Goal: Task Accomplishment & Management: Use online tool/utility

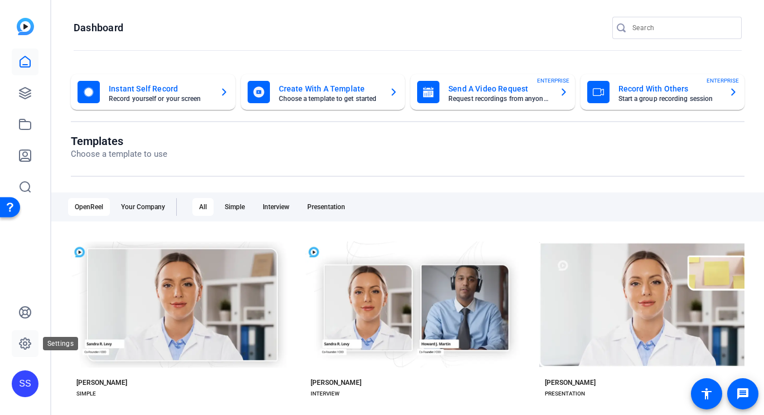
click at [27, 349] on icon at bounding box center [24, 343] width 13 height 13
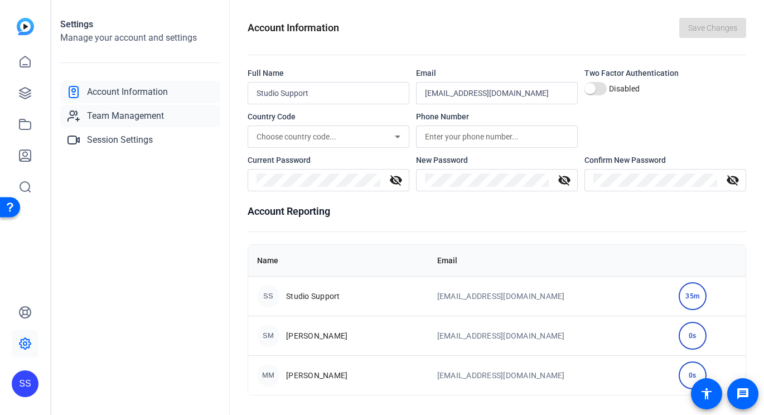
click at [151, 117] on span "Team Management" at bounding box center [125, 115] width 77 height 13
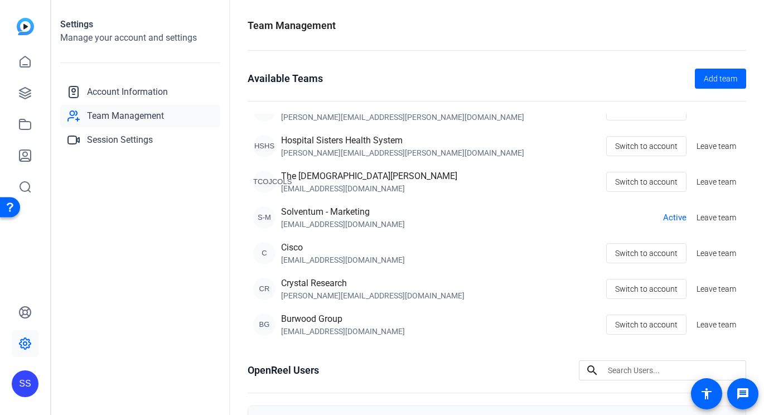
click at [30, 382] on div "SS" at bounding box center [25, 383] width 27 height 27
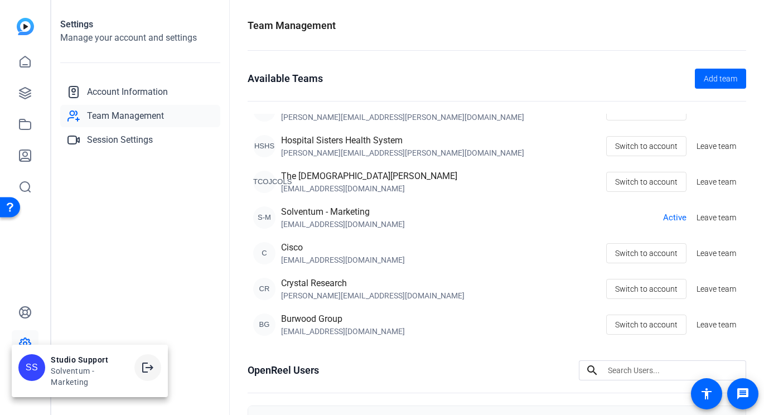
click at [151, 366] on mat-icon "logout" at bounding box center [147, 367] width 13 height 13
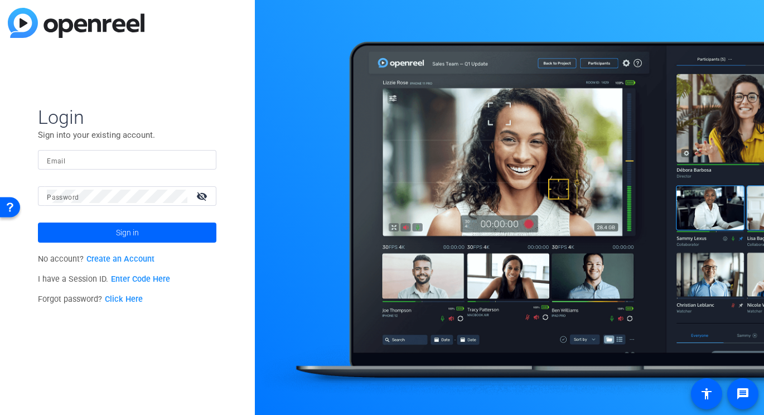
click at [200, 164] on div at bounding box center [127, 160] width 161 height 20
click at [201, 157] on img at bounding box center [198, 159] width 8 height 13
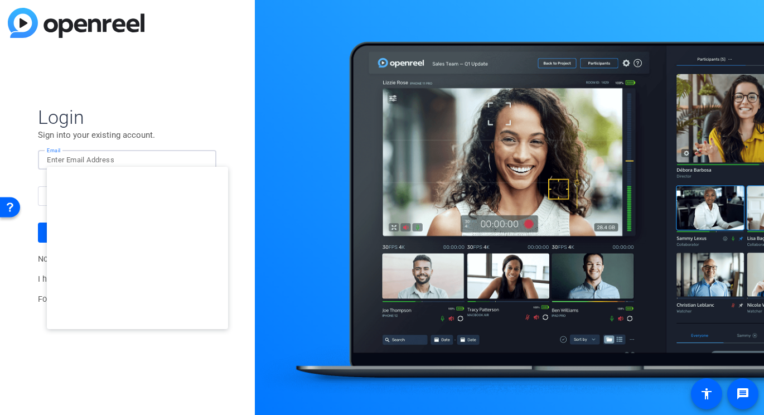
type input "[EMAIL_ADDRESS][DOMAIN_NAME]"
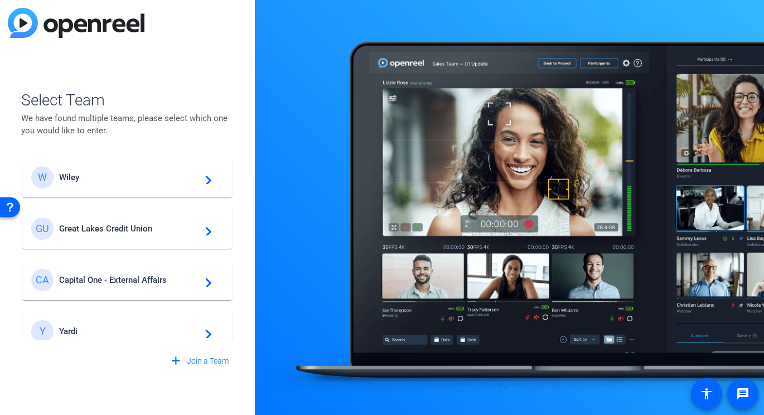
click at [90, 229] on span "Great Lakes Credit Union" at bounding box center [128, 229] width 139 height 10
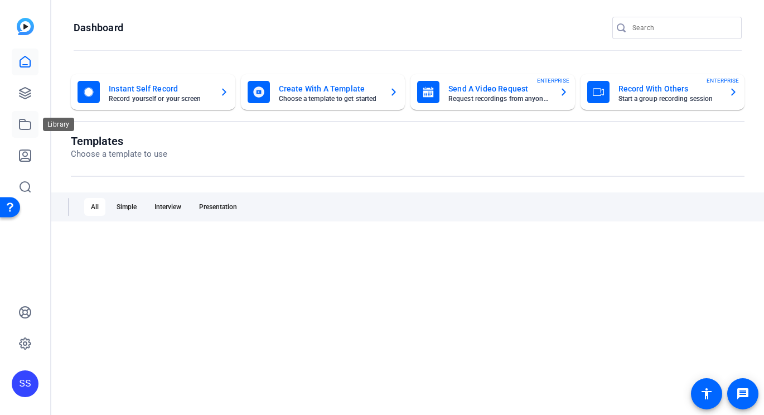
click at [30, 125] on icon at bounding box center [24, 124] width 13 height 13
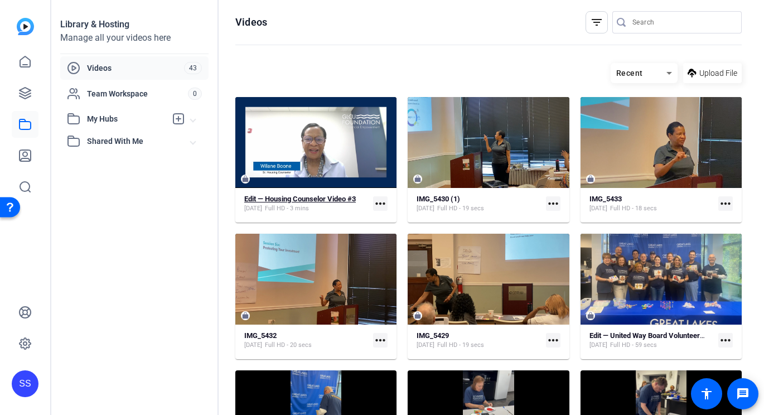
click at [297, 210] on span "Full HD - 3 mins" at bounding box center [287, 208] width 44 height 9
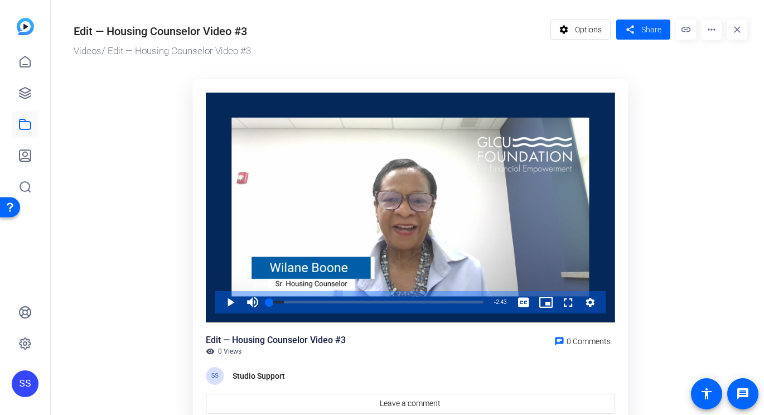
click at [297, 210] on div "Video Player" at bounding box center [410, 208] width 409 height 230
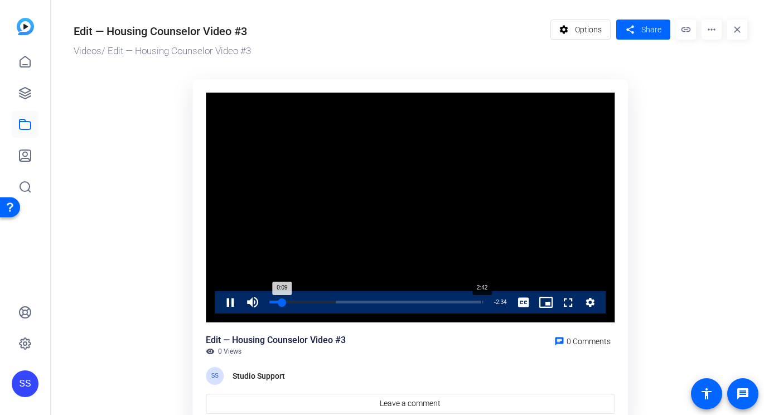
click at [481, 300] on div "Loaded : 31.23% 2:42 0:09" at bounding box center [376, 302] width 225 height 22
click at [477, 303] on div "2:39" at bounding box center [477, 301] width 1 height 3
click at [219, 300] on span "Video Player" at bounding box center [219, 302] width 0 height 22
click at [219, 304] on span "Video Player" at bounding box center [219, 302] width 0 height 22
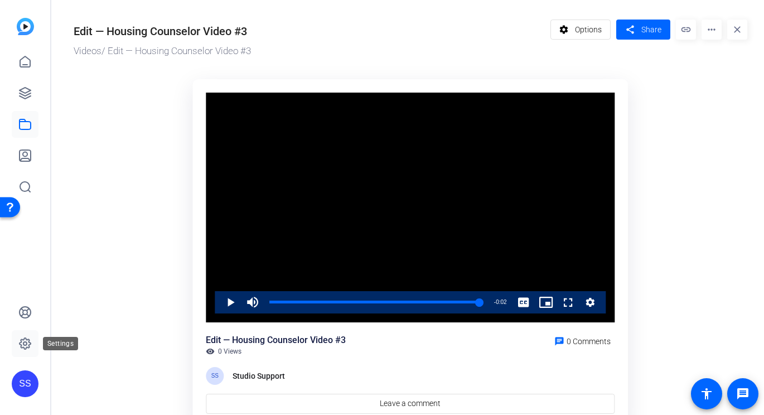
click at [27, 346] on icon at bounding box center [24, 343] width 13 height 13
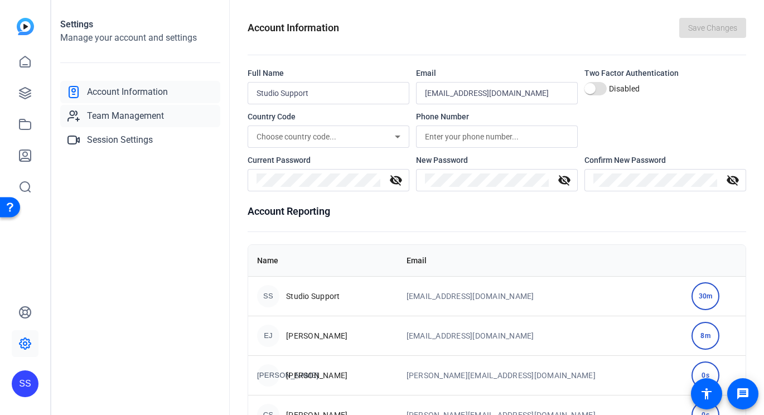
click at [128, 113] on span "Team Management" at bounding box center [125, 115] width 77 height 13
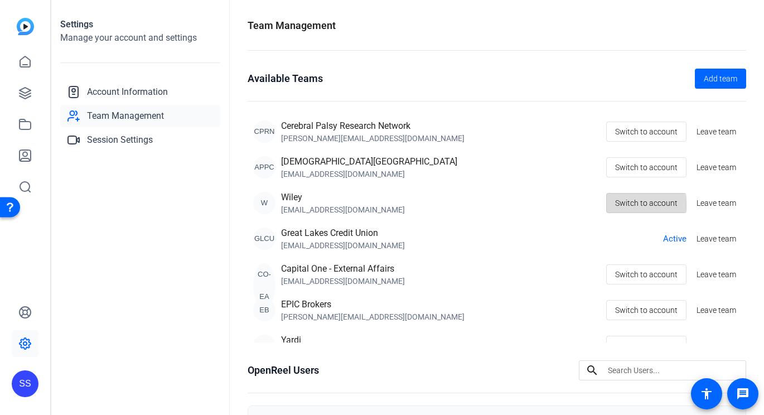
click at [619, 205] on span "Switch to account" at bounding box center [646, 202] width 62 height 21
click at [32, 96] on link at bounding box center [25, 93] width 27 height 27
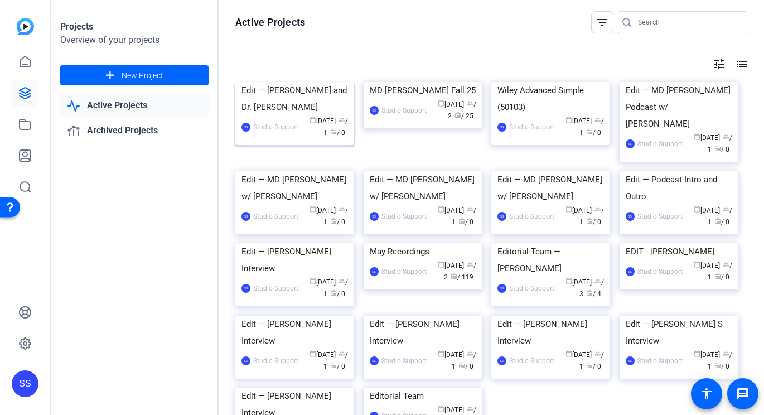
click at [274, 115] on div "Edit — Dr. Pam Sharma and Dr. Jim Alliso" at bounding box center [294, 98] width 106 height 33
click at [659, 82] on img at bounding box center [678, 82] width 119 height 0
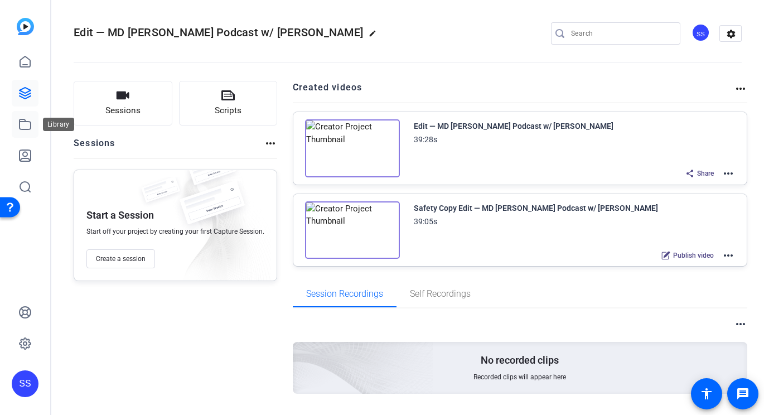
click at [35, 127] on link at bounding box center [25, 124] width 27 height 27
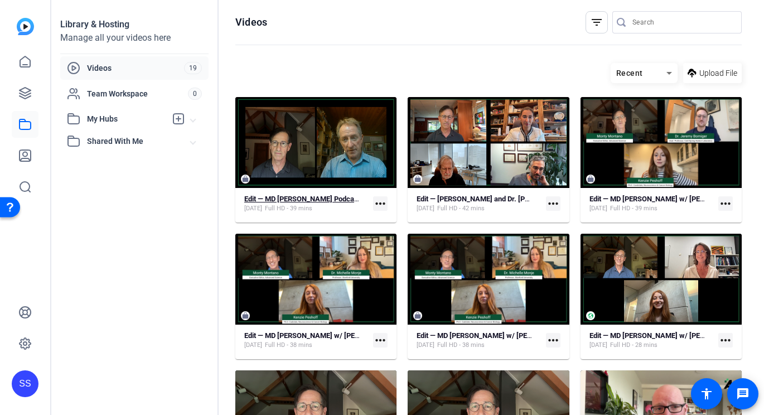
click at [275, 201] on strong "Edit — MD Anderson Podcast w/ Charles Raison" at bounding box center [335, 199] width 183 height 8
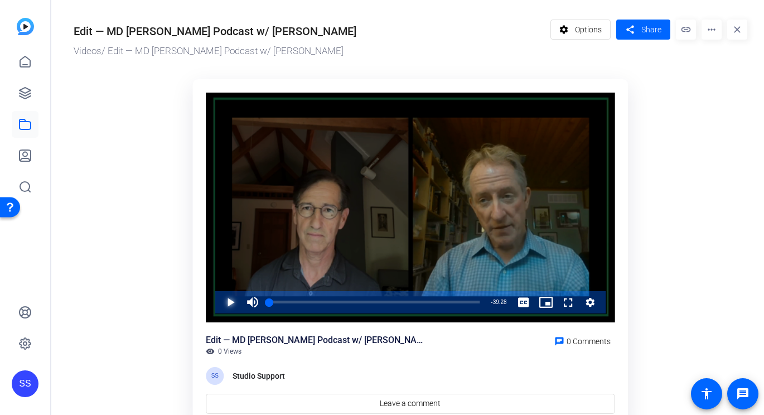
click at [219, 304] on span "Video Player" at bounding box center [219, 302] width 0 height 22
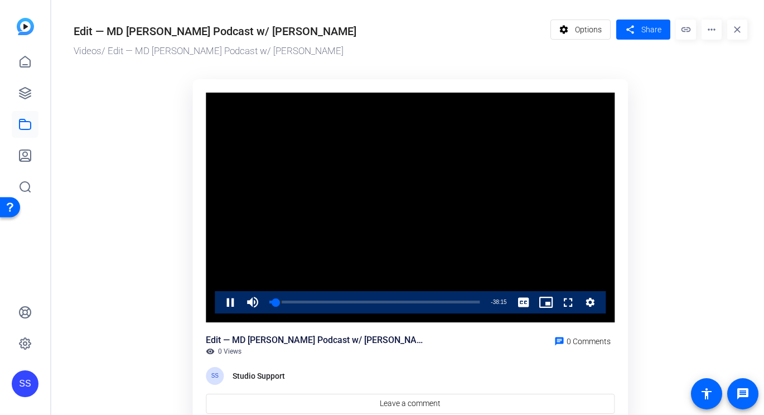
click at [363, 264] on video "Video Player" at bounding box center [410, 208] width 409 height 230
click at [219, 302] on span "Video Player" at bounding box center [219, 302] width 0 height 22
click at [557, 300] on span "Video Player" at bounding box center [557, 302] width 0 height 22
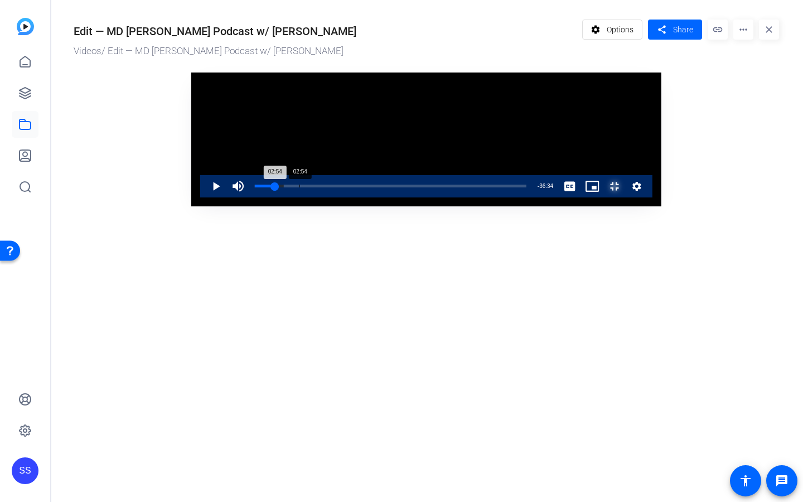
drag, startPoint x: 88, startPoint y: 480, endPoint x: 108, endPoint y: 482, distance: 20.2
click at [255, 187] on div "02:54" at bounding box center [265, 186] width 20 height 3
click at [205, 197] on span "Video Player" at bounding box center [205, 186] width 0 height 22
drag, startPoint x: 113, startPoint y: 486, endPoint x: 173, endPoint y: 493, distance: 60.2
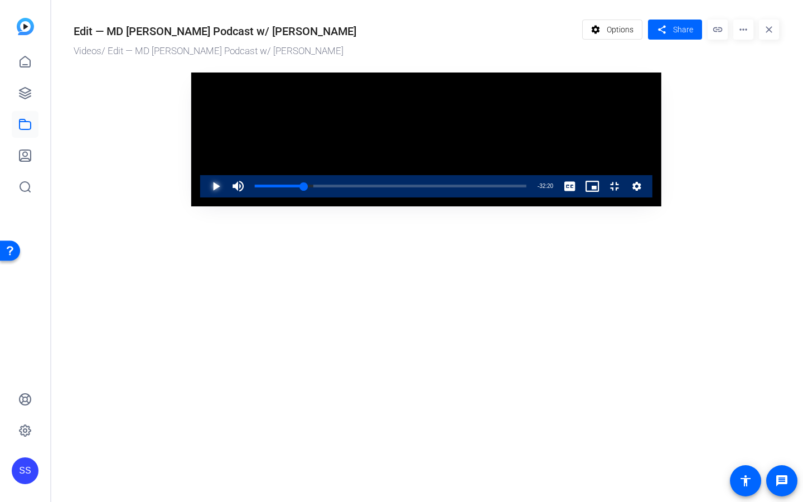
click at [191, 206] on div "Video Player is loading. Play Video Play Mute 96% Current Time 7:08 / Duration …" at bounding box center [426, 139] width 470 height 134
click at [255, 187] on div "07:54" at bounding box center [282, 186] width 54 height 3
drag, startPoint x: 184, startPoint y: 481, endPoint x: 227, endPoint y: 471, distance: 44.0
click at [249, 197] on div "Loaded : 30.87% 10:40 10:42" at bounding box center [390, 186] width 283 height 22
drag, startPoint x: 230, startPoint y: 483, endPoint x: 313, endPoint y: 490, distance: 83.4
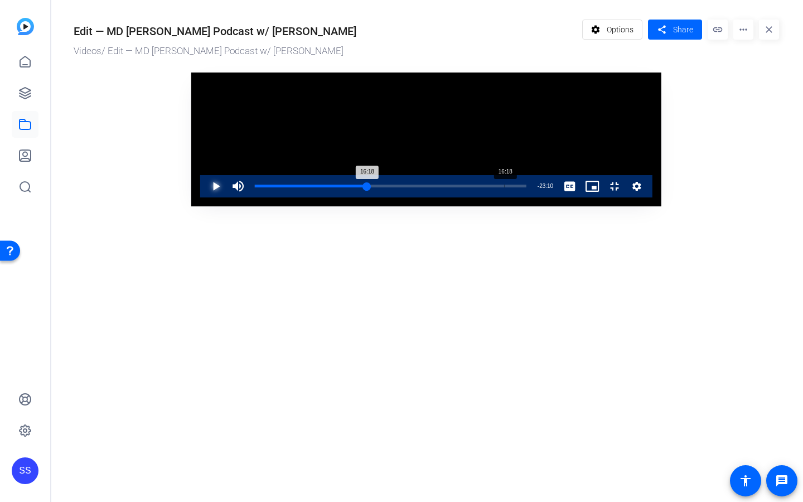
click at [313, 187] on div "Loaded : 41.41% 16:18 16:18" at bounding box center [390, 186] width 271 height 3
drag, startPoint x: 315, startPoint y: 485, endPoint x: 347, endPoint y: 483, distance: 32.4
click at [347, 197] on div "Loaded : 0.00% 18:32 17:26" at bounding box center [390, 186] width 283 height 22
drag, startPoint x: 347, startPoint y: 483, endPoint x: 368, endPoint y: 483, distance: 21.2
click at [368, 187] on div "20:01" at bounding box center [324, 186] width 138 height 3
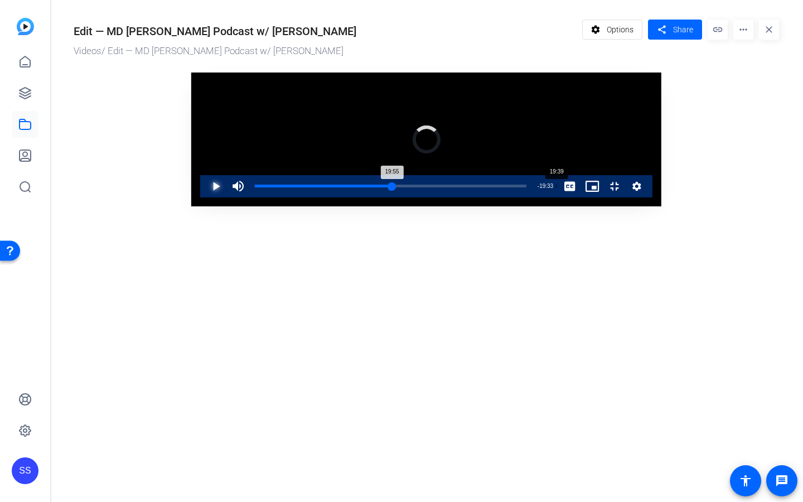
drag, startPoint x: 368, startPoint y: 483, endPoint x: 362, endPoint y: 483, distance: 6.2
click at [362, 187] on div "Loaded : 0.00% 19:39 19:55" at bounding box center [390, 186] width 271 height 3
drag, startPoint x: 371, startPoint y: 484, endPoint x: 481, endPoint y: 478, distance: 110.0
click at [442, 187] on div "27:16" at bounding box center [348, 186] width 187 height 3
drag, startPoint x: 496, startPoint y: 482, endPoint x: 555, endPoint y: 478, distance: 59.3
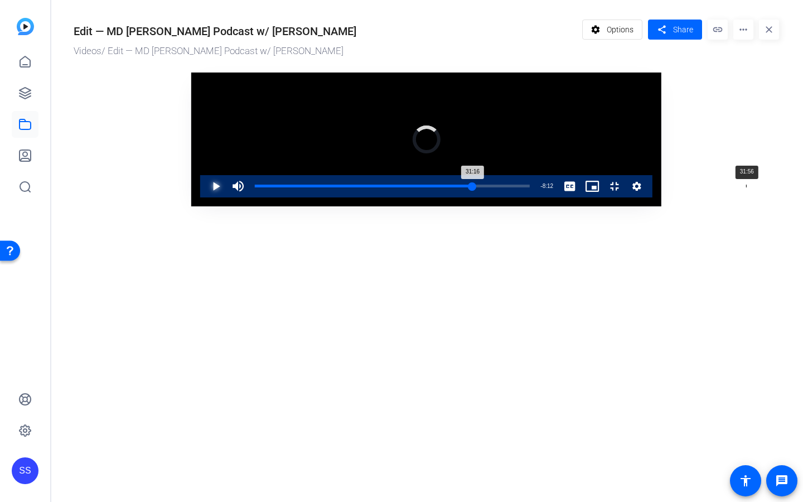
click at [472, 187] on div "31:16" at bounding box center [363, 186] width 217 height 3
drag, startPoint x: 555, startPoint y: 482, endPoint x: 590, endPoint y: 479, distance: 35.2
click at [535, 197] on div "Loaded : 0.00% 34:13 33:12" at bounding box center [392, 186] width 286 height 22
drag, startPoint x: 590, startPoint y: 479, endPoint x: 583, endPoint y: 479, distance: 7.2
click at [535, 197] on div "Loaded : 87.82% 33:49 34:13" at bounding box center [392, 186] width 286 height 22
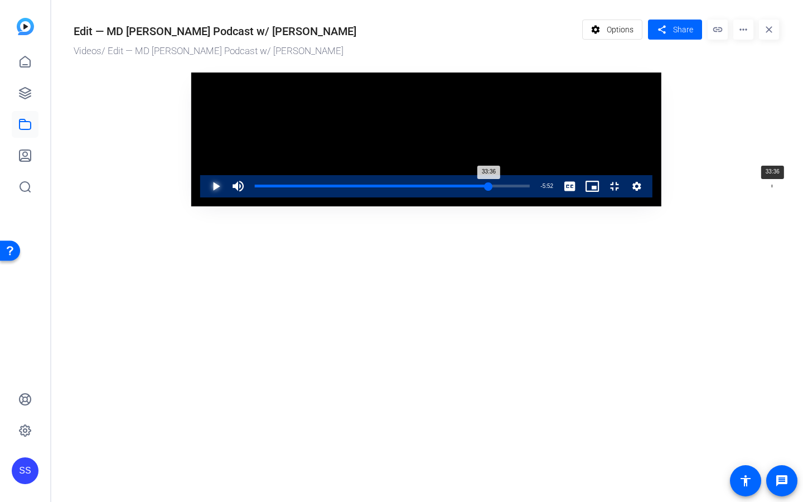
click at [488, 187] on div "33:36" at bounding box center [372, 186] width 234 height 3
drag, startPoint x: 585, startPoint y: 481, endPoint x: 647, endPoint y: 479, distance: 61.3
click at [519, 187] on div "37:59" at bounding box center [387, 186] width 264 height 3
click at [603, 197] on span "Video Player" at bounding box center [603, 186] width 0 height 22
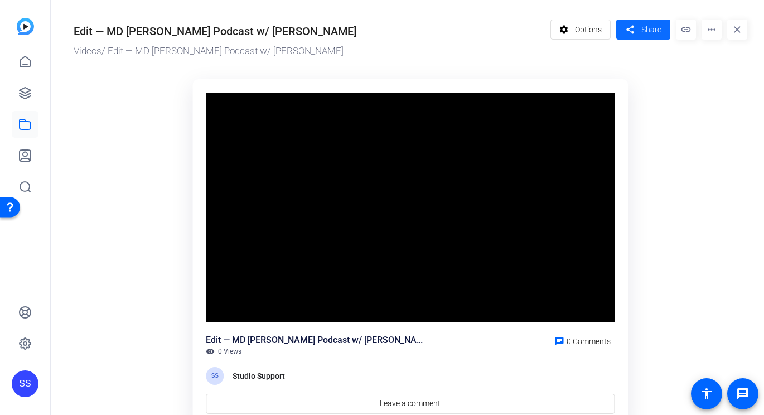
click at [657, 39] on span at bounding box center [643, 29] width 54 height 27
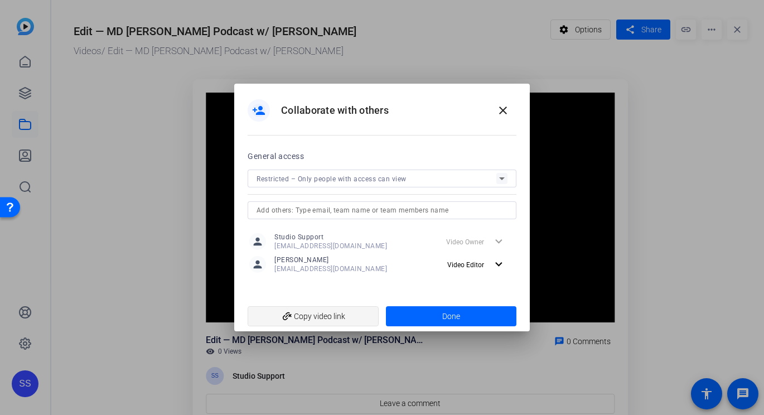
click at [343, 313] on span "add_link Copy video link" at bounding box center [312, 315] width 113 height 21
click at [504, 106] on mat-icon "close" at bounding box center [502, 110] width 13 height 13
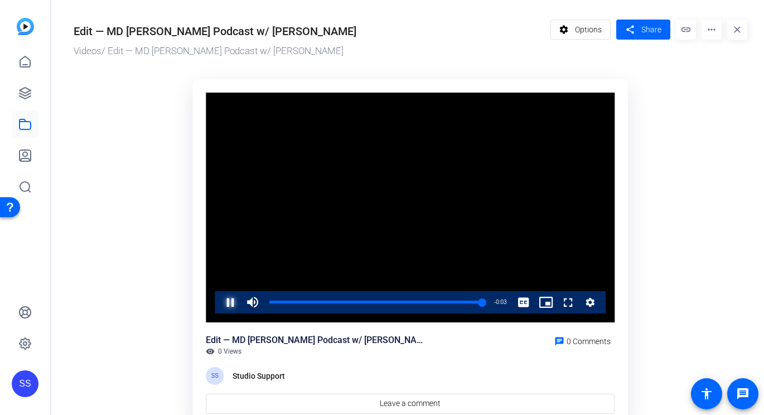
click at [219, 300] on span "Video Player" at bounding box center [219, 302] width 0 height 22
click at [29, 389] on div "SS" at bounding box center [25, 383] width 27 height 27
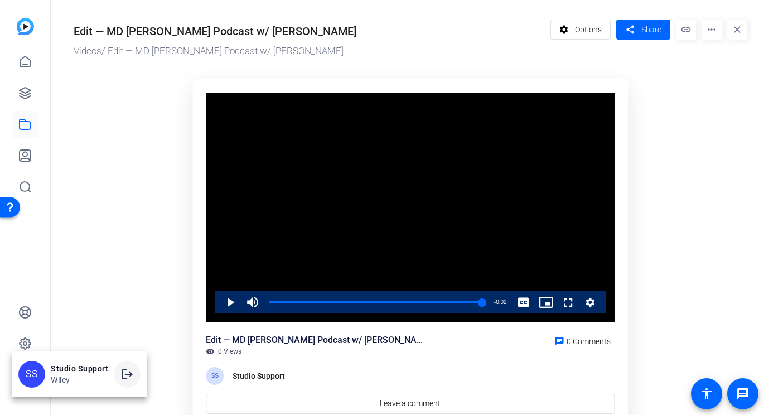
click at [122, 365] on span at bounding box center [127, 374] width 27 height 27
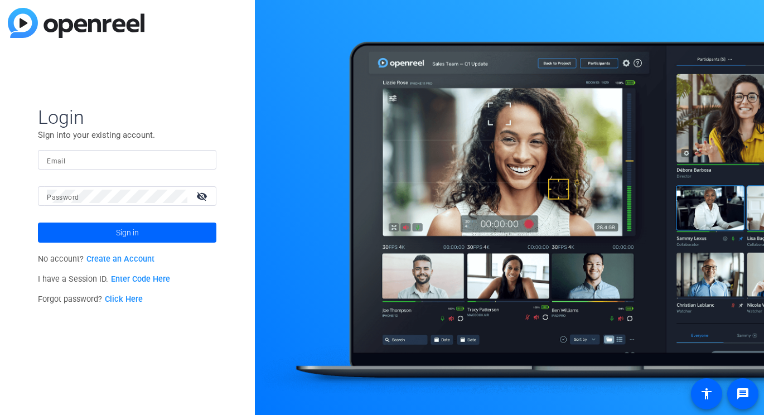
click at [93, 172] on mat-form-field "Email" at bounding box center [127, 168] width 178 height 36
click at [96, 162] on input "Email" at bounding box center [127, 159] width 161 height 13
click at [204, 156] on div at bounding box center [200, 159] width 13 height 13
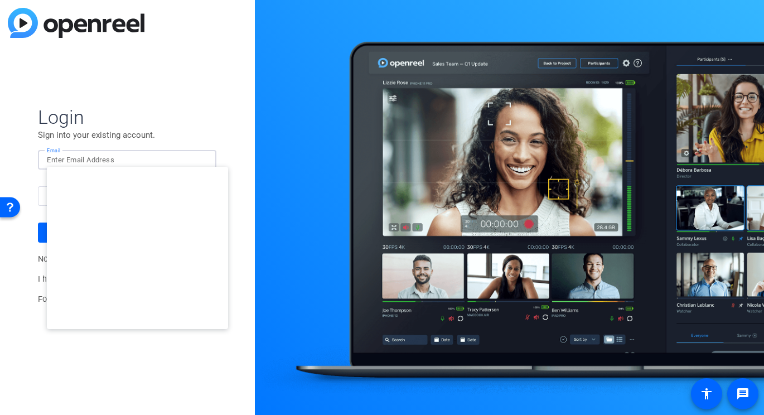
type input "[EMAIL_ADDRESS][DOMAIN_NAME]"
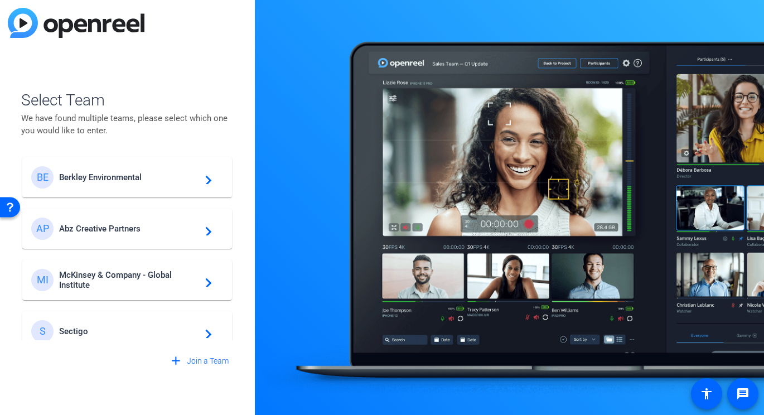
click at [153, 181] on span "Berkley Environmental" at bounding box center [128, 177] width 139 height 10
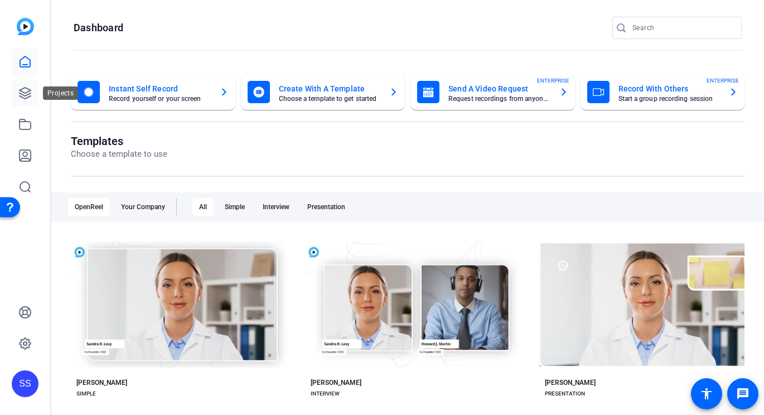
click at [24, 86] on icon at bounding box center [24, 92] width 13 height 13
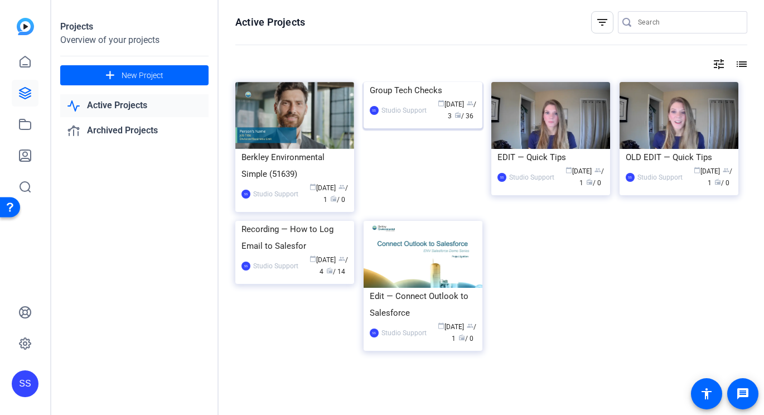
click at [411, 99] on div "Group Tech Checks" at bounding box center [423, 90] width 106 height 17
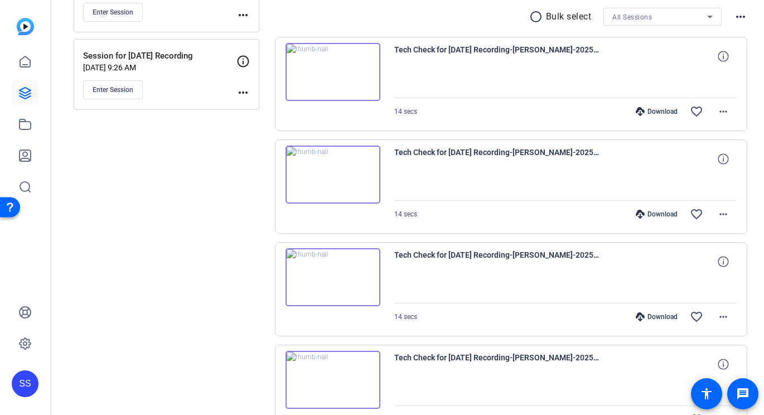
scroll to position [201, 0]
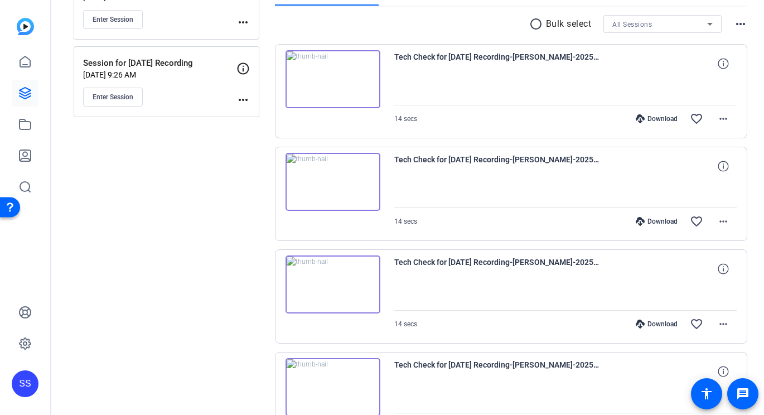
click at [346, 172] on img at bounding box center [332, 182] width 95 height 58
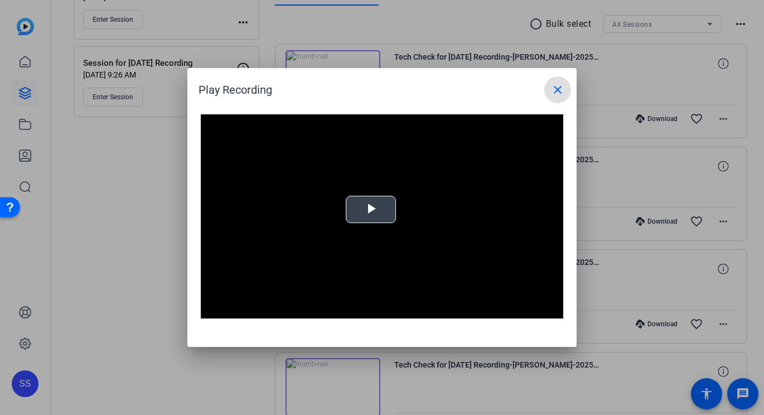
click at [371, 210] on span "Video Player" at bounding box center [371, 210] width 0 height 0
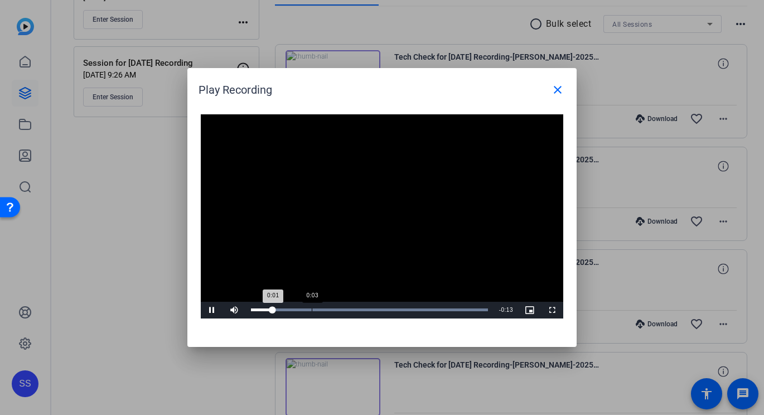
click at [312, 310] on div "Loaded : 100.00% 0:03 0:01" at bounding box center [369, 309] width 237 height 3
click at [357, 311] on div "Loaded : 100.00% 0:06 0:04" at bounding box center [369, 310] width 248 height 17
click at [398, 308] on div "0:08" at bounding box center [398, 309] width 1 height 3
click at [419, 309] on div "0:10" at bounding box center [418, 309] width 1 height 3
click at [552, 88] on mat-icon "close" at bounding box center [557, 89] width 13 height 13
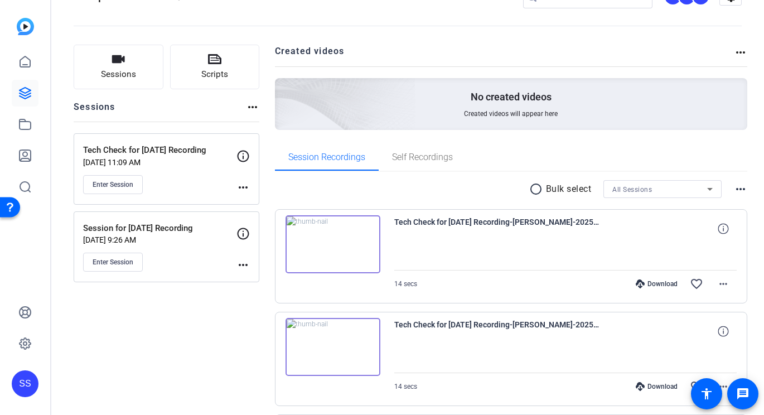
scroll to position [0, 0]
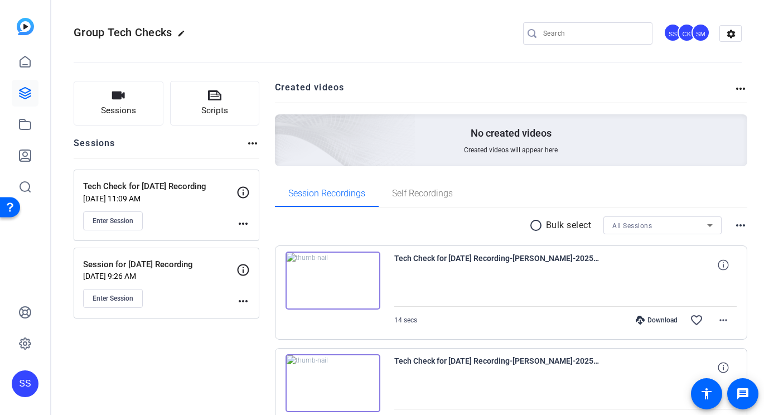
click at [359, 303] on img at bounding box center [332, 280] width 95 height 58
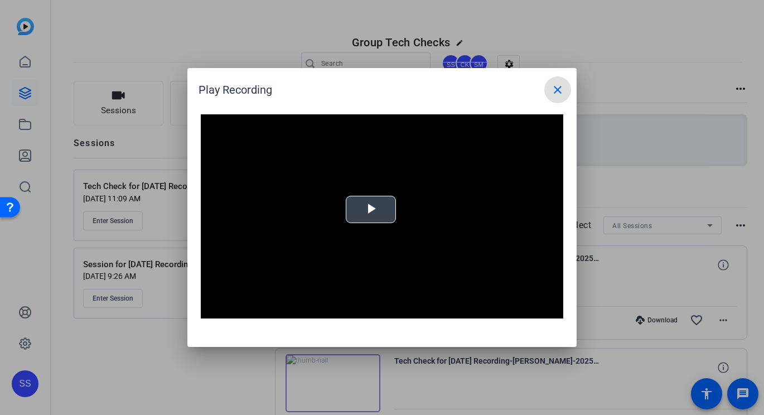
click at [379, 206] on video "Video Player" at bounding box center [382, 216] width 362 height 204
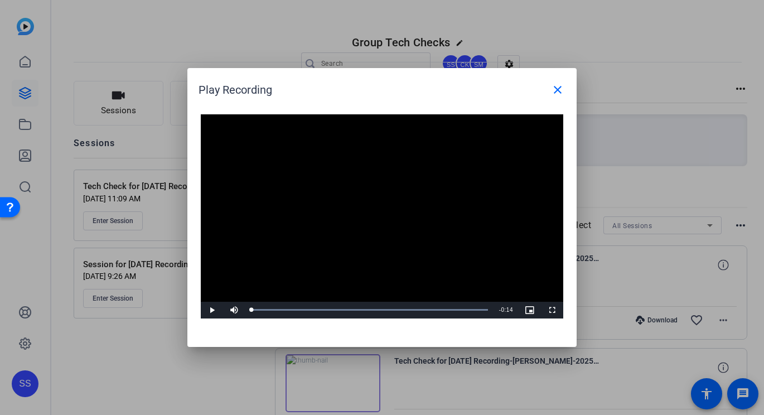
click at [379, 206] on video "Video Player" at bounding box center [382, 216] width 362 height 204
click at [552, 89] on mat-icon "close" at bounding box center [557, 89] width 13 height 13
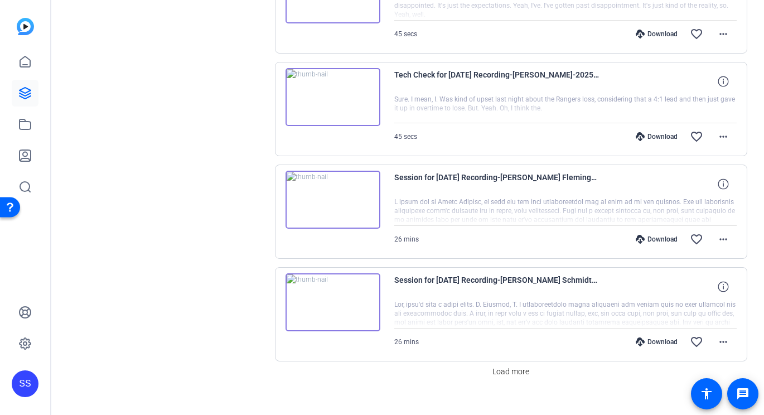
scroll to position [905, 0]
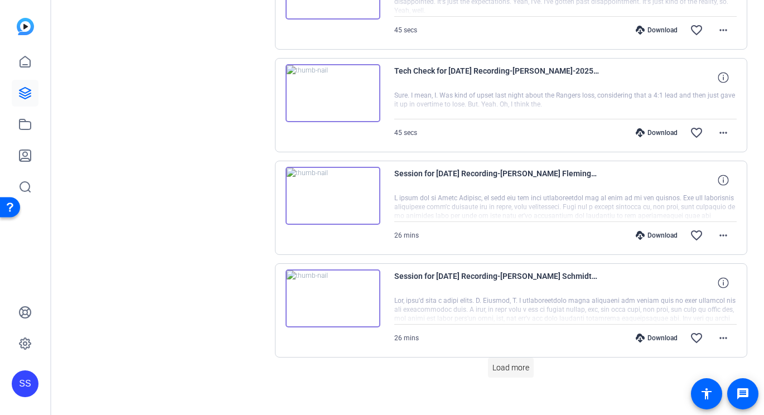
click at [517, 373] on span at bounding box center [511, 367] width 46 height 27
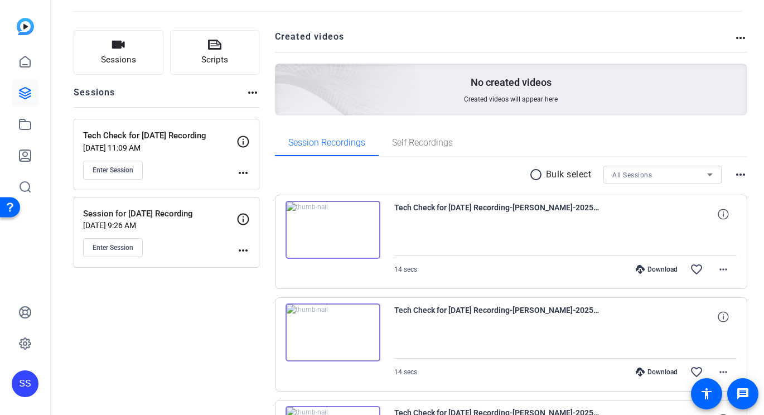
scroll to position [0, 0]
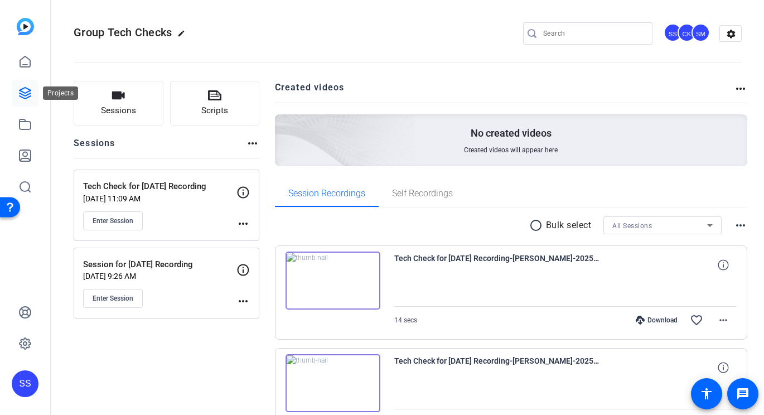
click at [23, 94] on icon at bounding box center [25, 93] width 11 height 11
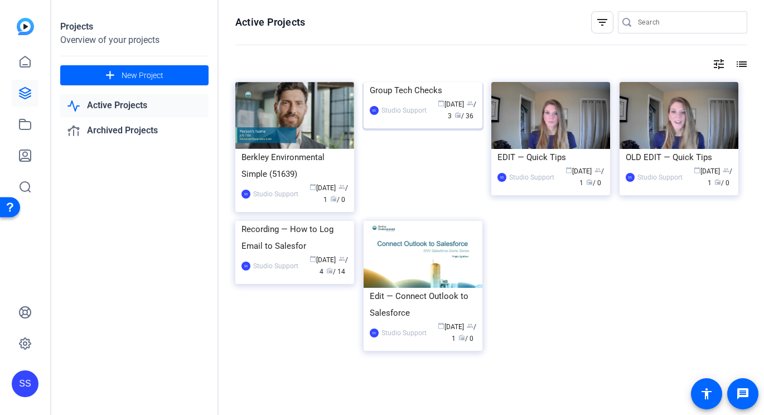
click at [438, 106] on span "calendar_today" at bounding box center [441, 103] width 7 height 7
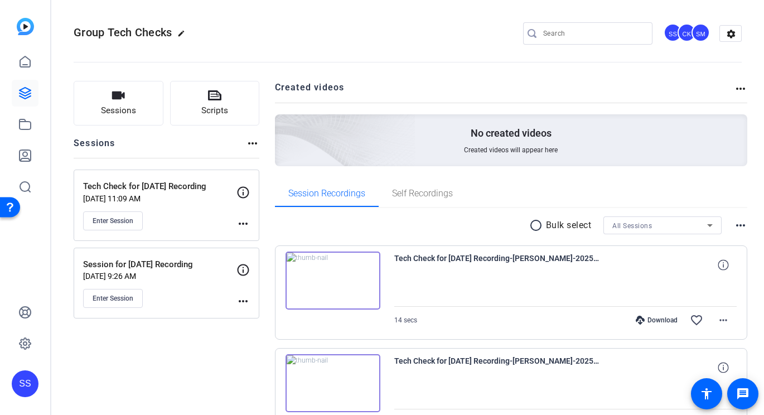
click at [242, 145] on div "Sessions more_horiz" at bounding box center [167, 147] width 186 height 21
click at [248, 145] on mat-icon "more_horiz" at bounding box center [252, 143] width 13 height 13
click at [272, 163] on span "View Archived Sessions" at bounding box center [292, 159] width 75 height 13
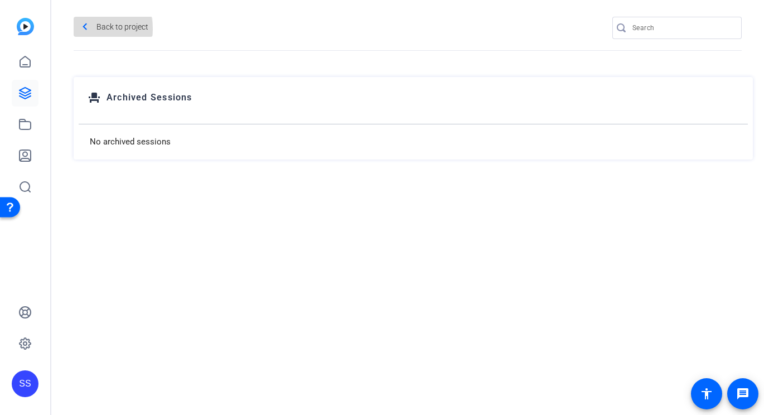
click at [89, 29] on mat-icon "navigate_before" at bounding box center [85, 27] width 14 height 14
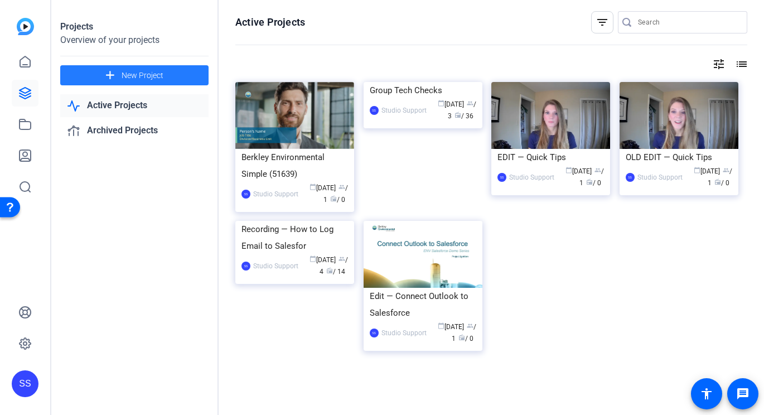
click at [184, 69] on span at bounding box center [134, 75] width 148 height 27
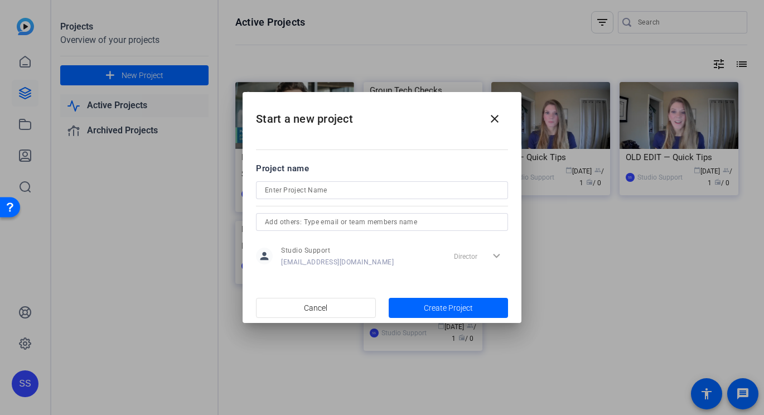
click at [300, 201] on div at bounding box center [382, 205] width 252 height 12
click at [300, 199] on div at bounding box center [382, 205] width 252 height 12
click at [306, 192] on input at bounding box center [382, 189] width 234 height 13
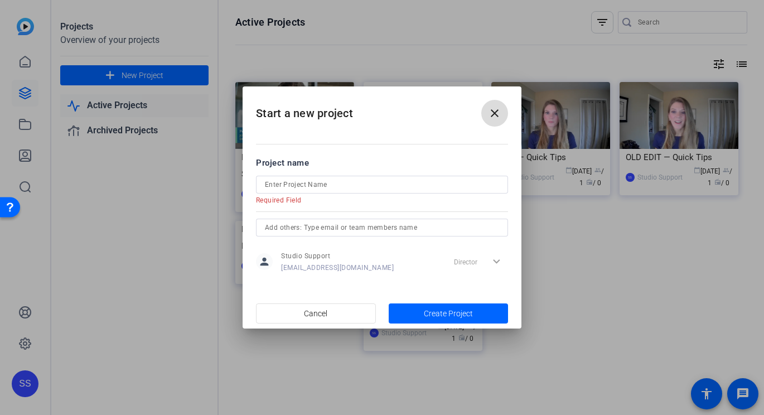
click at [501, 119] on mat-icon "close" at bounding box center [494, 112] width 13 height 13
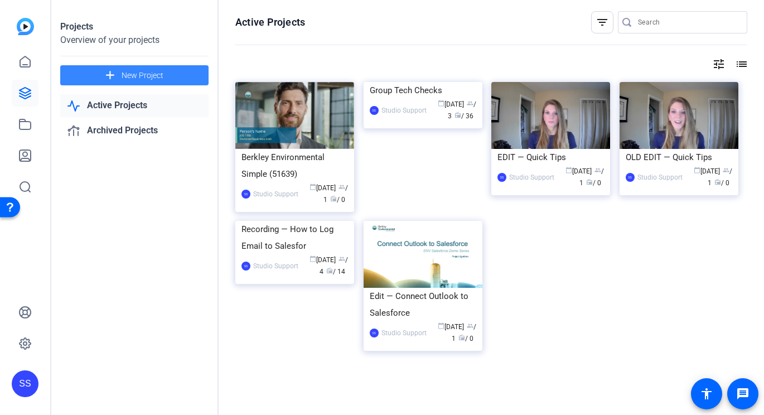
click at [139, 77] on span "New Project" at bounding box center [143, 76] width 42 height 12
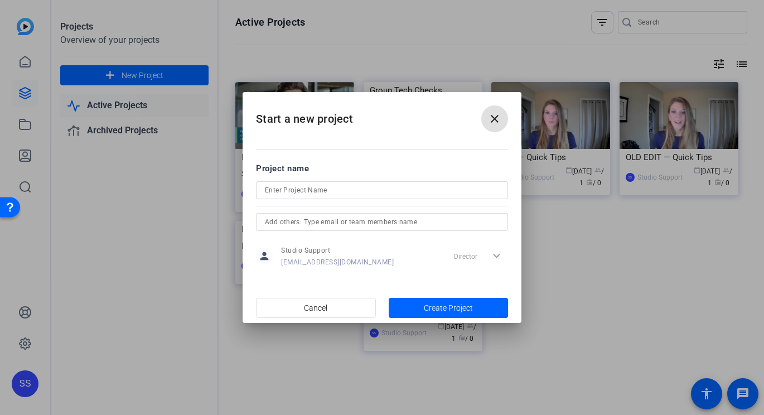
click at [357, 185] on input at bounding box center [382, 189] width 234 height 13
type input "Podcast Recordings"
click at [421, 221] on input "text" at bounding box center [382, 221] width 234 height 13
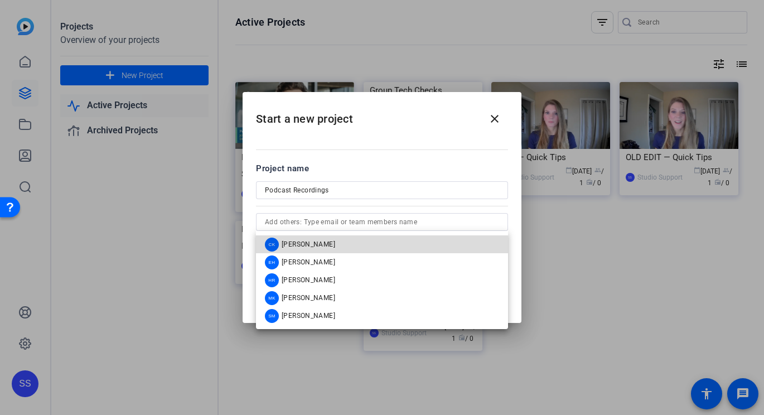
click at [392, 237] on mat-option "CK Cece Keppel" at bounding box center [382, 244] width 252 height 18
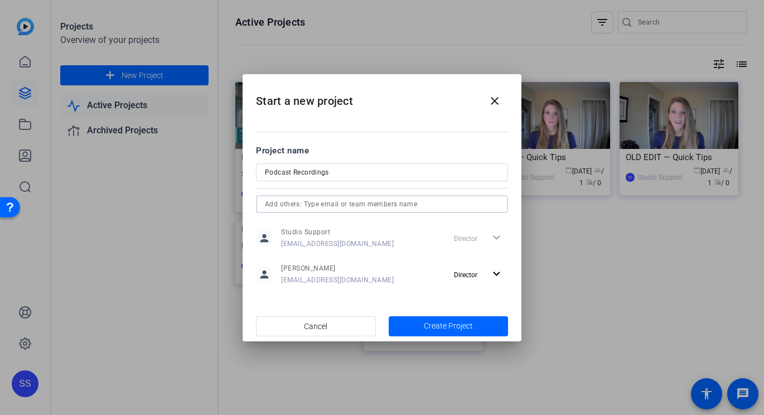
click at [305, 202] on input "text" at bounding box center [382, 203] width 234 height 13
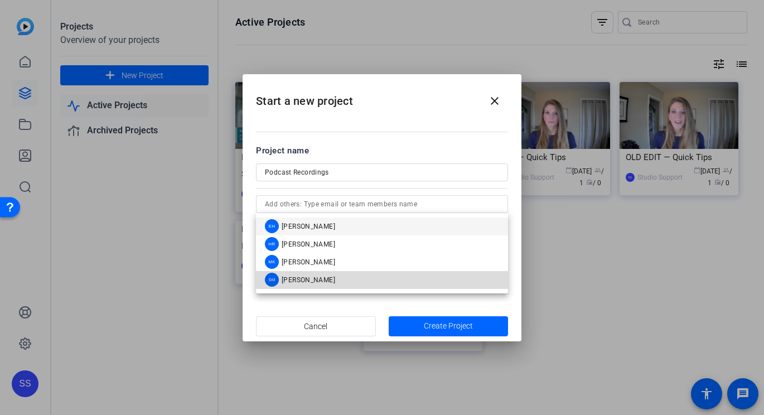
click at [323, 273] on div "SM Sarah Misencik" at bounding box center [300, 280] width 70 height 14
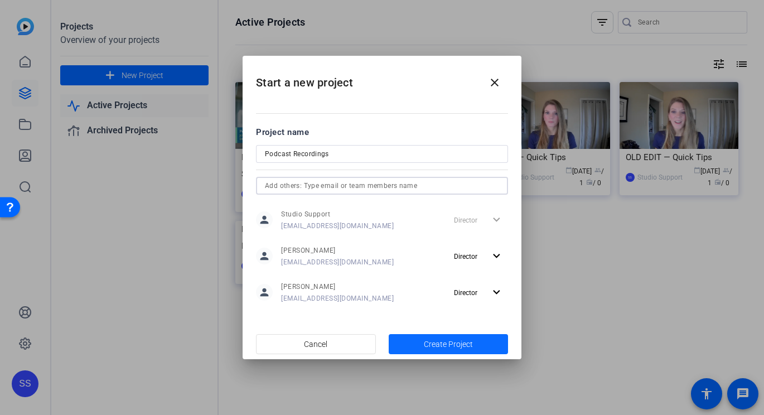
click at [433, 347] on span "Create Project" at bounding box center [448, 344] width 49 height 12
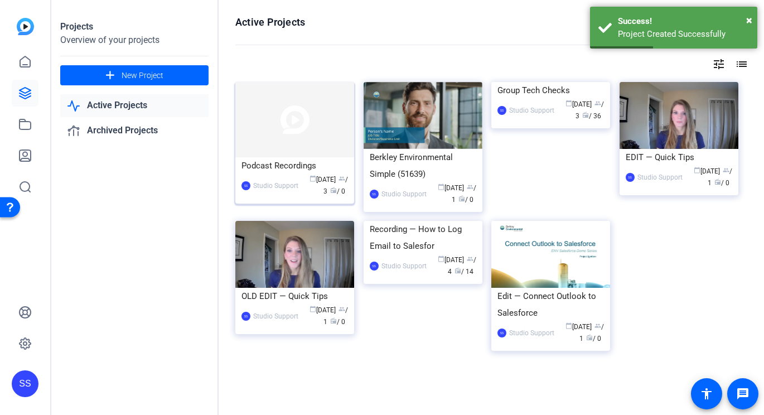
click at [313, 164] on div "Podcast Recordings" at bounding box center [294, 165] width 106 height 17
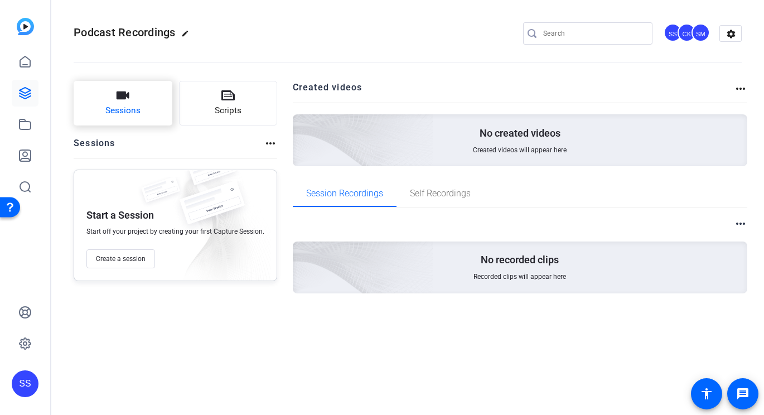
click at [140, 120] on button "Sessions" at bounding box center [123, 103] width 99 height 45
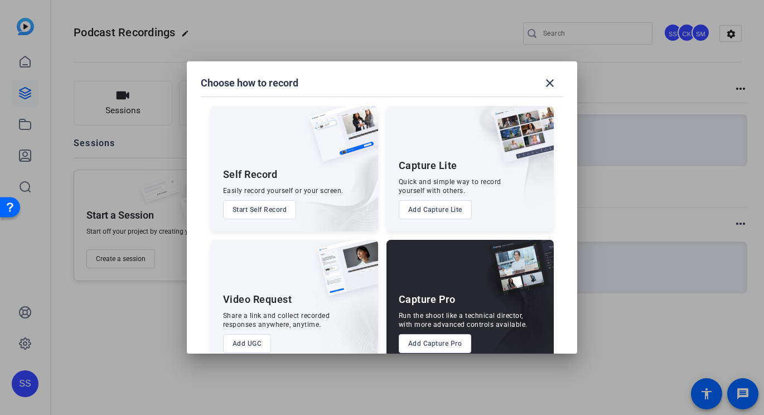
click at [438, 342] on button "Add Capture Pro" at bounding box center [435, 343] width 73 height 19
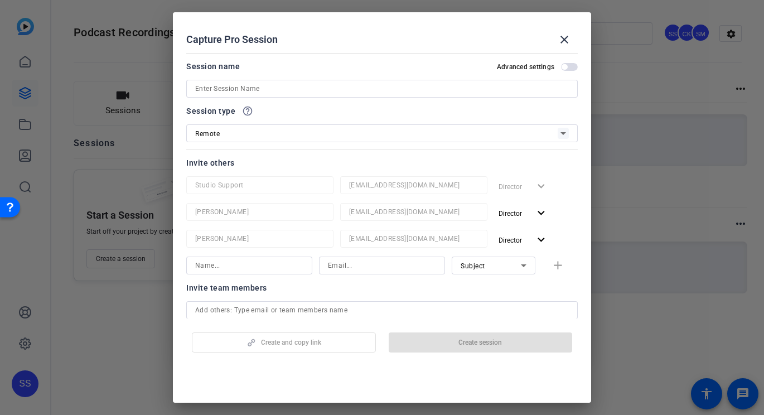
click at [438, 342] on div "Create and copy link Create session" at bounding box center [381, 338] width 391 height 28
click at [419, 84] on input at bounding box center [381, 88] width 373 height 13
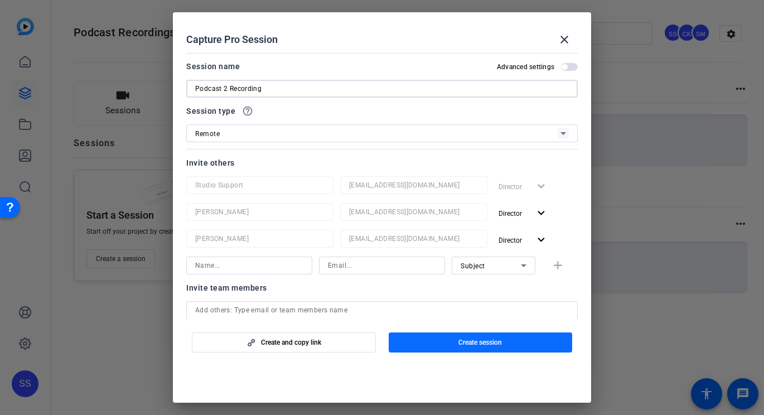
type input "Podcast 2 Recording"
click at [463, 341] on span "Create session" at bounding box center [479, 342] width 43 height 9
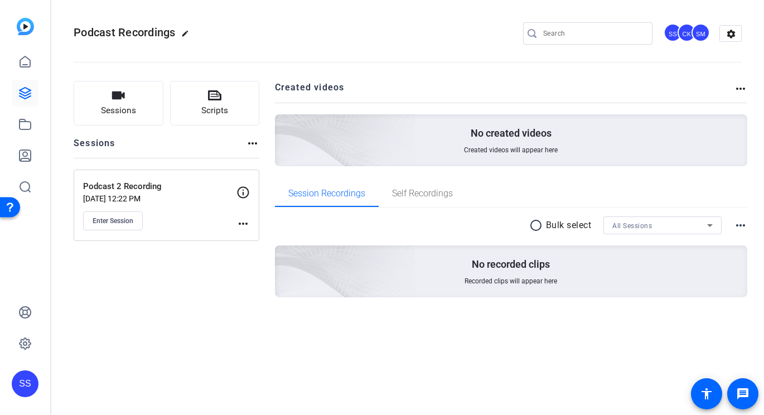
click at [18, 392] on div "SS" at bounding box center [25, 383] width 27 height 27
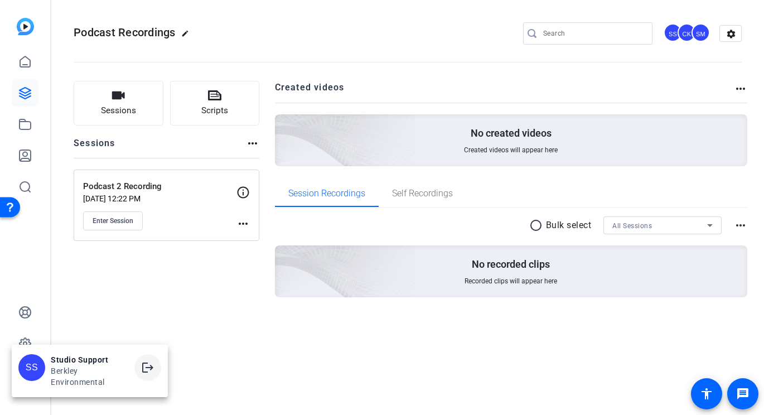
click at [149, 360] on span at bounding box center [147, 367] width 27 height 27
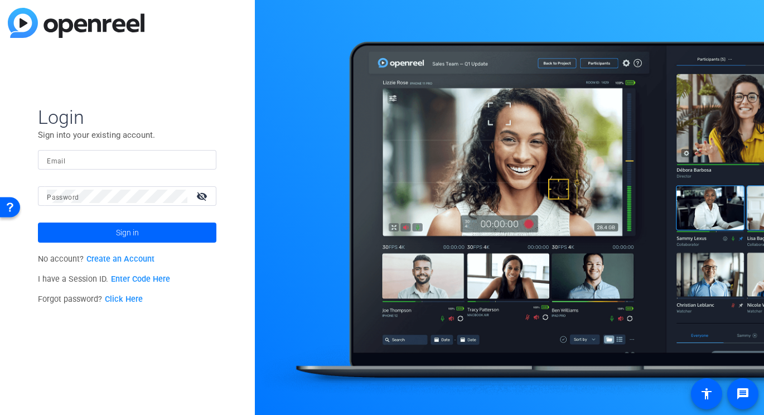
click at [191, 159] on input "Email" at bounding box center [127, 159] width 161 height 13
click at [193, 155] on input "Email" at bounding box center [127, 159] width 161 height 13
click at [196, 157] on img at bounding box center [198, 159] width 8 height 13
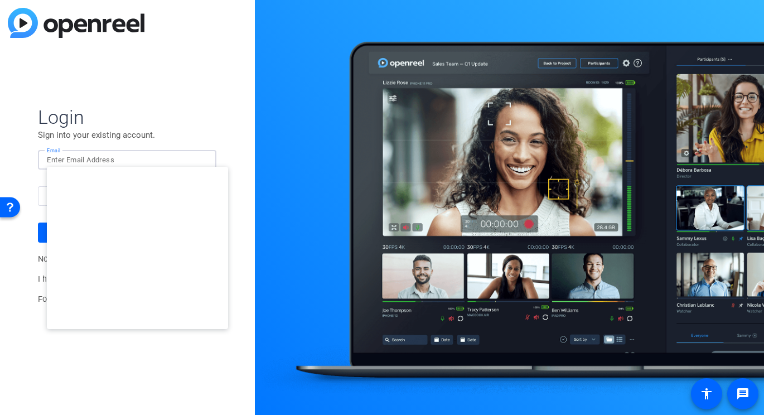
type input "[EMAIL_ADDRESS][DOMAIN_NAME]"
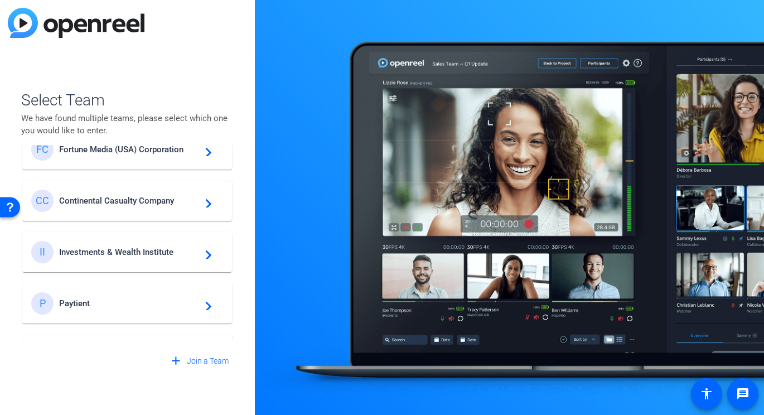
scroll to position [395, 0]
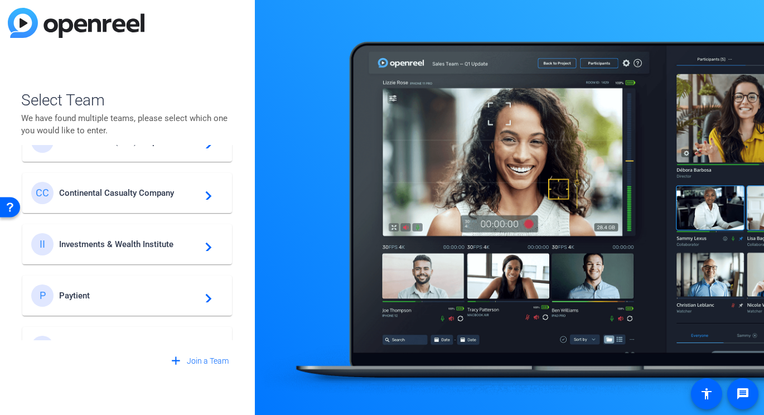
click at [158, 234] on div "II Investments & Wealth Institute navigate_next" at bounding box center [127, 244] width 192 height 22
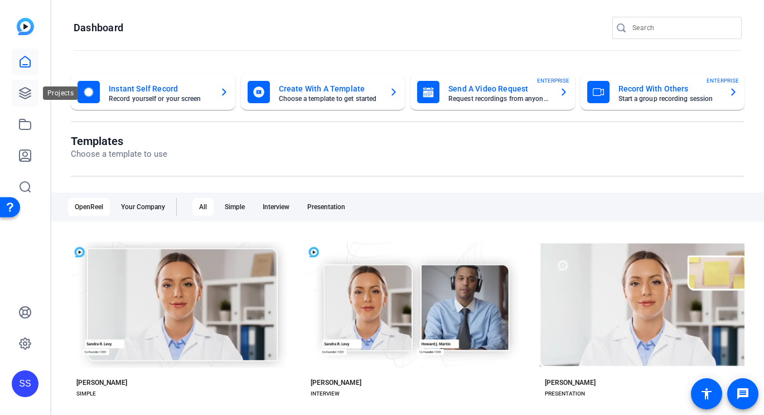
click at [32, 86] on link at bounding box center [25, 93] width 27 height 27
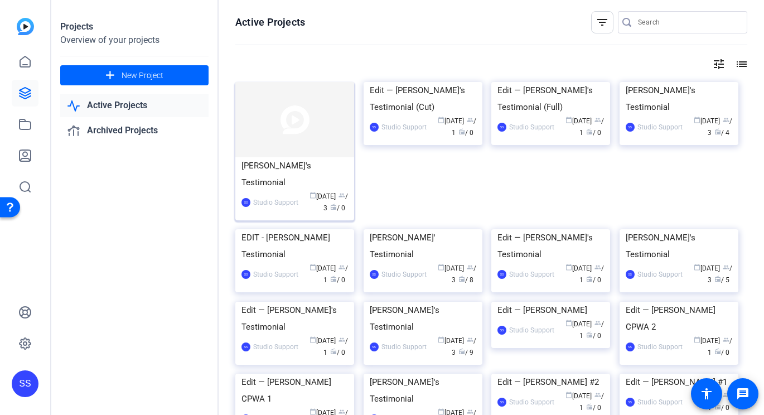
click at [302, 171] on div "[PERSON_NAME]'s Testimonial" at bounding box center [294, 173] width 106 height 33
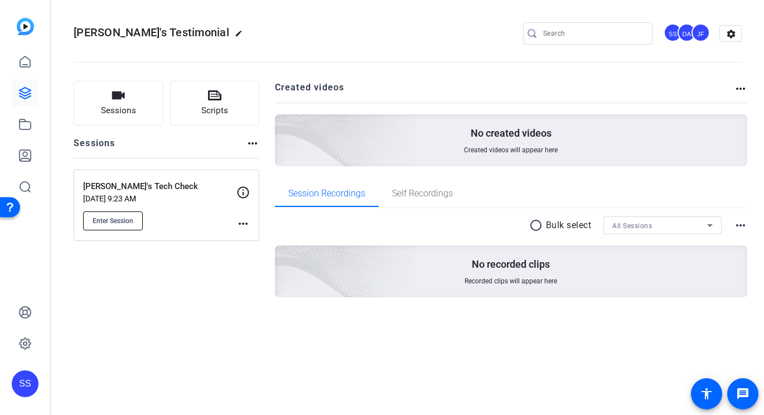
click at [128, 227] on button "Enter Session" at bounding box center [113, 220] width 60 height 19
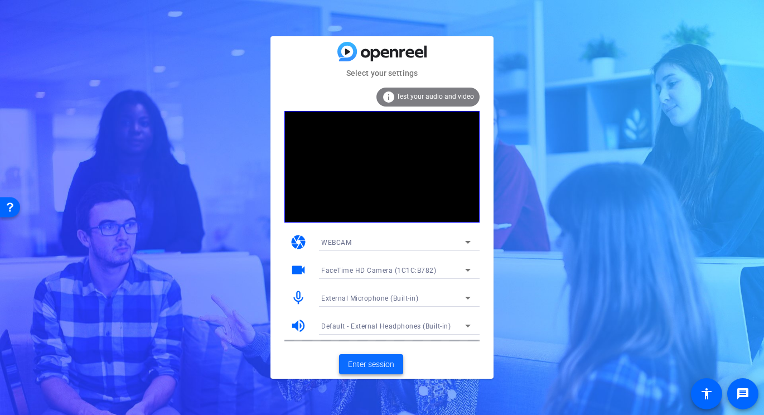
click at [359, 358] on span "Enter session" at bounding box center [371, 364] width 46 height 12
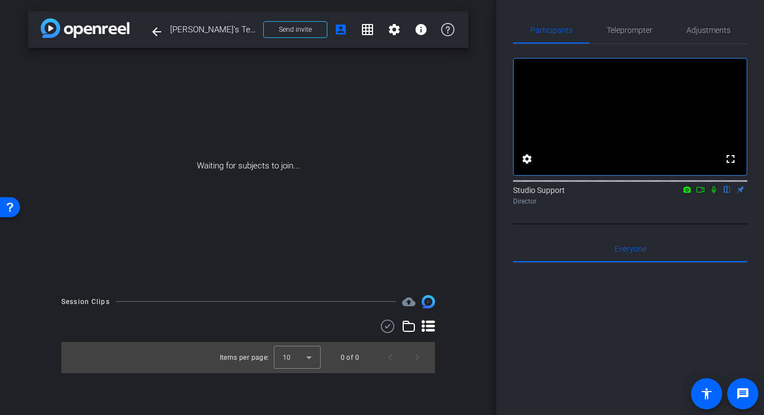
click at [697, 193] on icon at bounding box center [700, 190] width 9 height 8
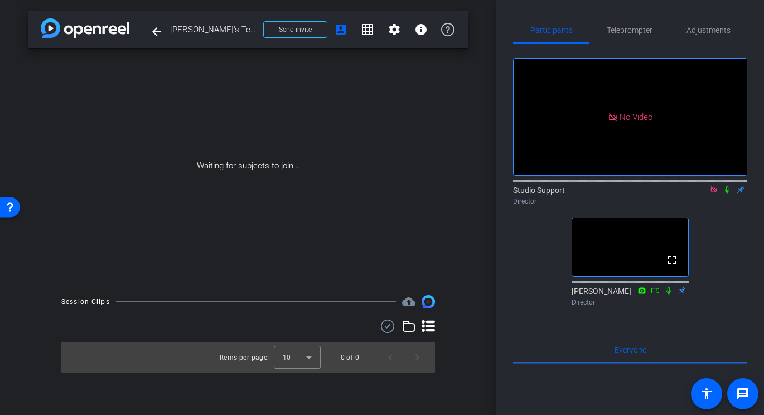
click at [712, 193] on icon at bounding box center [713, 190] width 9 height 8
click at [438, 199] on div "Waiting for subjects to join..." at bounding box center [248, 166] width 440 height 236
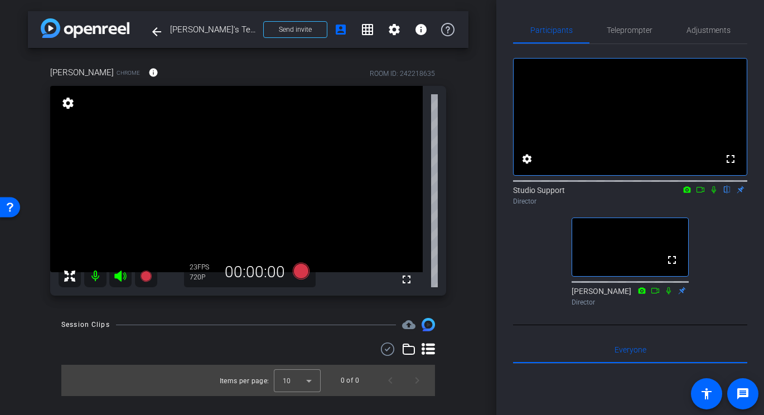
click at [125, 280] on icon at bounding box center [120, 275] width 13 height 13
click at [117, 275] on icon at bounding box center [120, 275] width 12 height 11
click at [727, 29] on span "Adjustments" at bounding box center [708, 30] width 44 height 8
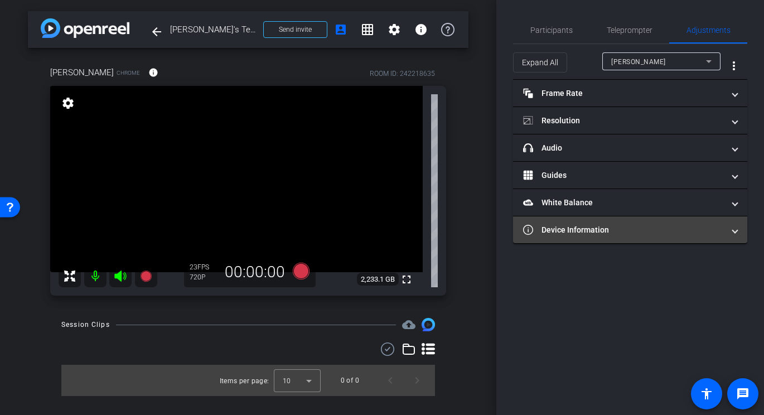
click at [616, 224] on mat-panel-title "Device Information" at bounding box center [623, 230] width 201 height 12
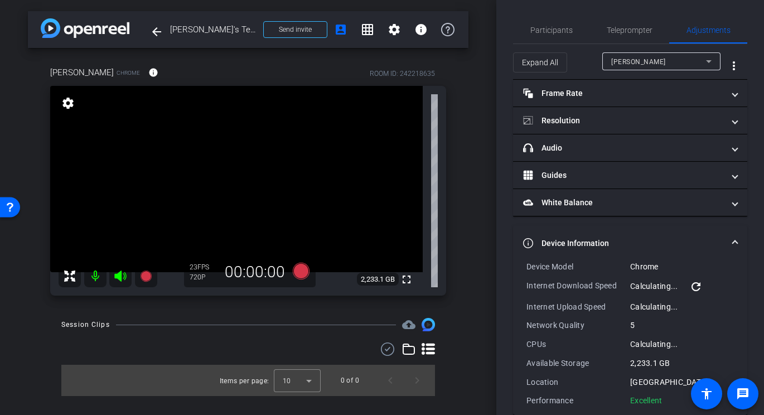
scroll to position [17, 0]
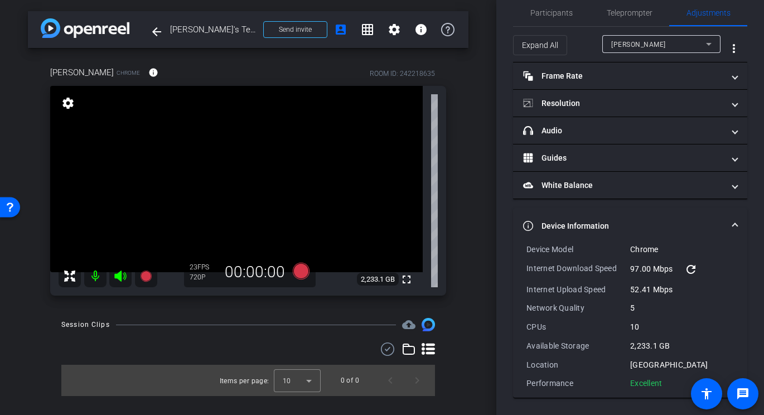
drag, startPoint x: 668, startPoint y: 386, endPoint x: 526, endPoint y: 251, distance: 195.6
click at [526, 251] on div "Device Model Chrome Internet Download Speed 97.00 Mbps refresh Internet Upload …" at bounding box center [629, 316] width 207 height 145
copy div "Device Model Chrome Internet Download Speed 97.00 Mbps refresh Internet Upload …"
click at [547, 10] on span "Participants" at bounding box center [551, 13] width 42 height 8
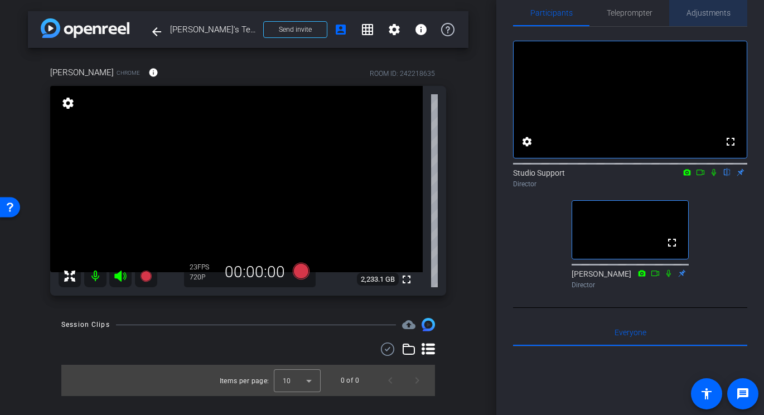
click at [702, 14] on span "Adjustments" at bounding box center [708, 13] width 44 height 8
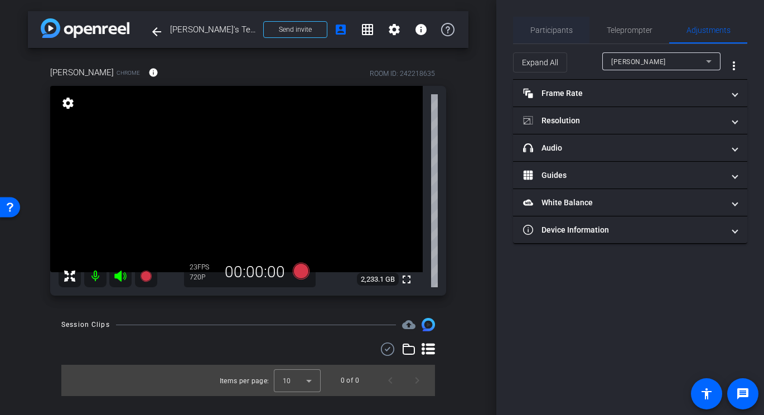
click at [557, 23] on span "Participants" at bounding box center [551, 30] width 42 height 27
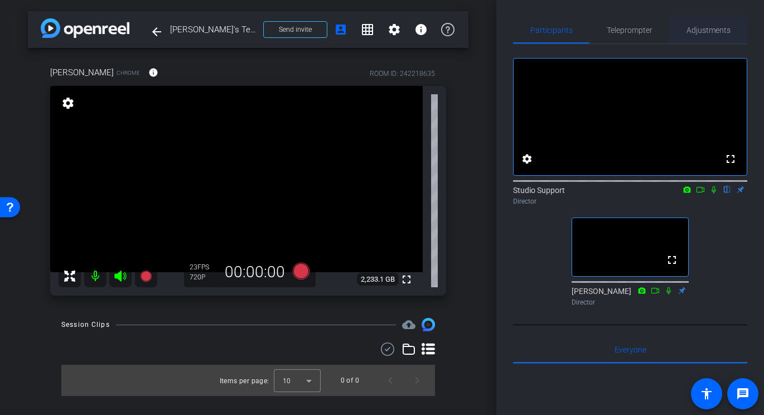
click at [713, 26] on span "Adjustments" at bounding box center [708, 30] width 44 height 8
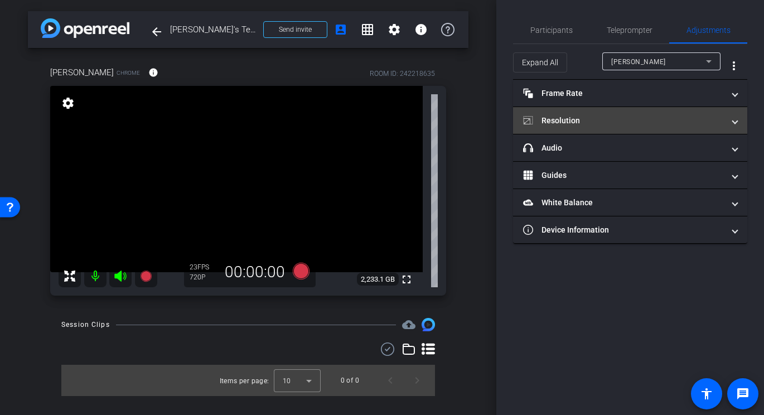
click at [633, 123] on mat-panel-title "Resolution" at bounding box center [623, 121] width 201 height 12
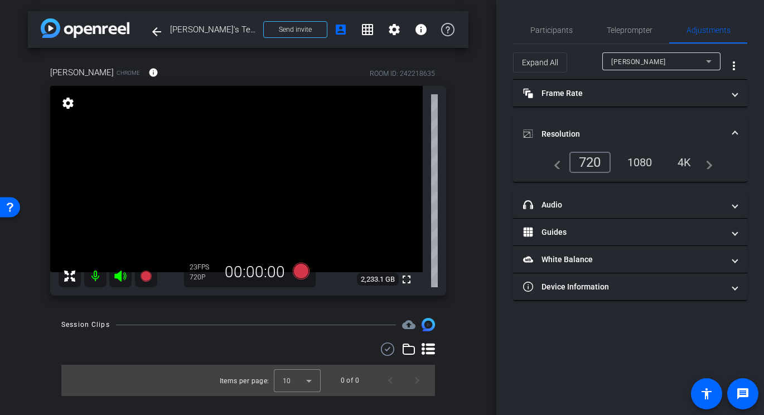
click at [634, 156] on div "1080" at bounding box center [640, 162] width 42 height 19
click at [546, 29] on span "Participants" at bounding box center [551, 30] width 42 height 8
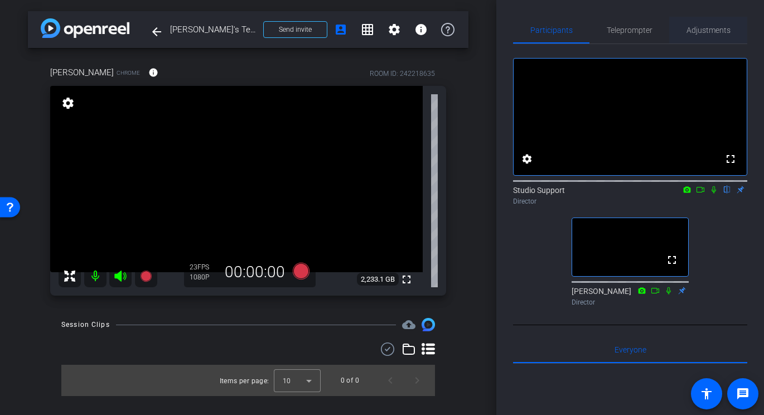
click at [715, 42] on span "Adjustments" at bounding box center [708, 30] width 44 height 27
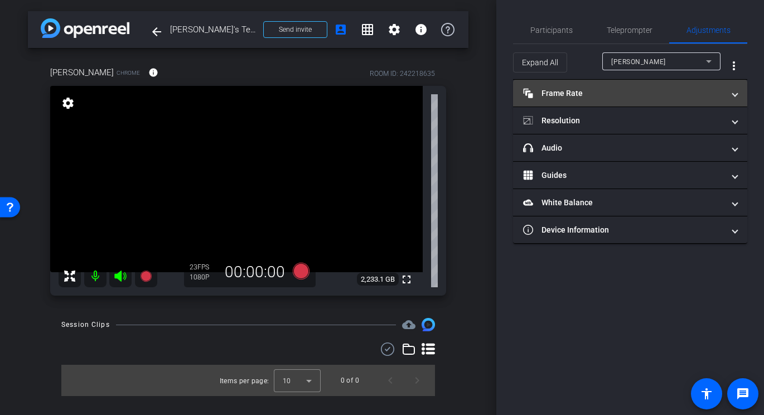
click at [603, 98] on mat-panel-title "Frame Rate Frame Rate" at bounding box center [623, 94] width 201 height 12
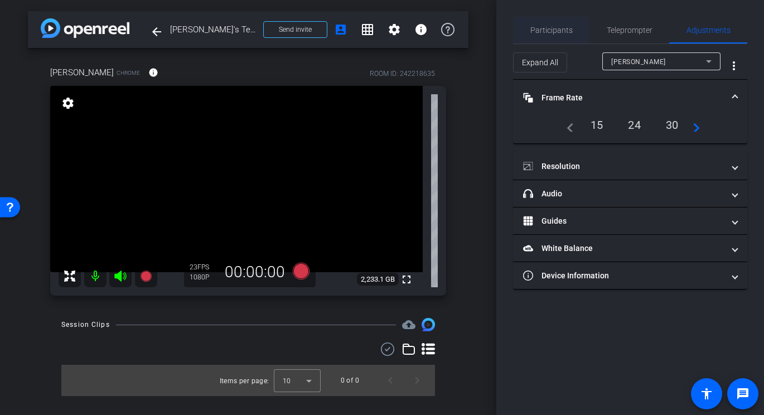
click at [555, 29] on span "Participants" at bounding box center [551, 30] width 42 height 8
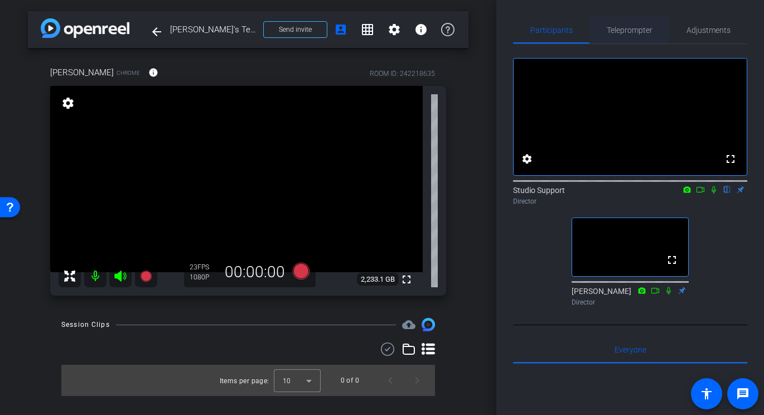
click at [611, 35] on span "Teleprompter" at bounding box center [629, 30] width 46 height 27
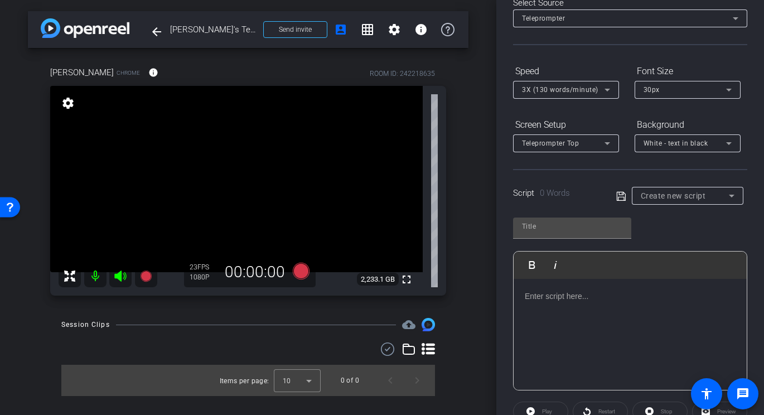
scroll to position [195, 0]
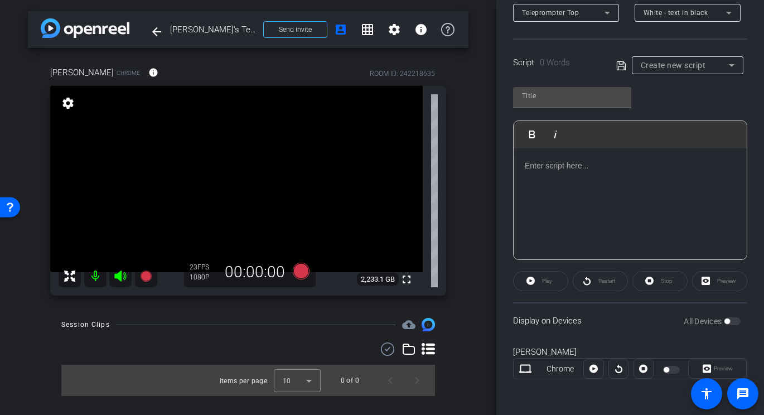
click at [732, 321] on div "All Devices" at bounding box center [711, 321] width 57 height 11
click at [598, 105] on div at bounding box center [572, 97] width 118 height 21
click at [580, 90] on input "text" at bounding box center [572, 95] width 100 height 13
type input "Phillip"
click at [598, 153] on div at bounding box center [629, 203] width 233 height 111
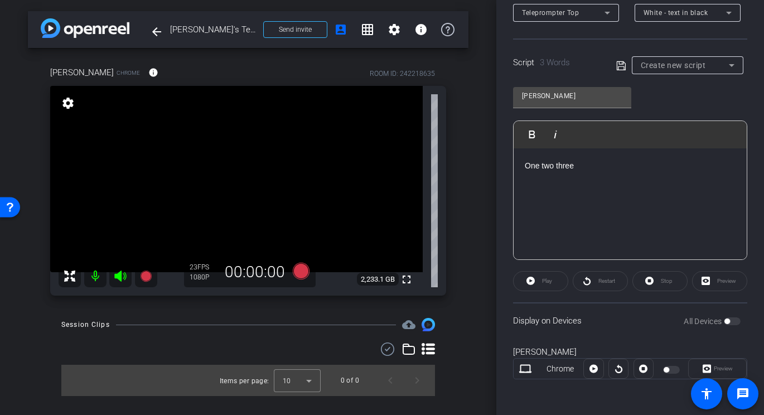
copy p "One two three"
click at [669, 172] on div "One two three" at bounding box center [629, 203] width 233 height 111
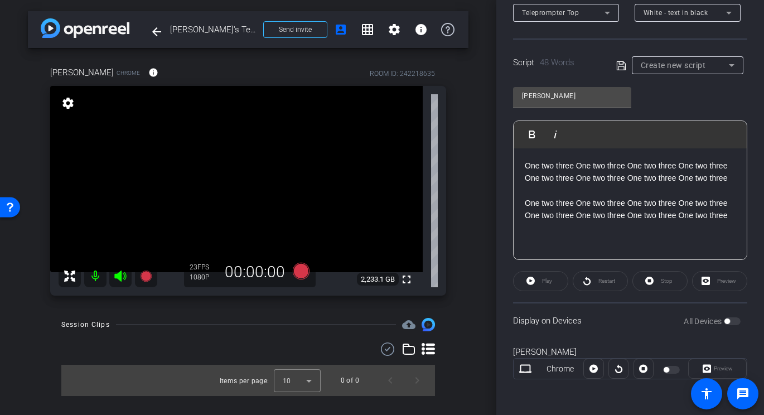
click at [618, 64] on icon at bounding box center [621, 65] width 10 height 13
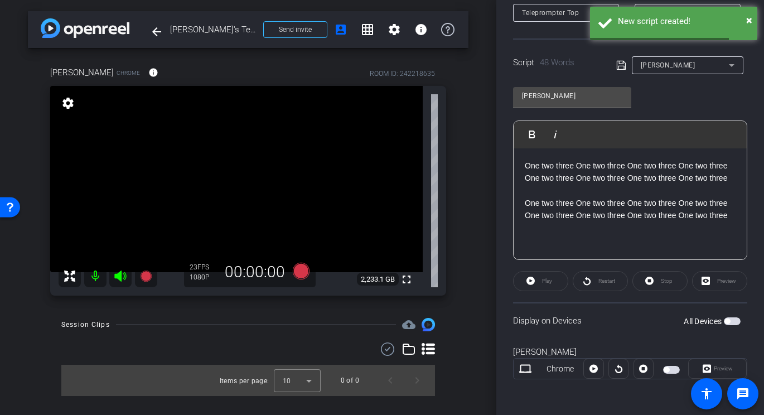
click at [726, 320] on span "button" at bounding box center [727, 321] width 6 height 6
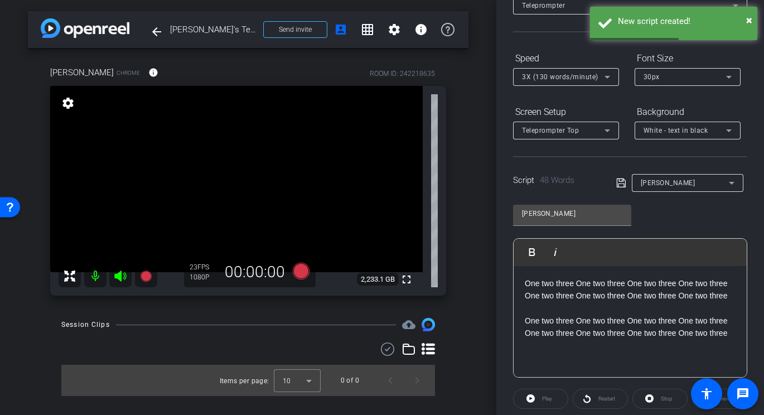
scroll to position [18, 0]
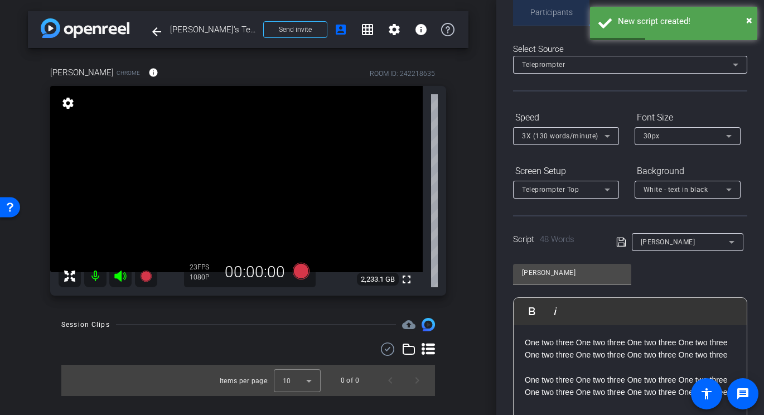
click at [546, 17] on span "Participants" at bounding box center [551, 12] width 42 height 27
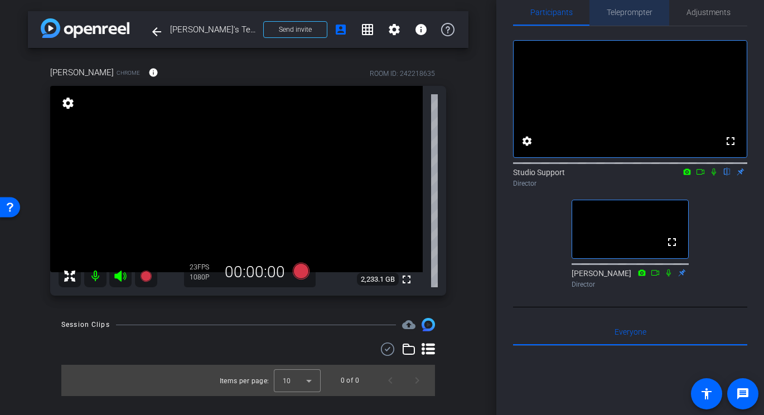
click at [606, 14] on span "Teleprompter" at bounding box center [629, 12] width 46 height 8
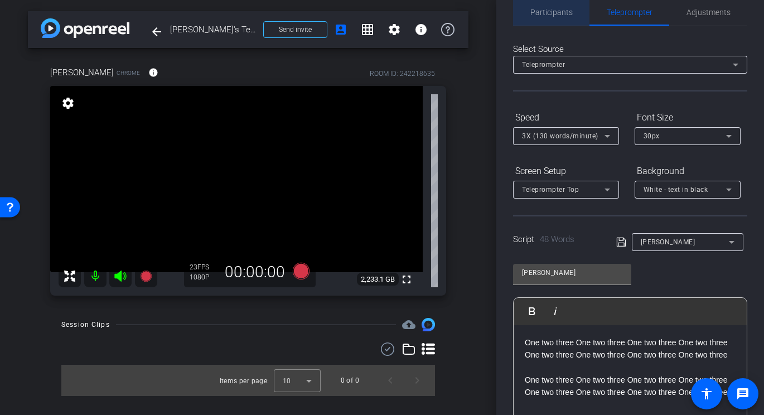
click at [567, 18] on span "Participants" at bounding box center [551, 12] width 42 height 27
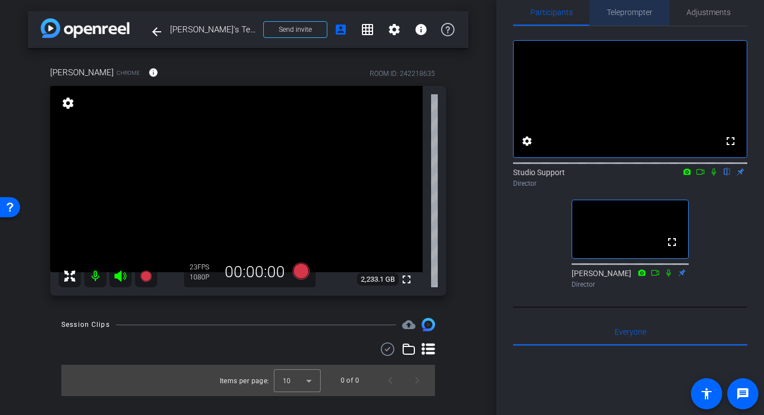
click at [623, 3] on span "Teleprompter" at bounding box center [629, 12] width 46 height 27
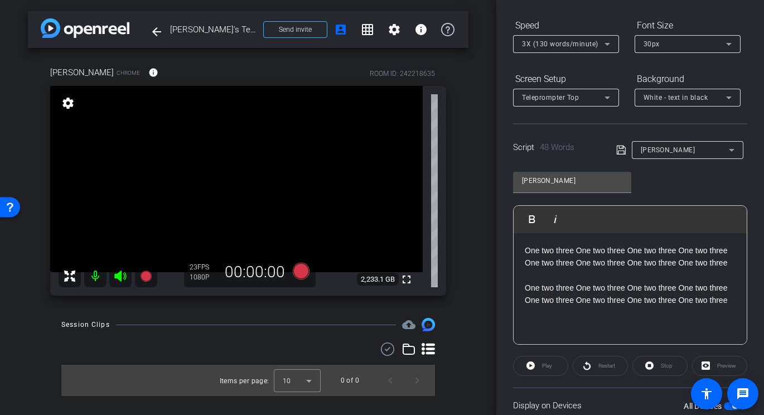
scroll to position [118, 0]
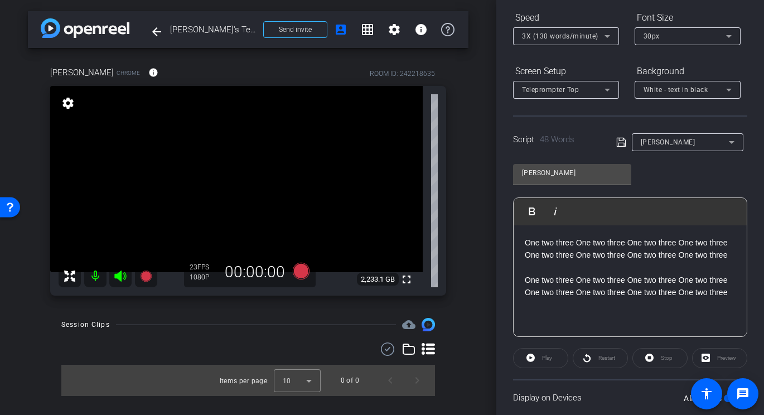
click at [532, 359] on div "Play" at bounding box center [540, 358] width 55 height 20
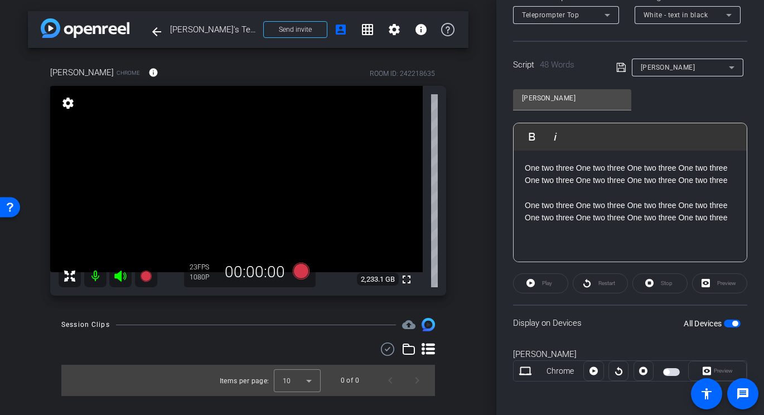
scroll to position [195, 0]
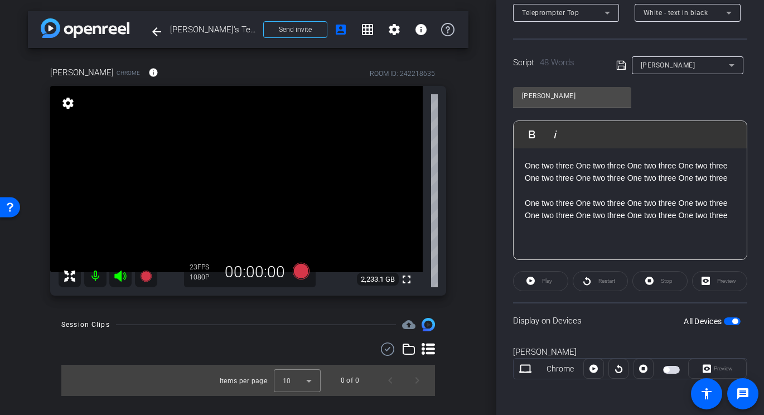
click at [674, 373] on mat-slide-toggle at bounding box center [672, 368] width 19 height 13
click at [673, 371] on span "button" at bounding box center [671, 370] width 17 height 8
click at [547, 284] on span "Play" at bounding box center [545, 281] width 13 height 16
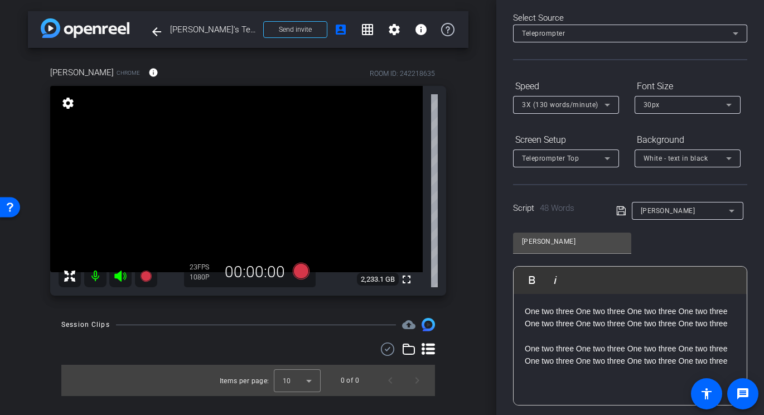
scroll to position [9, 0]
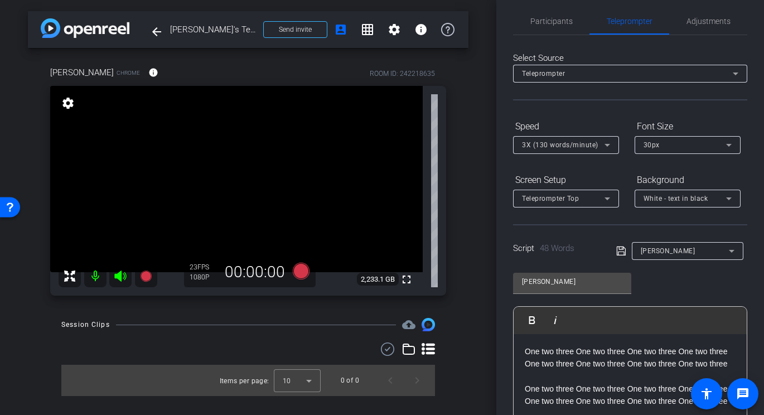
click at [580, 191] on mat-select "Teleprompter Top" at bounding box center [566, 198] width 88 height 14
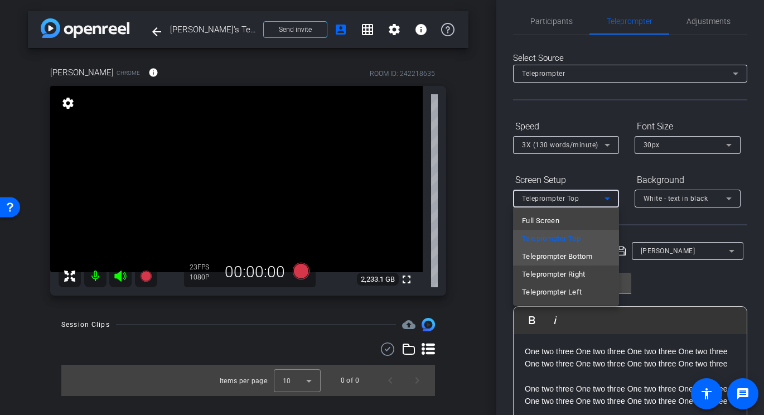
click at [576, 261] on span "Teleprompter Bottom" at bounding box center [557, 256] width 70 height 13
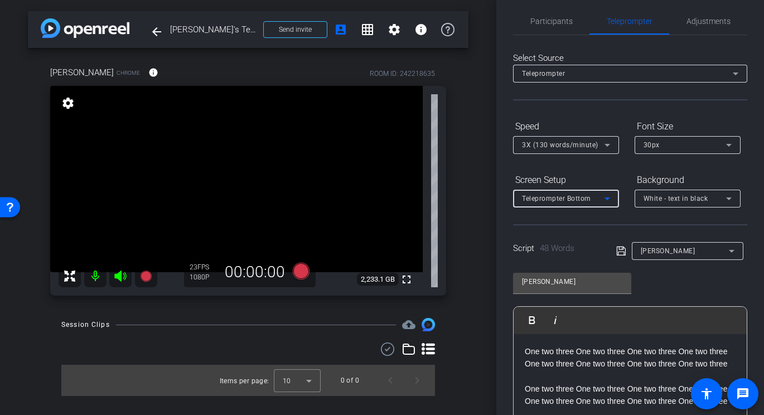
click at [591, 200] on div "Teleprompter Bottom" at bounding box center [563, 198] width 83 height 14
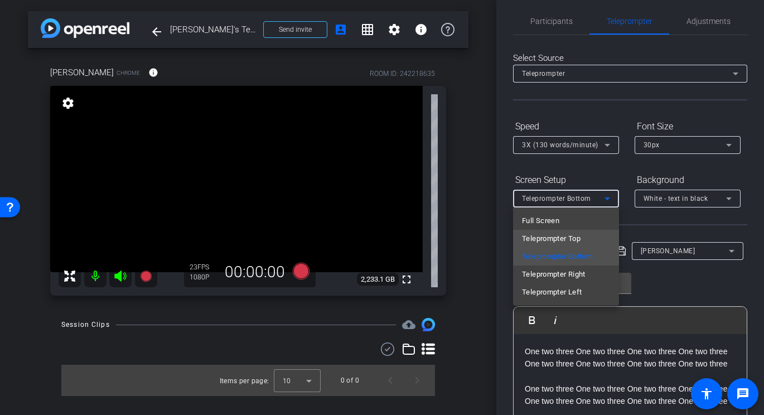
click at [578, 240] on span "Teleprompter Top" at bounding box center [551, 238] width 59 height 13
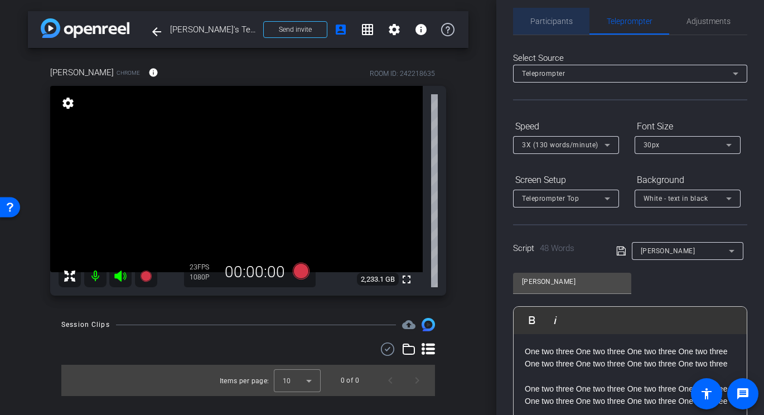
click at [562, 28] on span "Participants" at bounding box center [551, 21] width 42 height 27
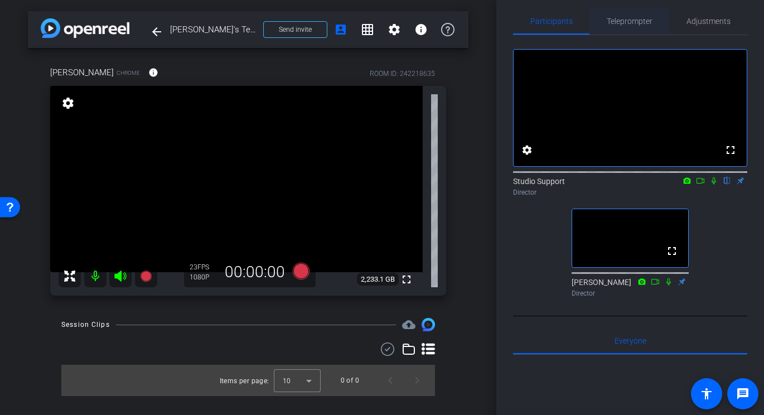
click at [623, 20] on span "Teleprompter" at bounding box center [629, 21] width 46 height 8
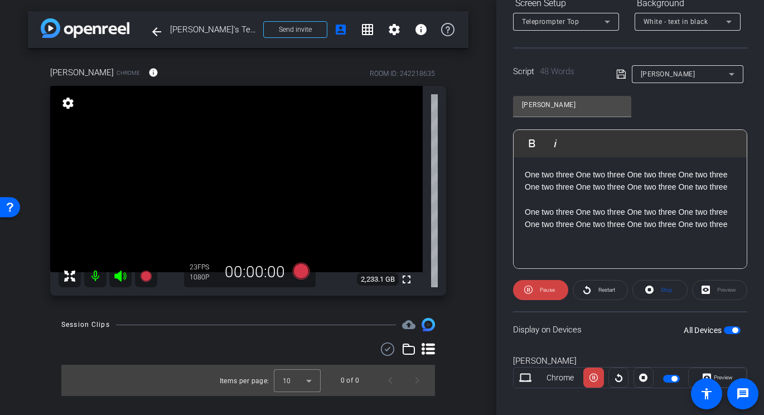
scroll to position [195, 0]
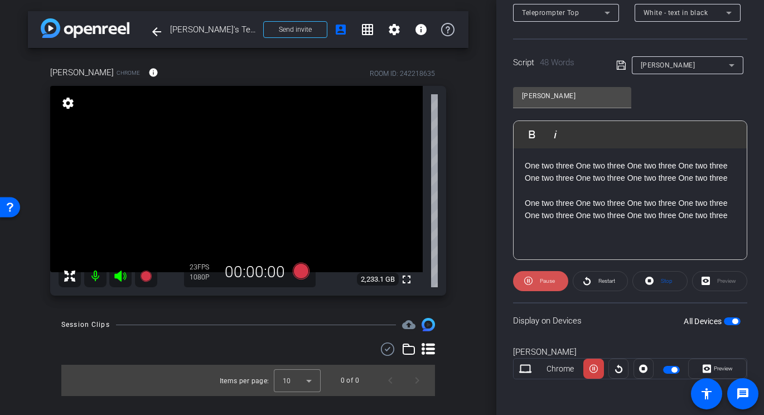
click at [542, 284] on span "Pause" at bounding box center [546, 281] width 18 height 16
click at [650, 282] on icon at bounding box center [649, 281] width 8 height 14
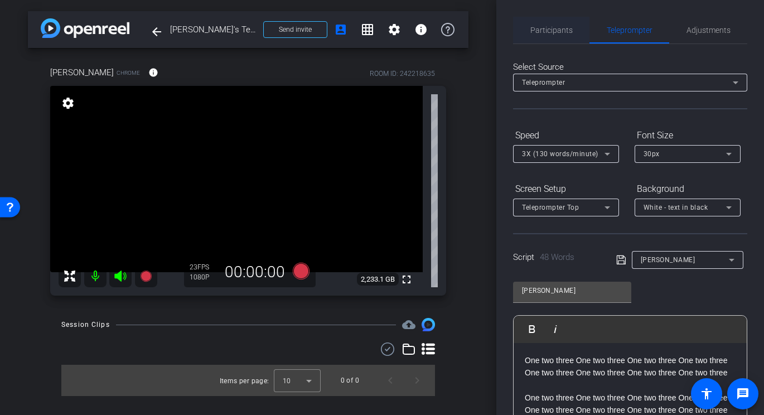
click at [549, 29] on span "Participants" at bounding box center [551, 30] width 42 height 8
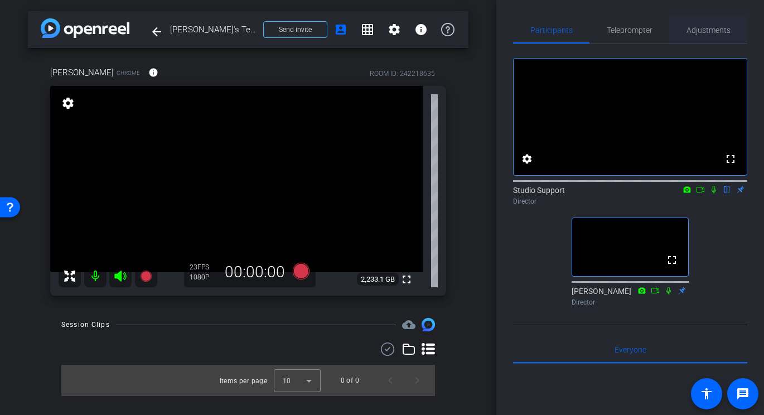
click at [701, 37] on span "Adjustments" at bounding box center [708, 30] width 44 height 27
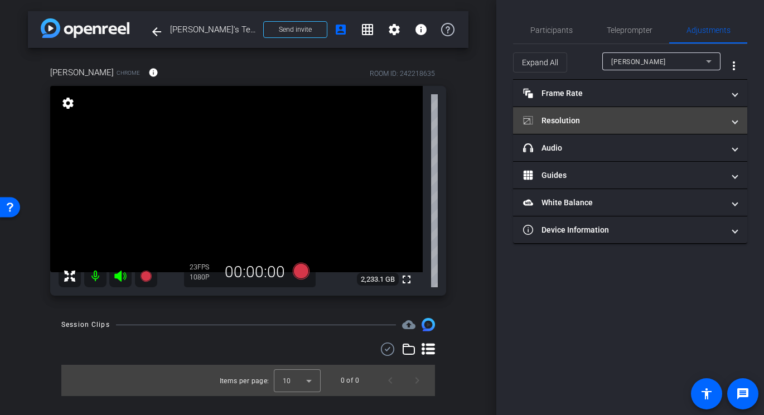
click at [626, 114] on mat-expansion-panel-header "Resolution" at bounding box center [630, 120] width 234 height 27
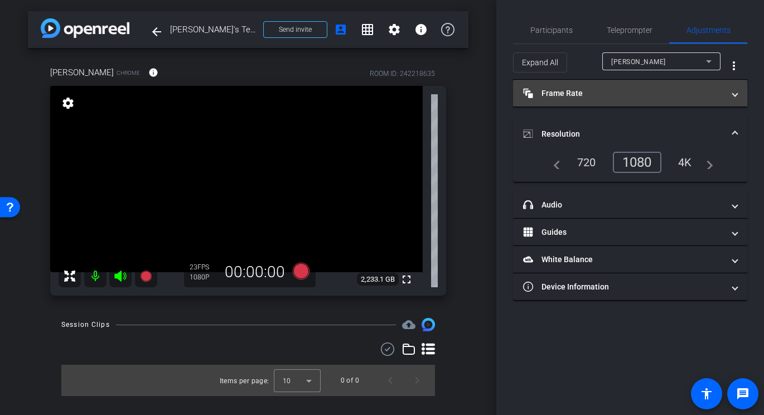
click at [600, 90] on mat-panel-title "Frame Rate Frame Rate" at bounding box center [623, 94] width 201 height 12
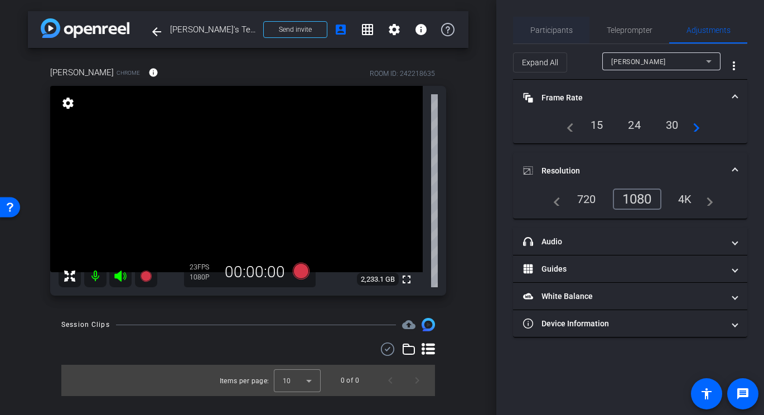
click at [537, 27] on span "Participants" at bounding box center [551, 30] width 42 height 8
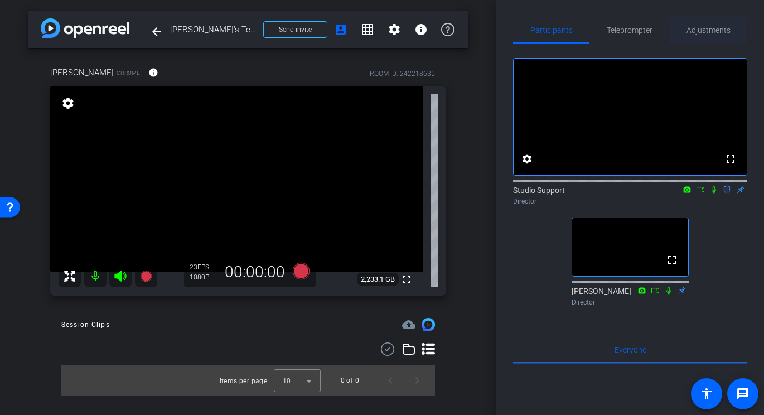
click at [716, 35] on span "Adjustments" at bounding box center [708, 30] width 44 height 27
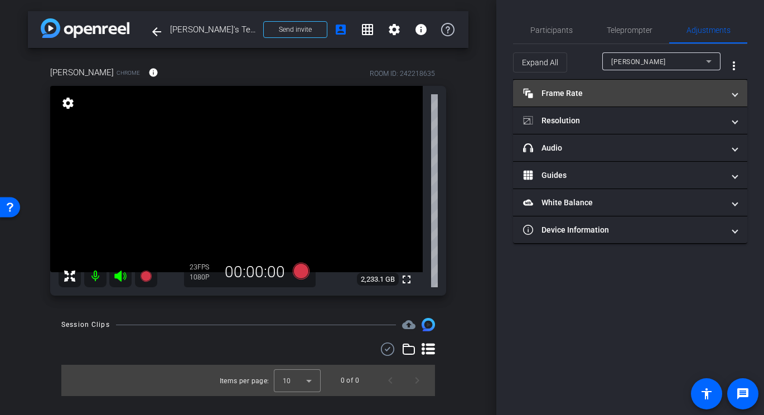
click at [624, 103] on mat-expansion-panel-header "Frame Rate Frame Rate" at bounding box center [630, 93] width 234 height 27
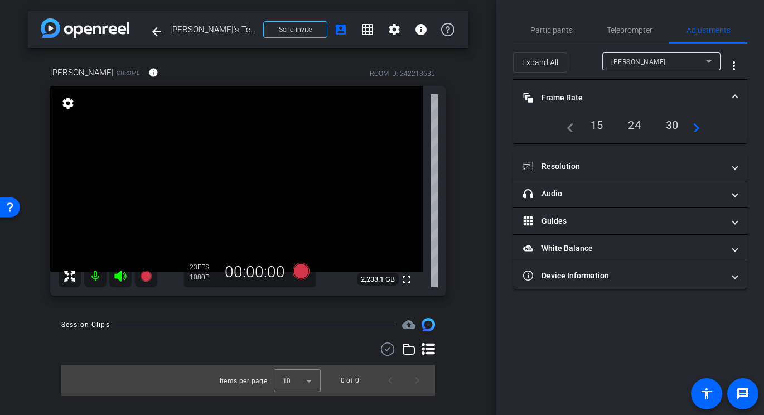
click at [701, 128] on div "navigate_before 15 24 30 navigate_next" at bounding box center [629, 124] width 207 height 19
click at [696, 127] on mat-icon "navigate_next" at bounding box center [692, 124] width 13 height 13
click at [599, 125] on div "24" at bounding box center [597, 124] width 30 height 19
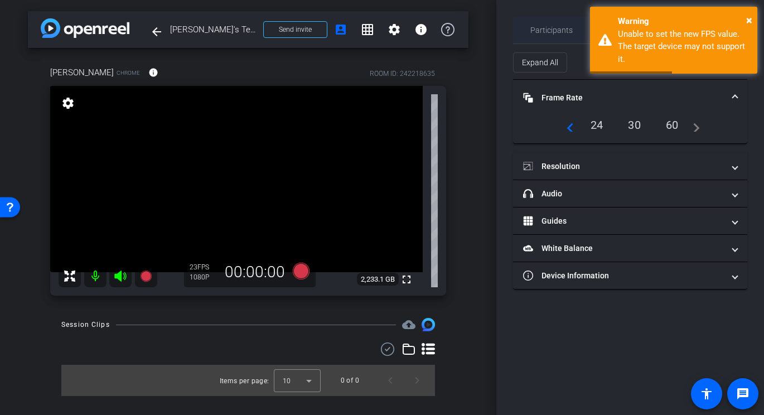
click at [564, 31] on span "Participants" at bounding box center [551, 30] width 42 height 8
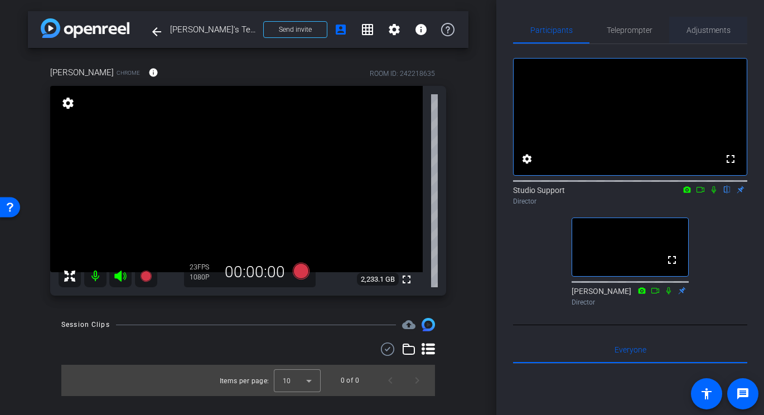
click at [702, 35] on span "Adjustments" at bounding box center [708, 30] width 44 height 27
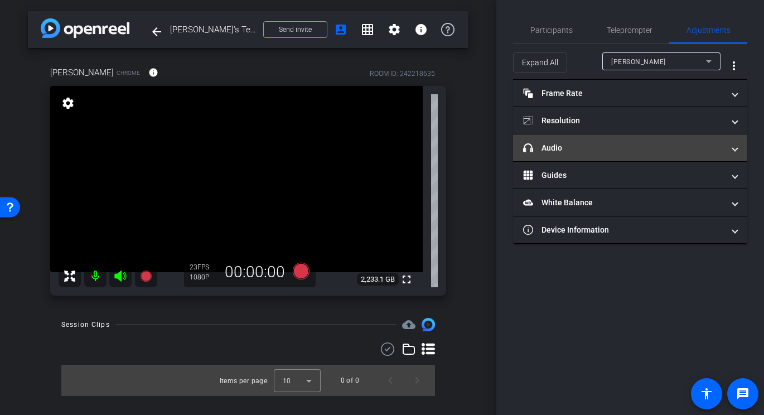
click at [616, 158] on mat-expansion-panel-header "headphone icon Audio" at bounding box center [630, 147] width 234 height 27
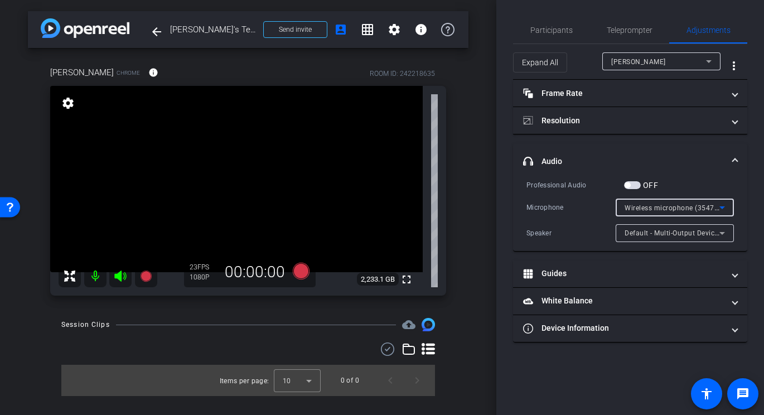
click at [638, 211] on div "Wireless microphone (3547:0403)" at bounding box center [671, 208] width 95 height 14
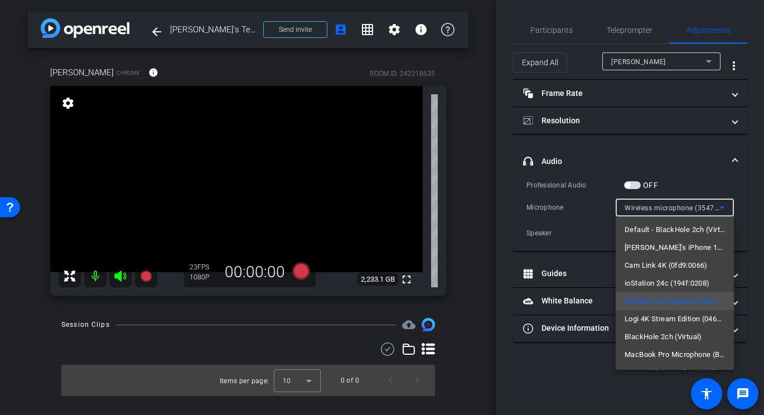
click at [551, 36] on div at bounding box center [382, 207] width 764 height 415
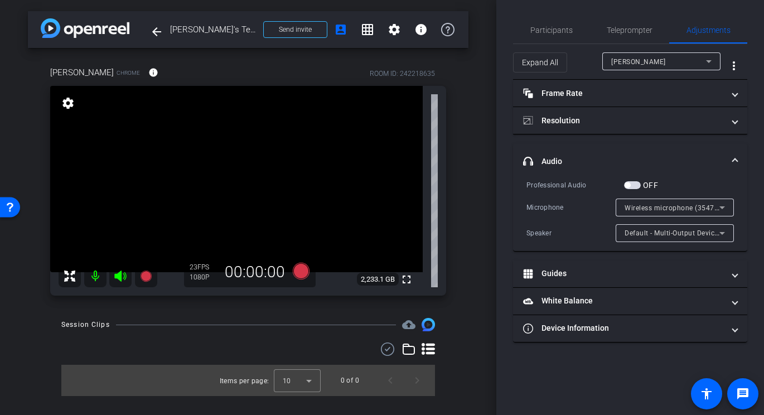
click at [551, 36] on span "Participants" at bounding box center [551, 30] width 42 height 27
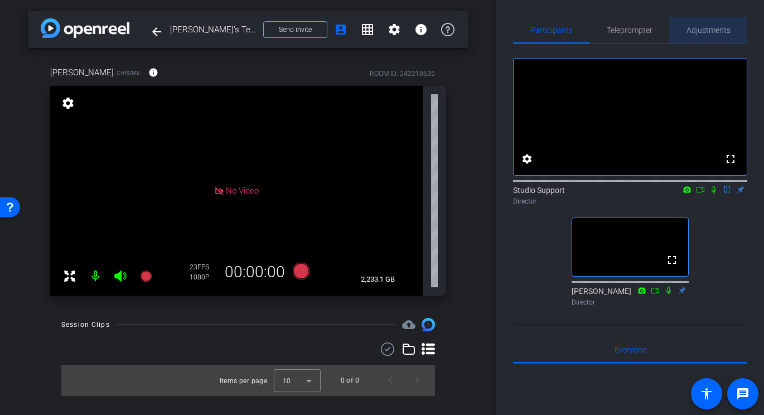
click at [691, 24] on span "Adjustments" at bounding box center [708, 30] width 44 height 27
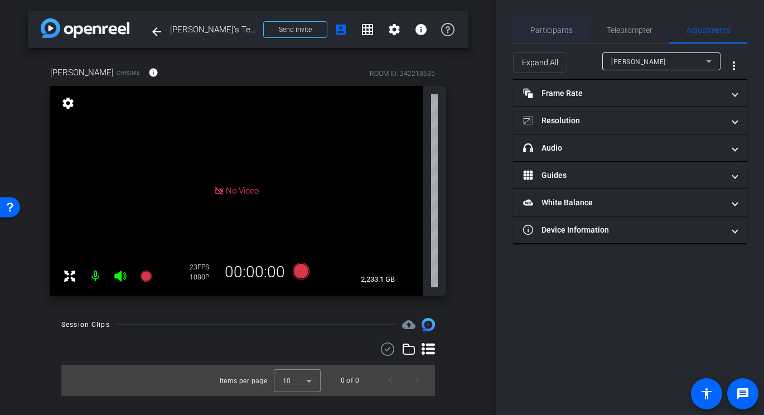
click at [561, 34] on span "Participants" at bounding box center [551, 30] width 42 height 8
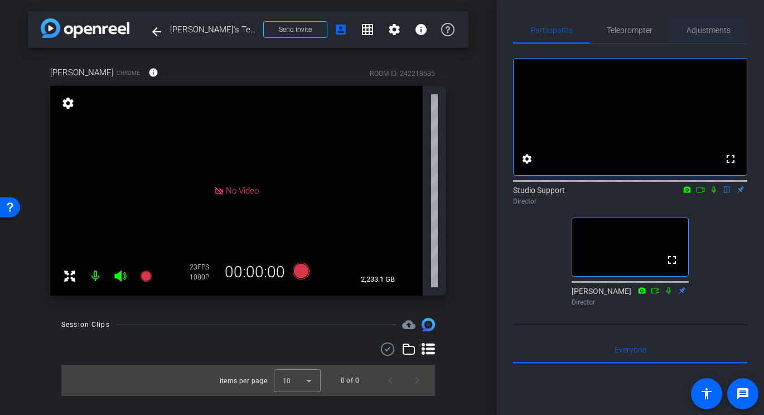
click at [704, 34] on span "Adjustments" at bounding box center [708, 30] width 44 height 8
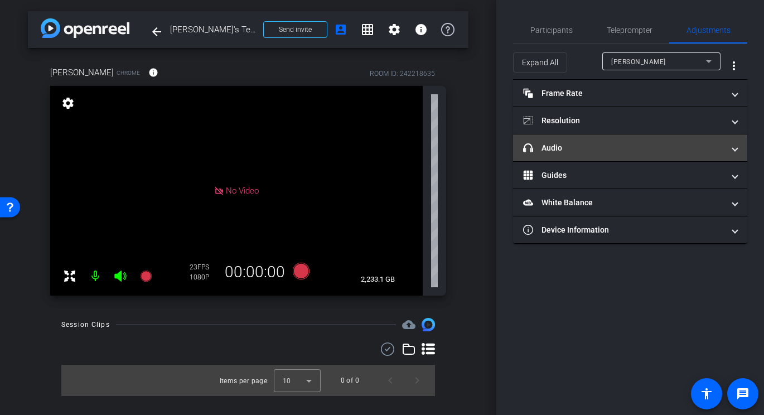
click at [580, 144] on mat-panel-title "headphone icon Audio" at bounding box center [623, 148] width 201 height 12
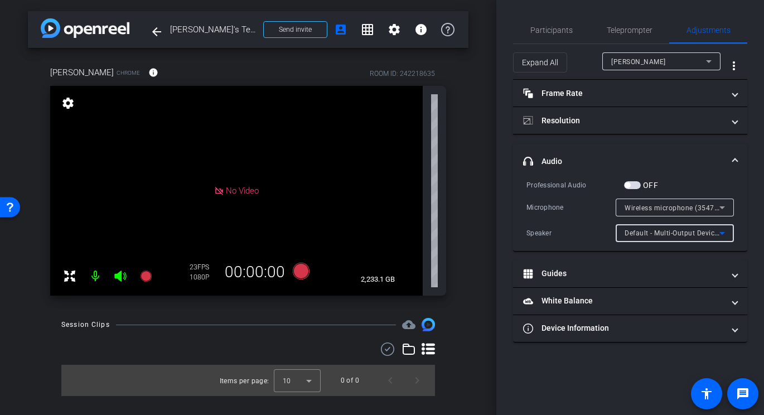
click at [635, 234] on span "Default - Multi-Output Device (Aggregate)" at bounding box center [691, 232] width 134 height 9
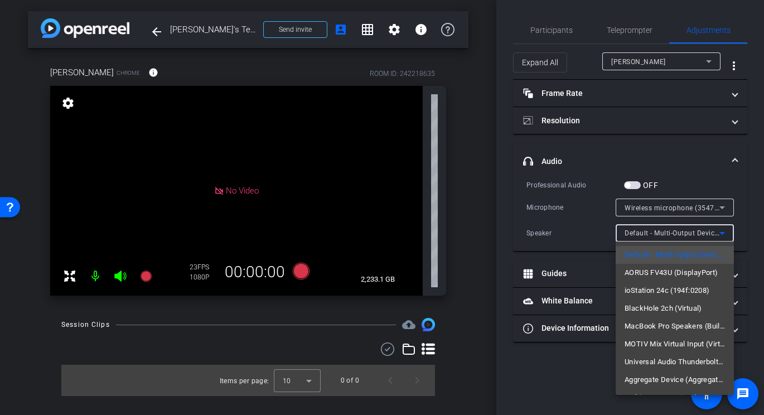
click at [582, 231] on div at bounding box center [382, 207] width 764 height 415
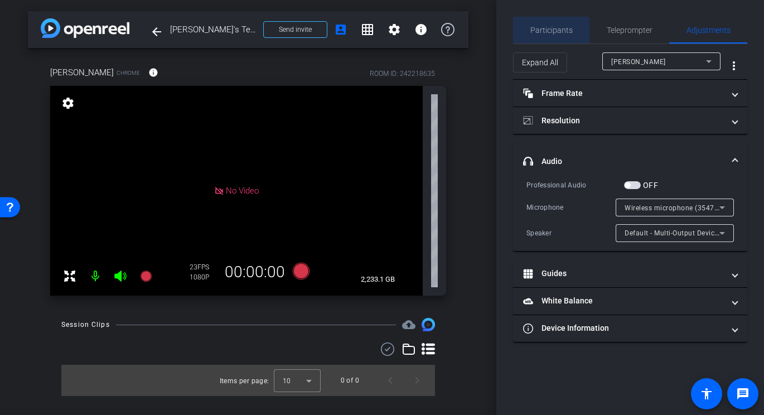
click at [542, 35] on span "Participants" at bounding box center [551, 30] width 42 height 27
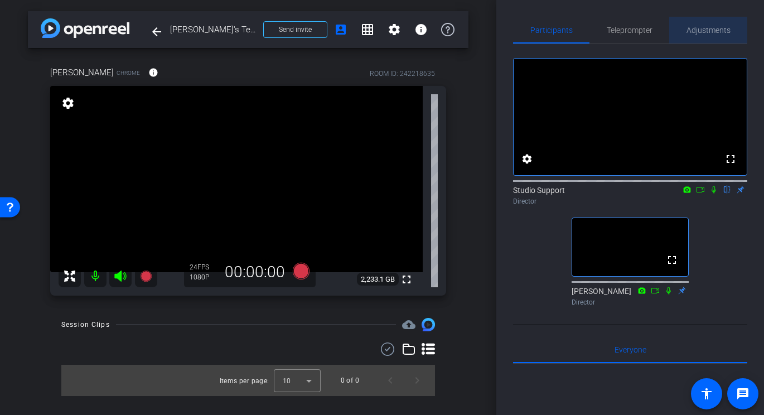
click at [718, 35] on span "Adjustments" at bounding box center [708, 30] width 44 height 27
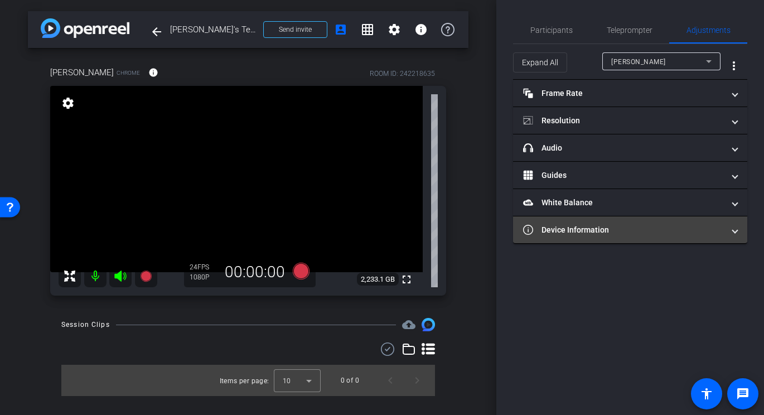
click at [580, 228] on mat-panel-title "Device Information" at bounding box center [623, 230] width 201 height 12
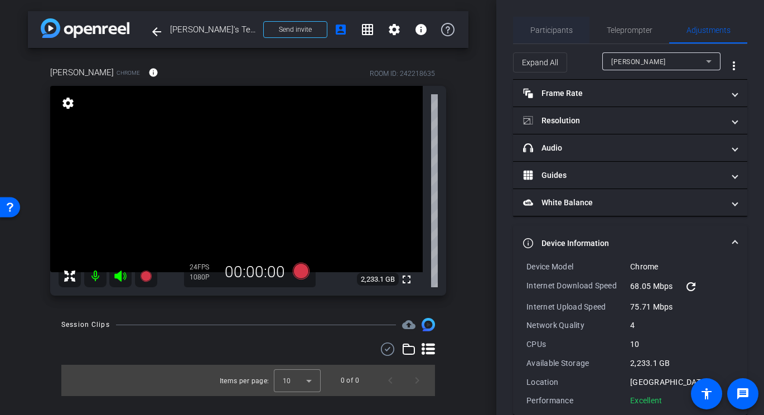
click at [553, 32] on span "Participants" at bounding box center [551, 30] width 42 height 8
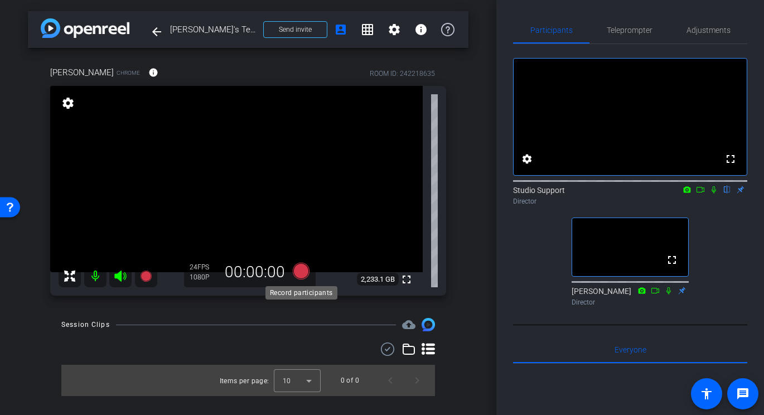
click at [302, 276] on icon at bounding box center [301, 271] width 17 height 17
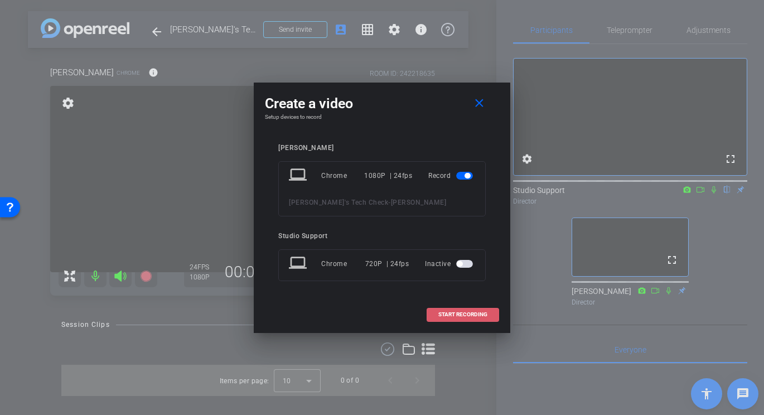
click at [443, 312] on span "START RECORDING" at bounding box center [462, 315] width 49 height 6
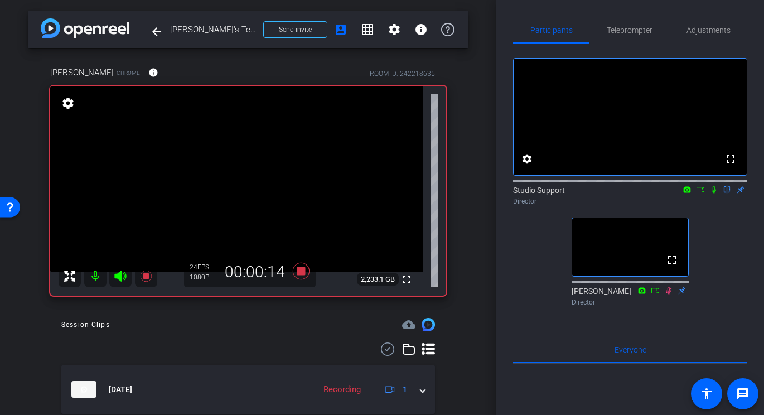
click at [716, 193] on icon at bounding box center [713, 190] width 9 height 8
click at [714, 193] on icon at bounding box center [714, 189] width 6 height 7
click at [303, 270] on icon at bounding box center [301, 271] width 17 height 17
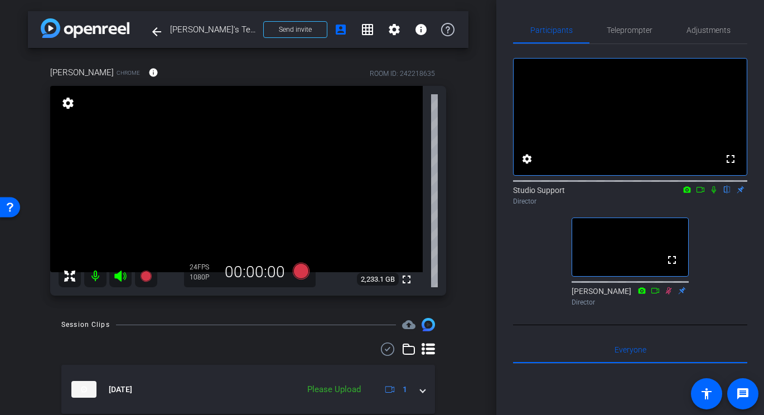
scroll to position [38, 0]
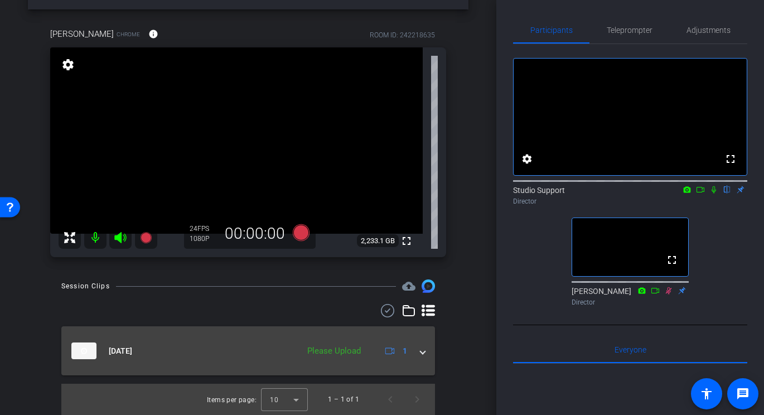
click at [363, 356] on div "Please Upload" at bounding box center [334, 350] width 65 height 13
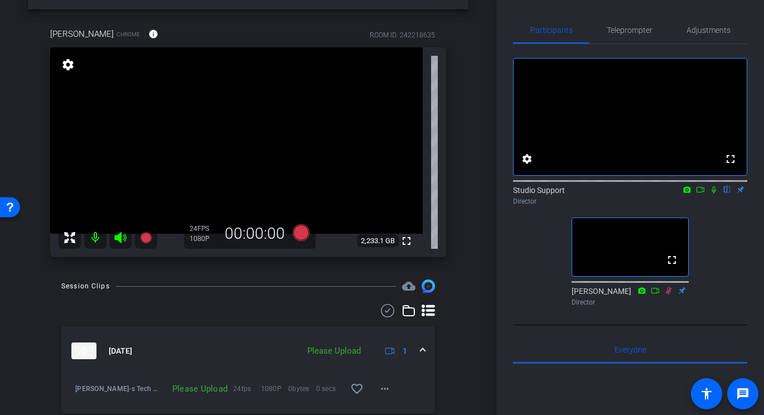
scroll to position [77, 0]
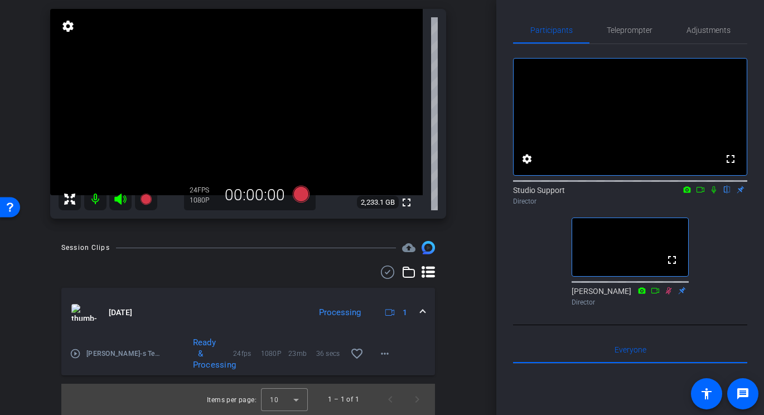
click at [387, 336] on mat-expansion-panel-header "Sep 30, 2025 Processing 1" at bounding box center [247, 312] width 373 height 49
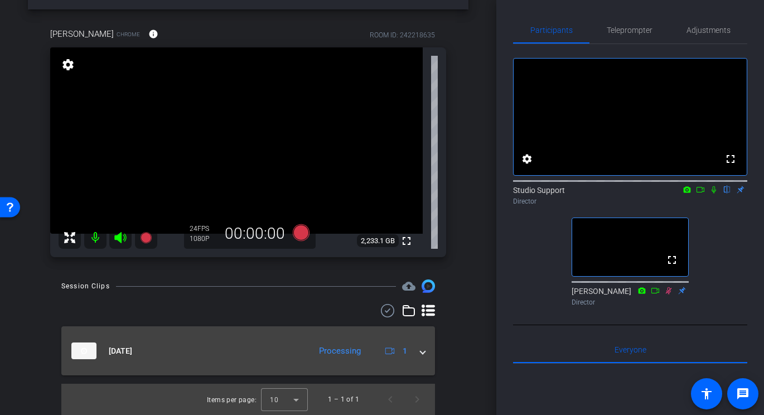
click at [367, 343] on mat-panel-description "Processing 1" at bounding box center [362, 350] width 98 height 17
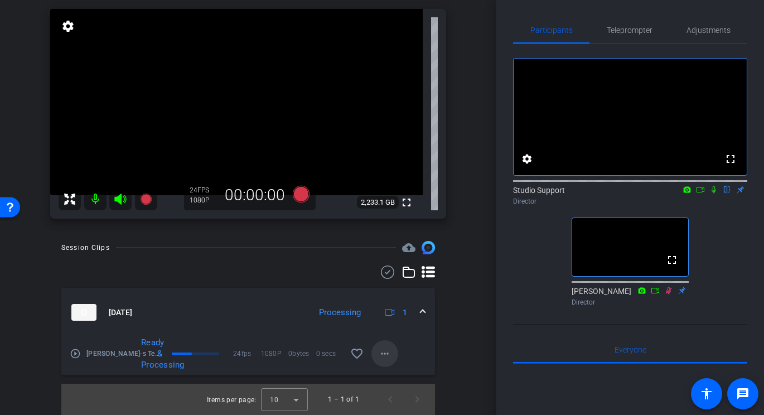
click at [386, 356] on mat-icon "more_horiz" at bounding box center [384, 353] width 13 height 13
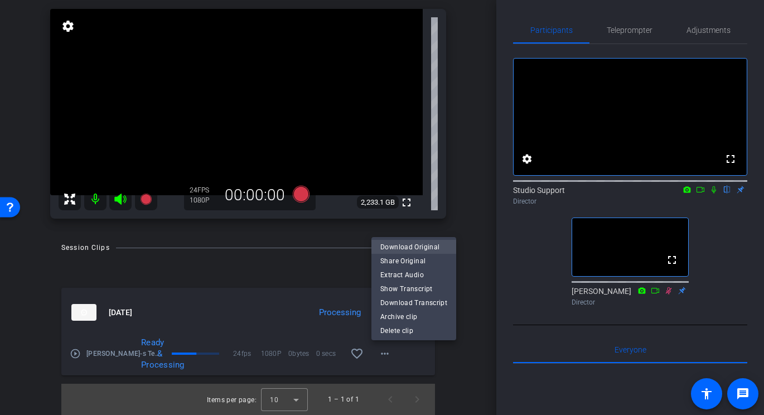
click at [430, 244] on span "Download Original" at bounding box center [413, 246] width 67 height 13
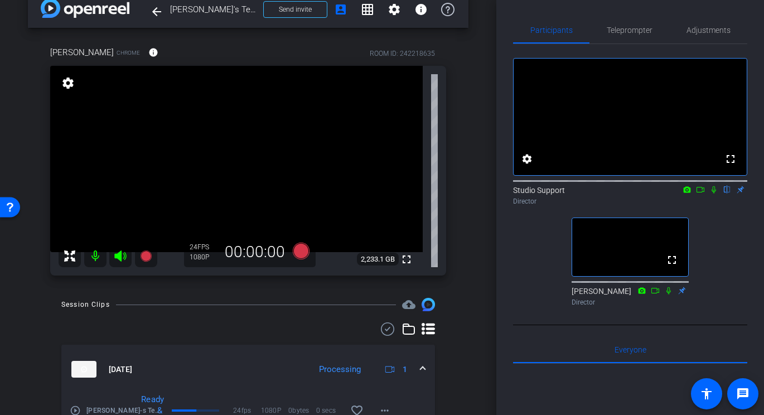
scroll to position [0, 0]
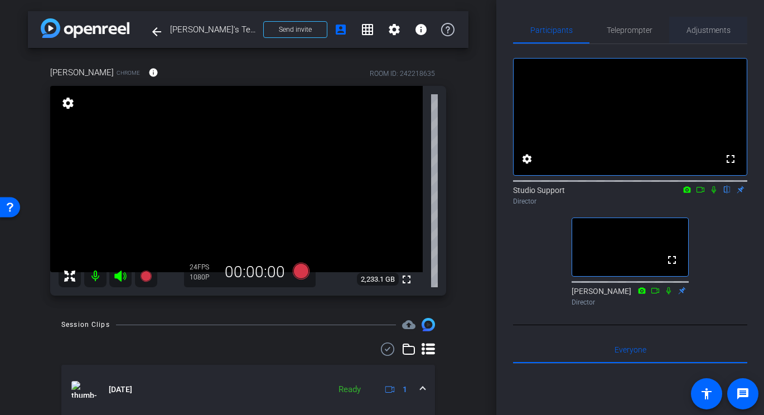
click at [710, 24] on span "Adjustments" at bounding box center [708, 30] width 44 height 27
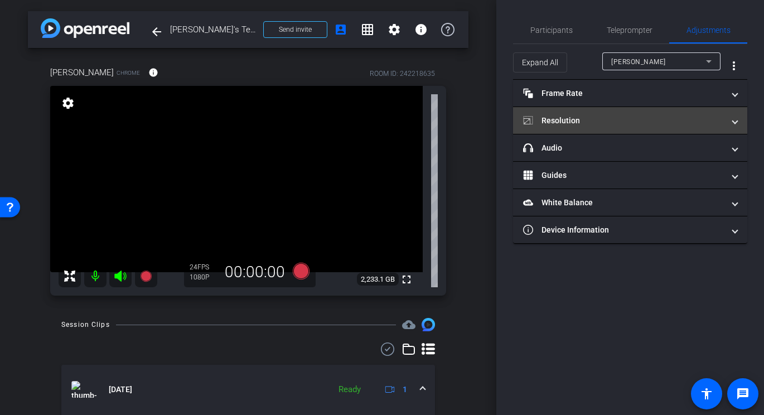
click at [610, 109] on mat-expansion-panel-header "Resolution" at bounding box center [630, 120] width 234 height 27
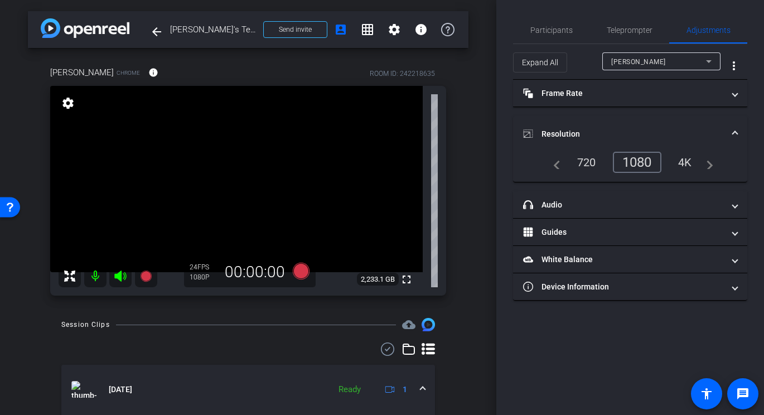
click at [602, 126] on mat-expansion-panel-header "Resolution" at bounding box center [630, 134] width 234 height 36
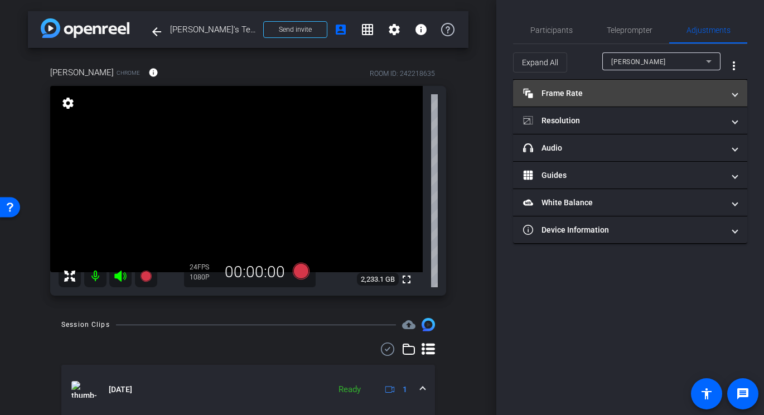
click at [613, 95] on mat-panel-title "Frame Rate Frame Rate" at bounding box center [623, 94] width 201 height 12
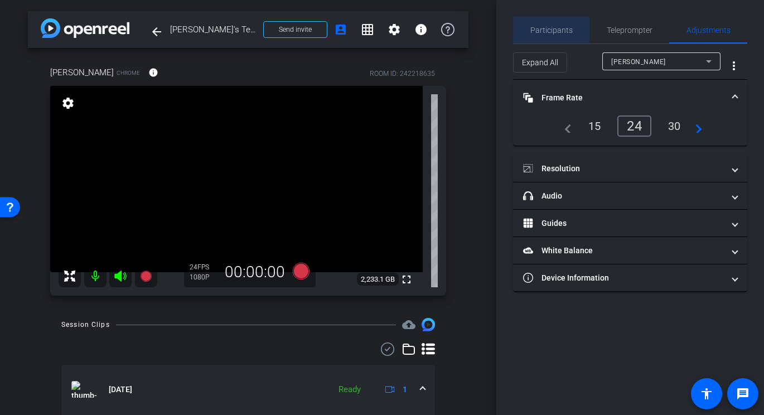
click at [565, 32] on span "Participants" at bounding box center [551, 30] width 42 height 8
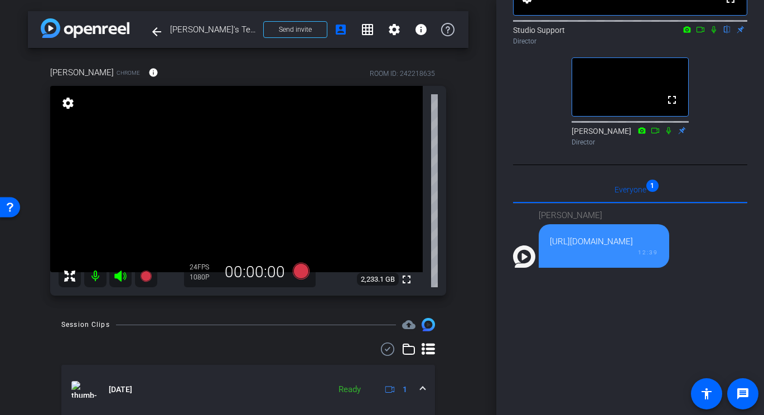
scroll to position [159, 0]
drag, startPoint x: 668, startPoint y: 264, endPoint x: 550, endPoint y: 261, distance: 118.8
click at [550, 261] on div "https://youtu.be/RRYVsgCVIqs 12:39" at bounding box center [603, 246] width 130 height 43
click at [531, 192] on div "fullscreen settings Studio Support flip Director fullscreen David Alvarado Dire…" at bounding box center [630, 215] width 234 height 661
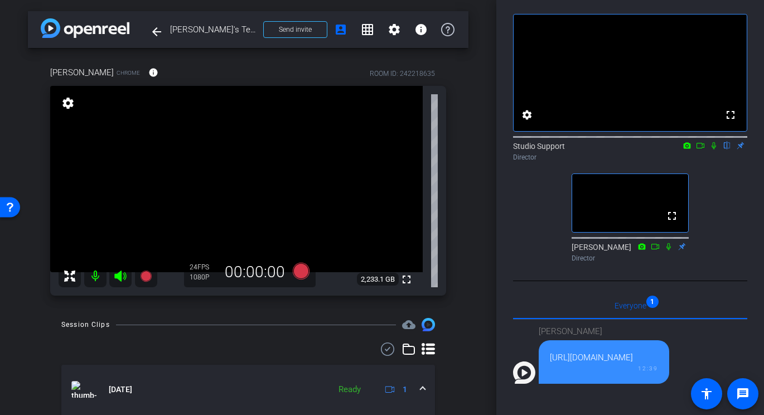
scroll to position [0, 0]
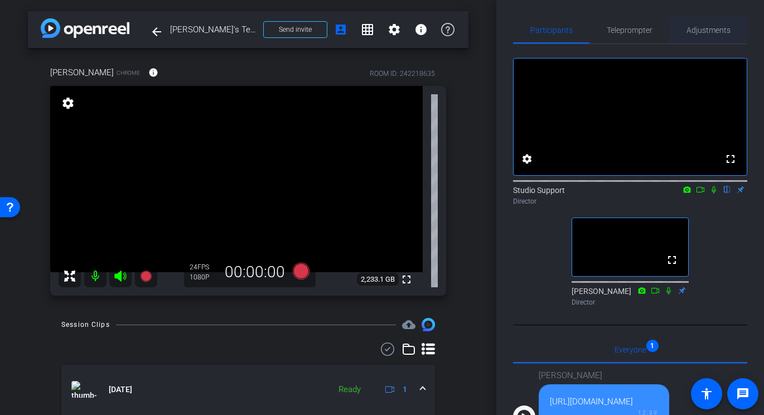
click at [695, 33] on span "Adjustments" at bounding box center [708, 30] width 44 height 8
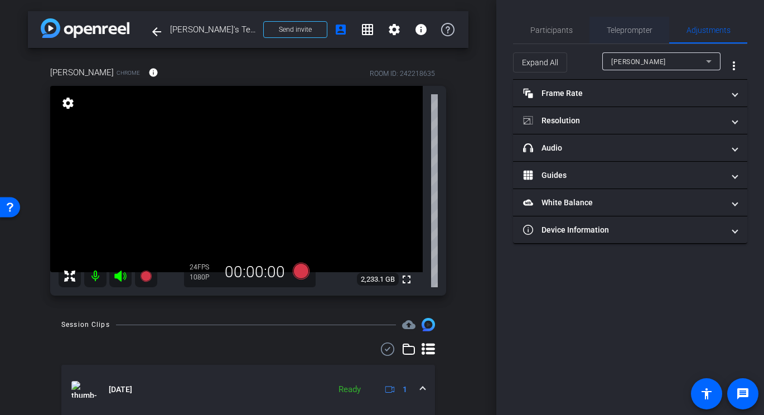
click at [629, 35] on span "Teleprompter" at bounding box center [629, 30] width 46 height 27
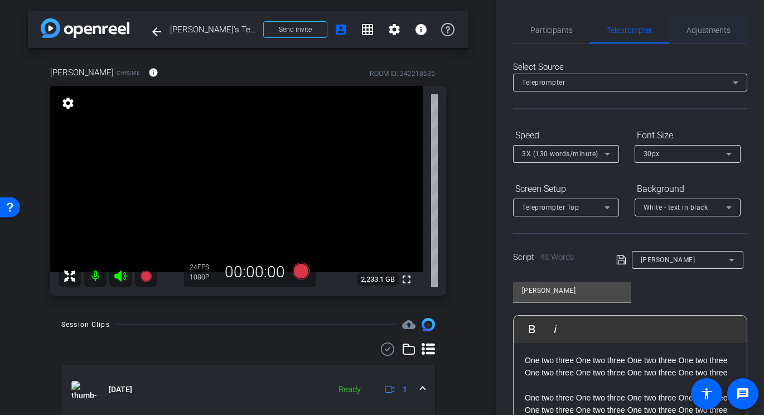
click at [692, 35] on span "Adjustments" at bounding box center [708, 30] width 44 height 27
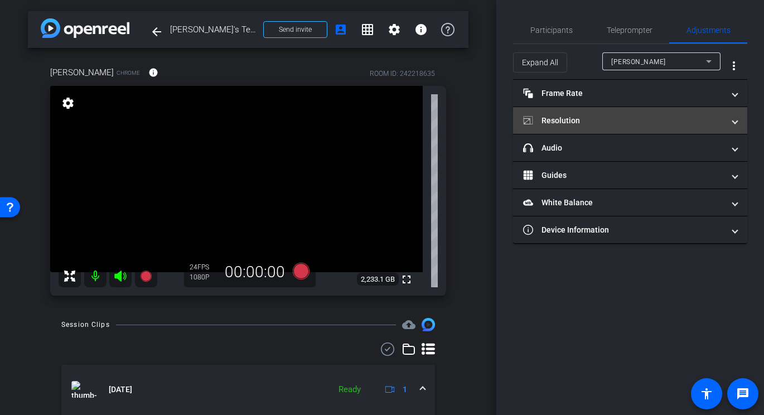
click at [607, 119] on mat-panel-title "Resolution" at bounding box center [623, 121] width 201 height 12
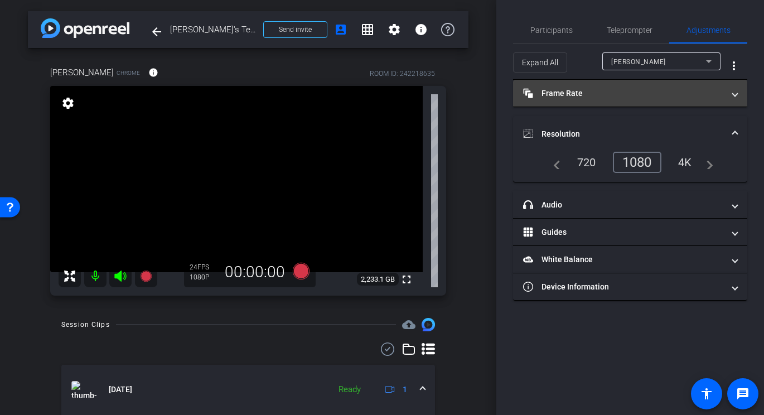
click at [614, 98] on mat-panel-title "Frame Rate Frame Rate" at bounding box center [623, 94] width 201 height 12
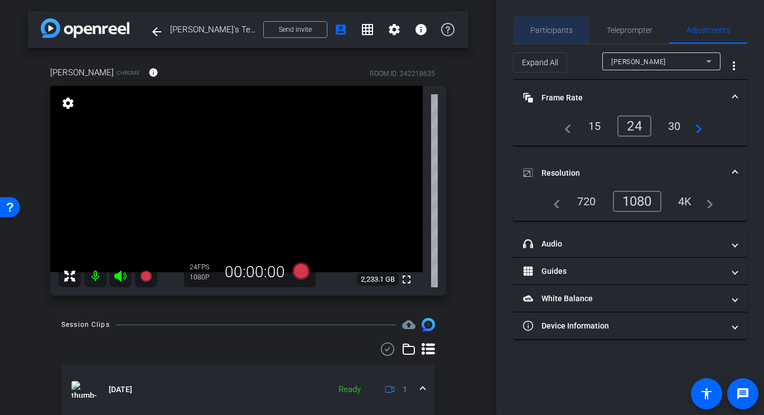
click at [557, 27] on span "Participants" at bounding box center [551, 30] width 42 height 8
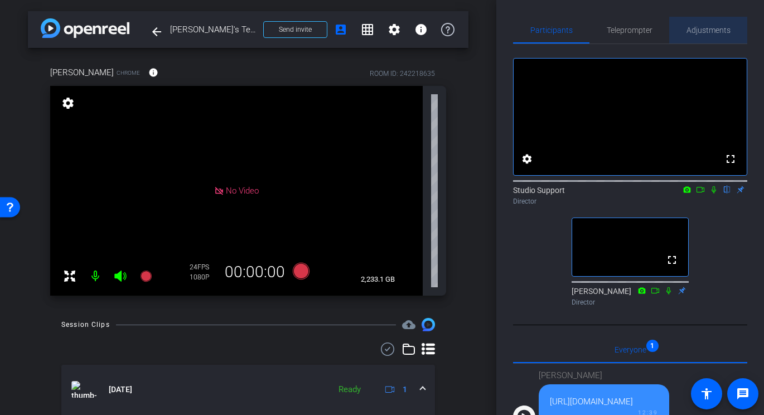
click at [695, 22] on span "Adjustments" at bounding box center [708, 30] width 44 height 27
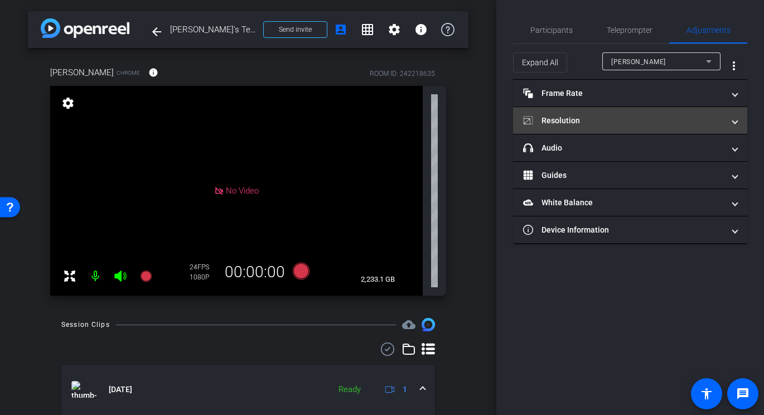
click at [613, 111] on mat-expansion-panel-header "Resolution" at bounding box center [630, 120] width 234 height 27
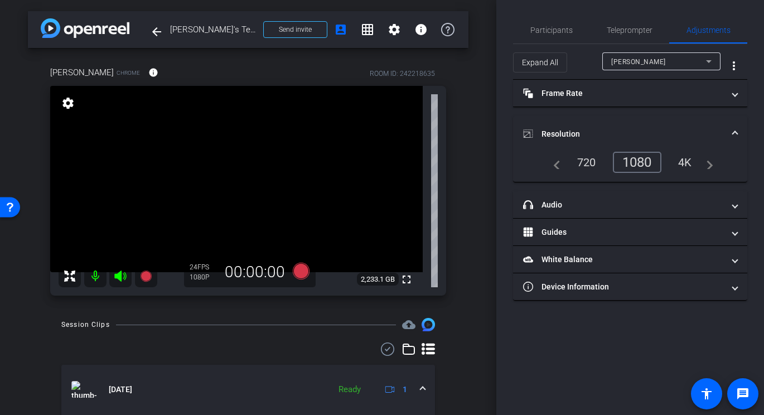
click at [682, 163] on div "4K" at bounding box center [684, 162] width 31 height 19
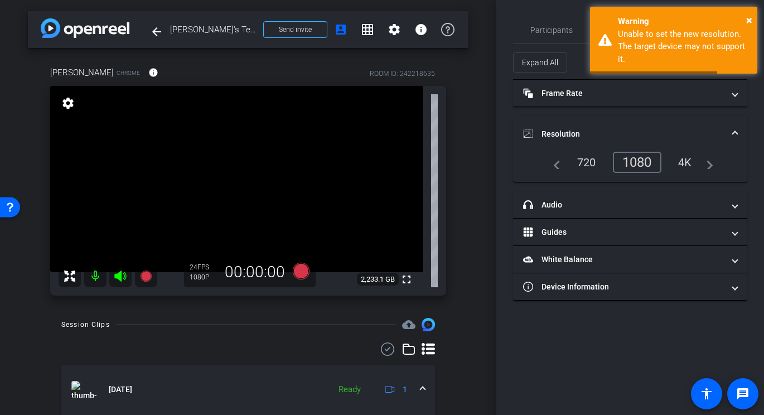
click at [638, 163] on div "1080" at bounding box center [637, 162] width 48 height 21
click at [563, 33] on span "Participants" at bounding box center [551, 30] width 42 height 8
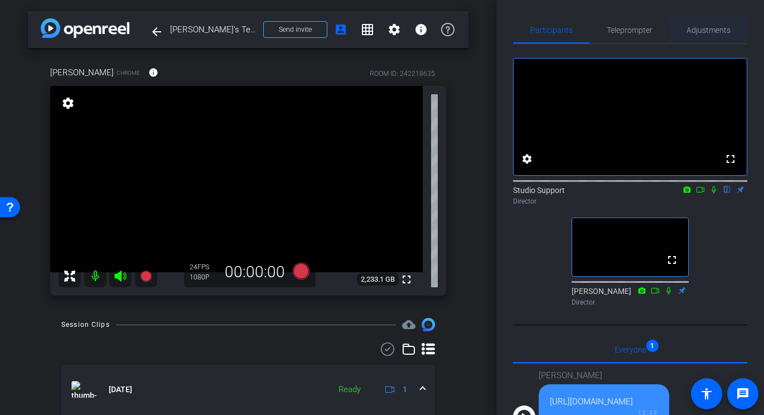
click at [698, 21] on span "Adjustments" at bounding box center [708, 30] width 44 height 27
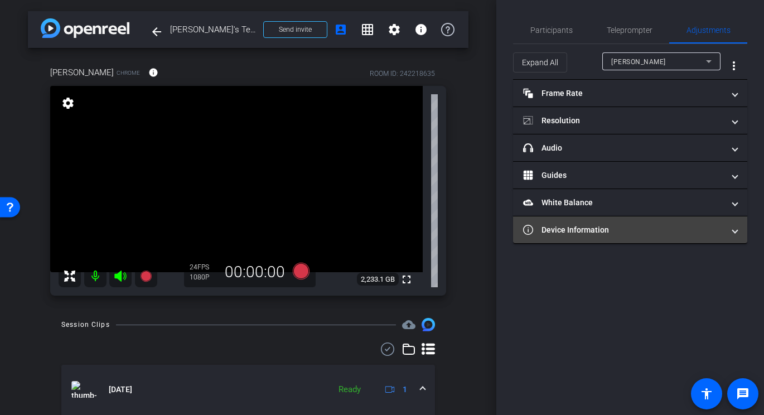
click at [649, 234] on mat-panel-title "Device Information" at bounding box center [623, 230] width 201 height 12
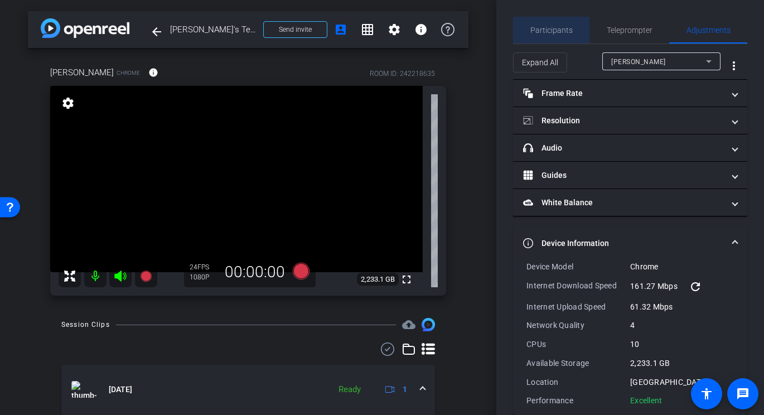
click at [565, 33] on span "Participants" at bounding box center [551, 30] width 42 height 8
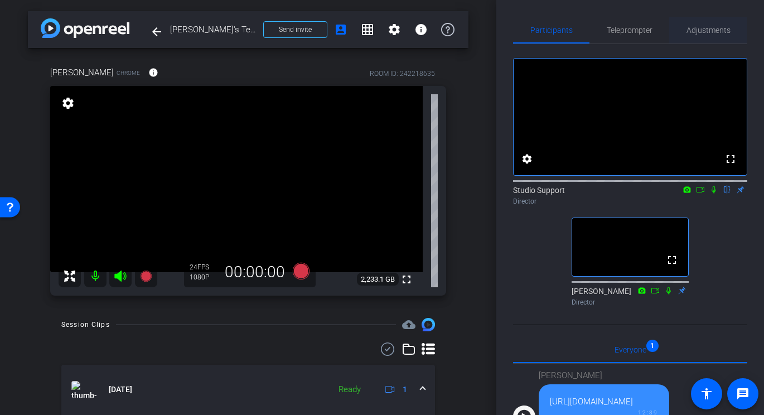
click at [691, 33] on span "Adjustments" at bounding box center [708, 30] width 44 height 8
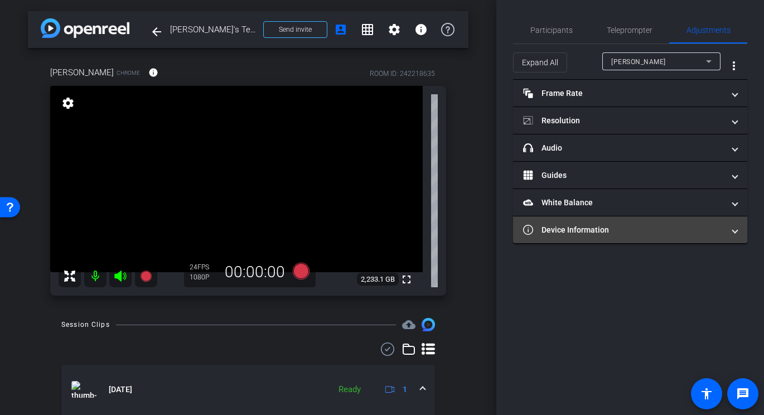
click at [547, 241] on mat-expansion-panel-header "Device Information" at bounding box center [630, 229] width 234 height 27
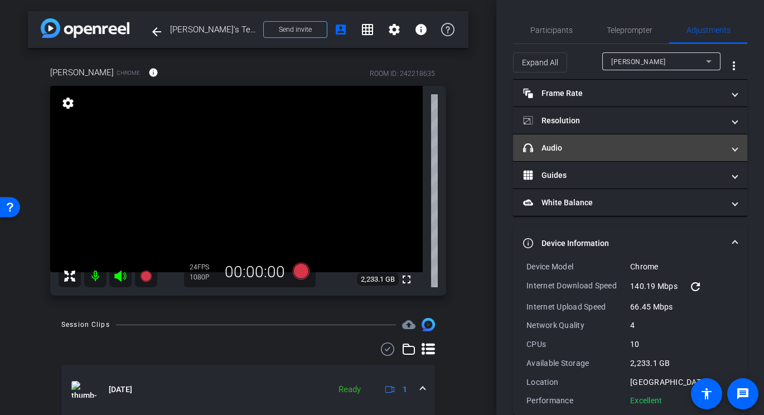
click at [589, 146] on mat-panel-title "headphone icon Audio" at bounding box center [623, 148] width 201 height 12
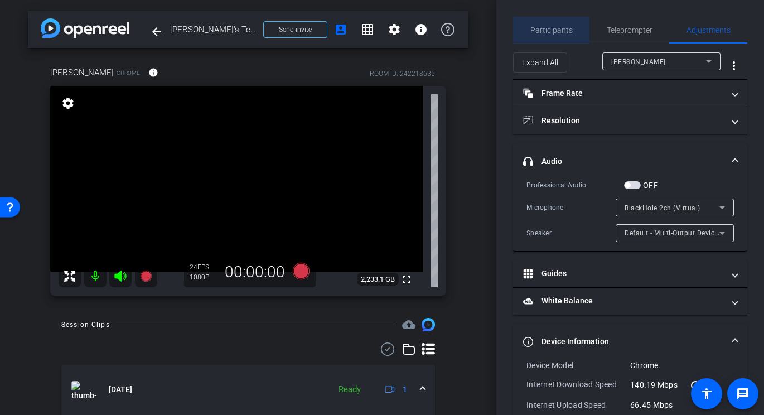
click at [558, 32] on span "Participants" at bounding box center [551, 30] width 42 height 8
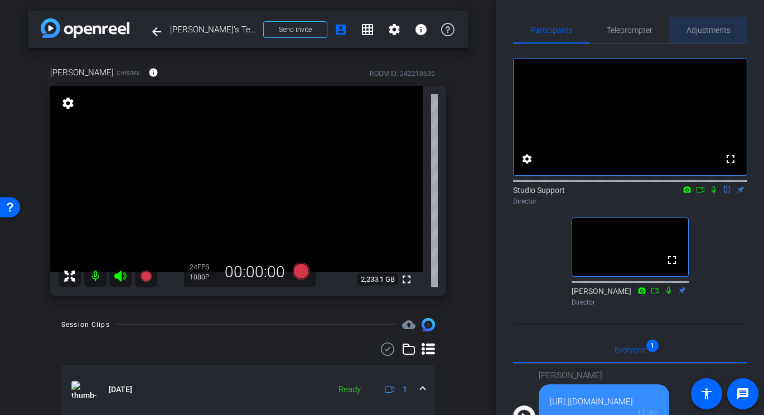
click at [708, 30] on span "Adjustments" at bounding box center [708, 30] width 44 height 8
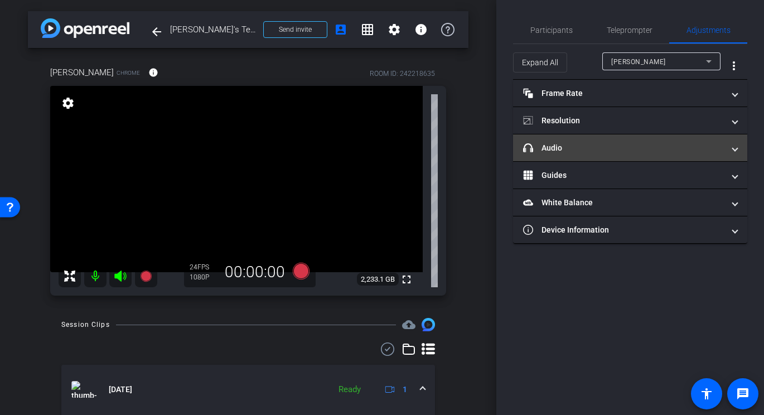
click at [622, 147] on mat-panel-title "headphone icon Audio" at bounding box center [623, 148] width 201 height 12
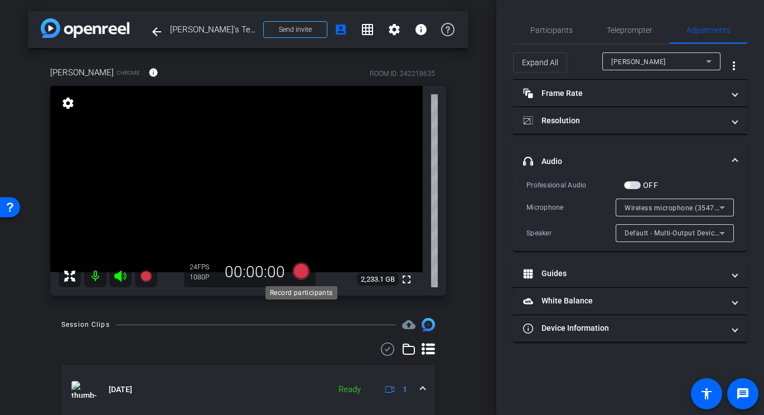
click at [298, 271] on icon at bounding box center [301, 271] width 17 height 17
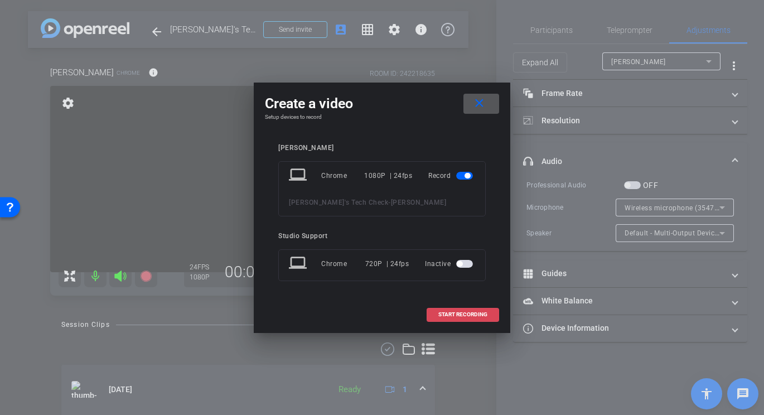
click at [452, 313] on span "START RECORDING" at bounding box center [462, 315] width 49 height 6
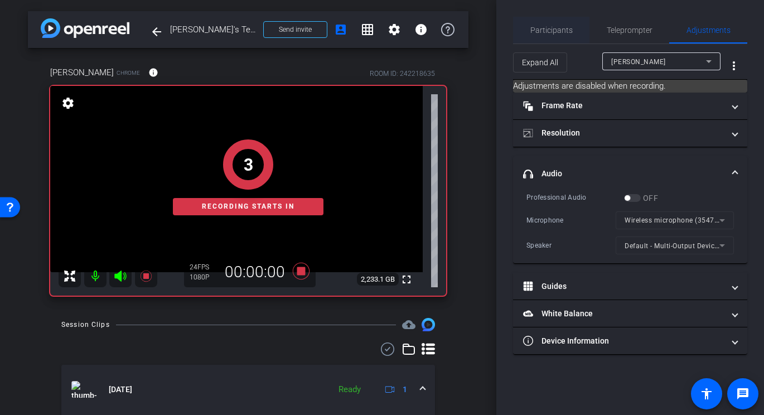
click at [567, 37] on span "Participants" at bounding box center [551, 30] width 42 height 27
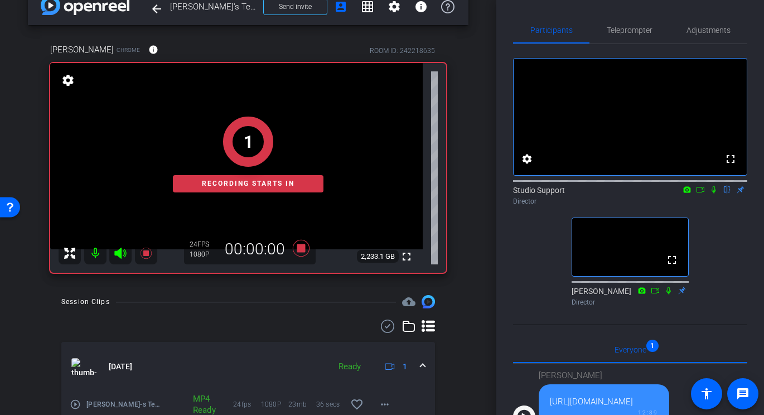
scroll to position [21, 0]
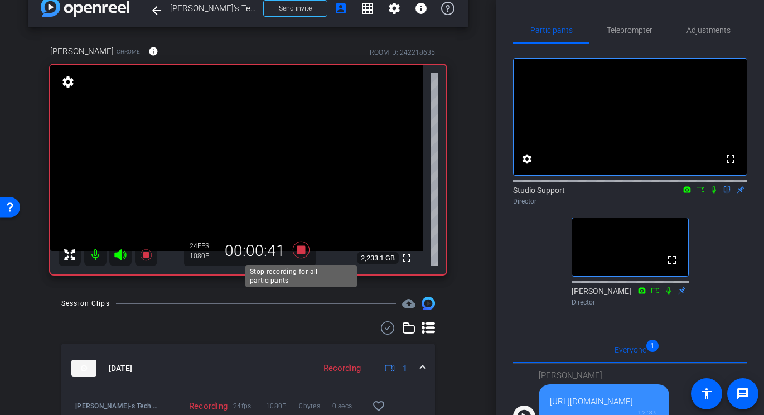
click at [301, 250] on icon at bounding box center [301, 249] width 17 height 17
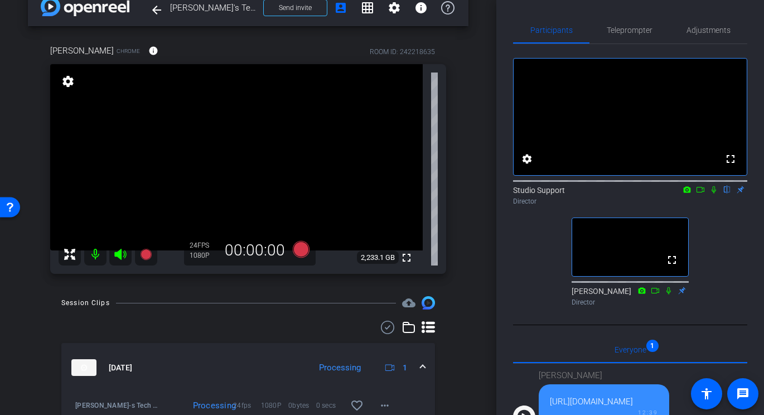
scroll to position [26, 0]
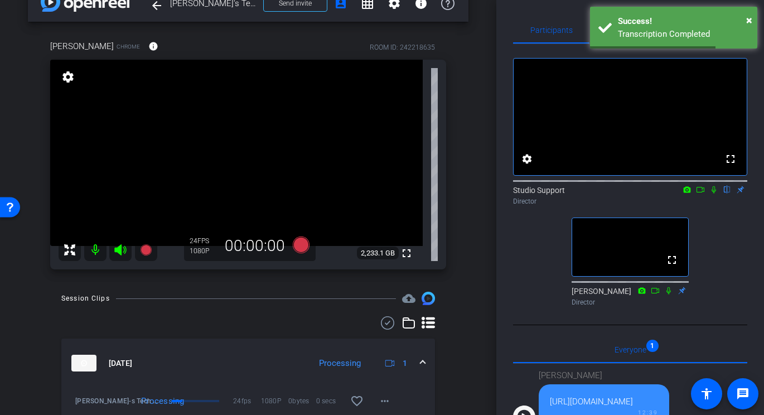
click at [169, 310] on div "Session Clips cloud_upload Sep 30, 2025 Processing 1 Phillip-s Tech Check-Phill…" at bounding box center [248, 407] width 440 height 231
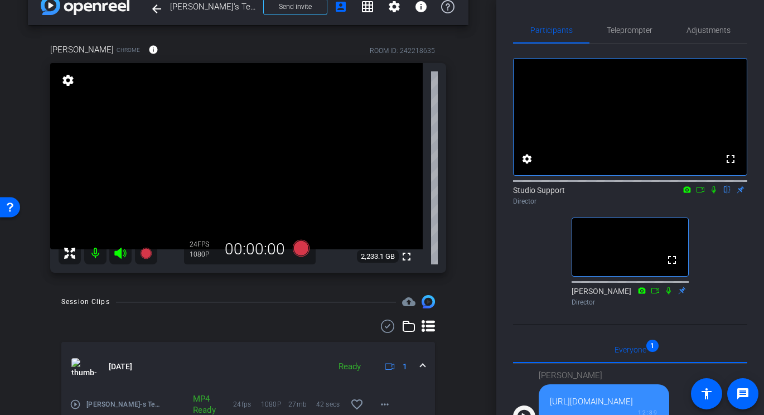
scroll to position [43, 0]
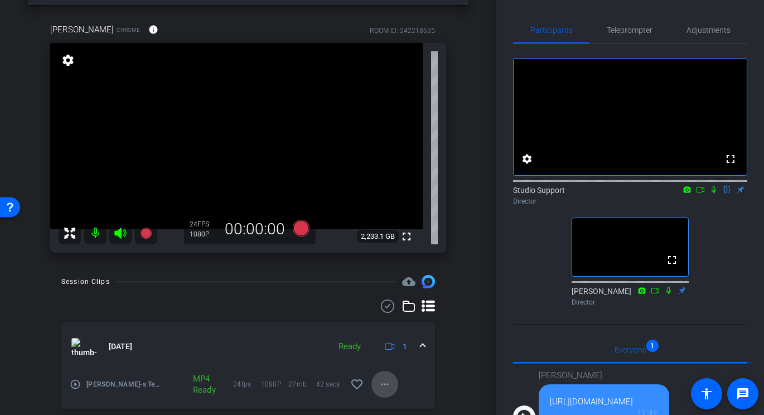
click at [377, 385] on span at bounding box center [384, 384] width 27 height 27
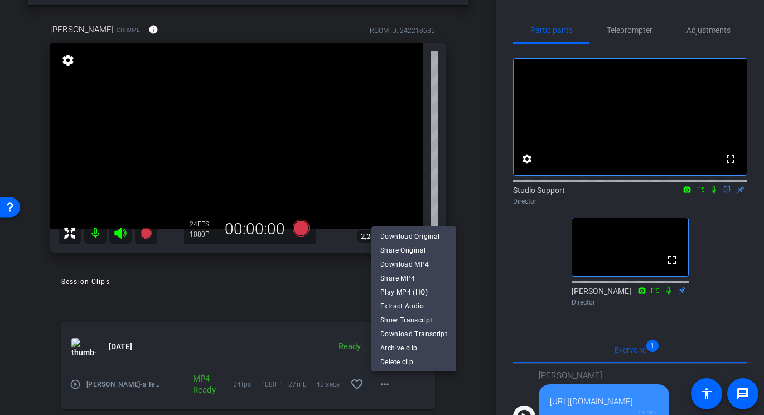
click at [299, 280] on div at bounding box center [382, 207] width 764 height 415
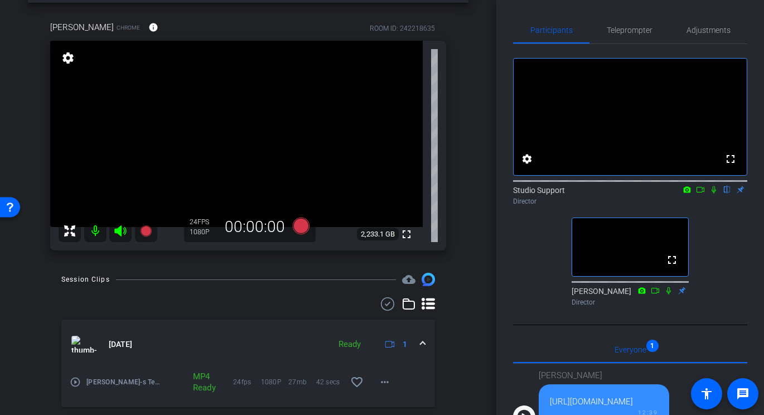
scroll to position [43, 0]
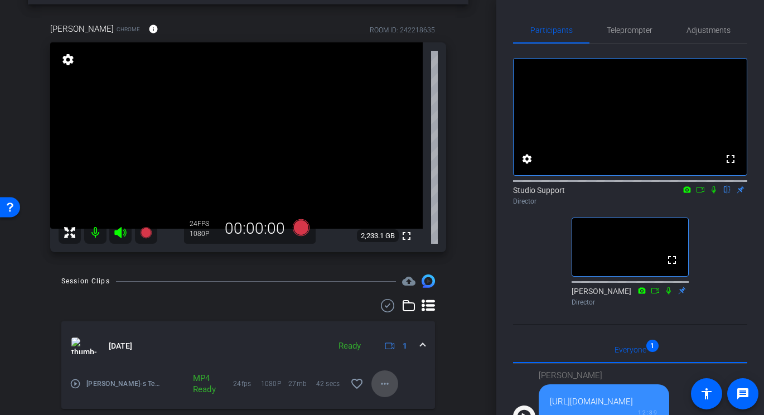
click at [384, 386] on mat-icon "more_horiz" at bounding box center [384, 383] width 13 height 13
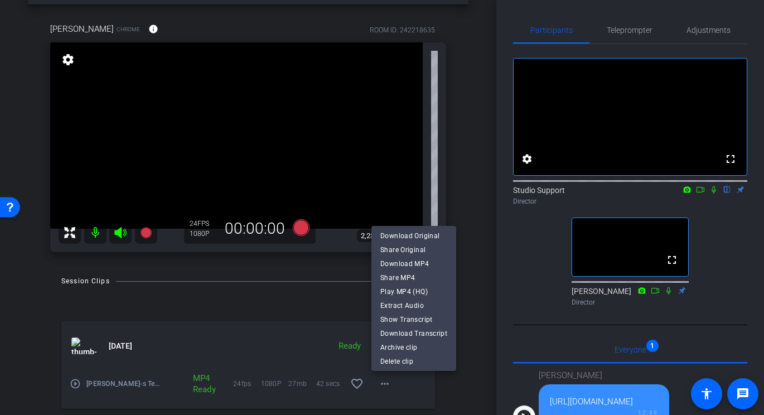
click at [265, 299] on div at bounding box center [382, 207] width 764 height 415
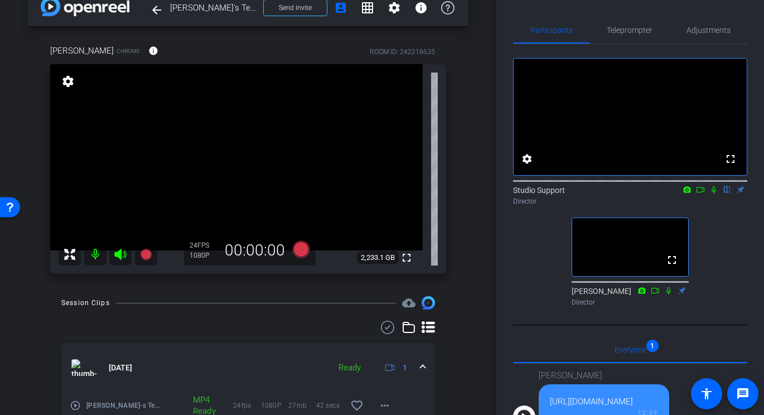
scroll to position [12, 0]
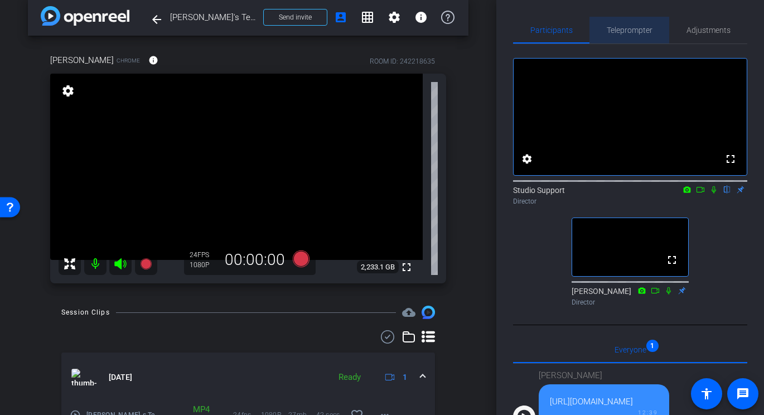
click at [634, 25] on span "Teleprompter" at bounding box center [629, 30] width 46 height 27
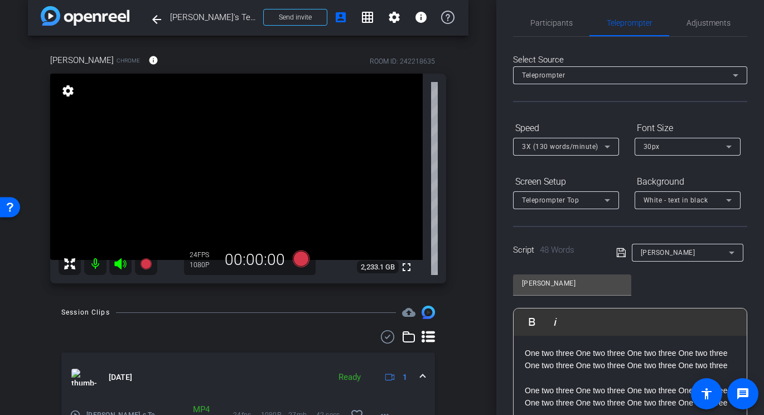
scroll to position [0, 0]
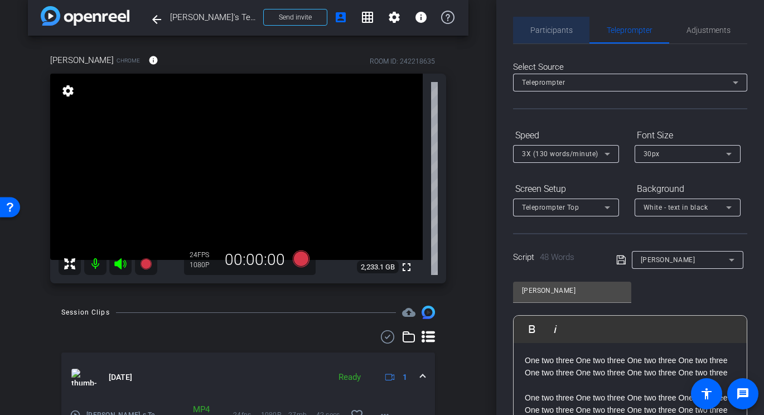
click at [558, 30] on span "Participants" at bounding box center [551, 30] width 42 height 8
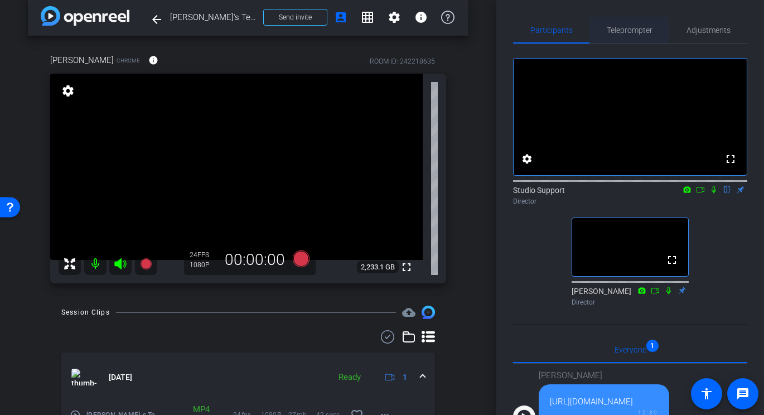
click at [642, 24] on span "Teleprompter" at bounding box center [629, 30] width 46 height 27
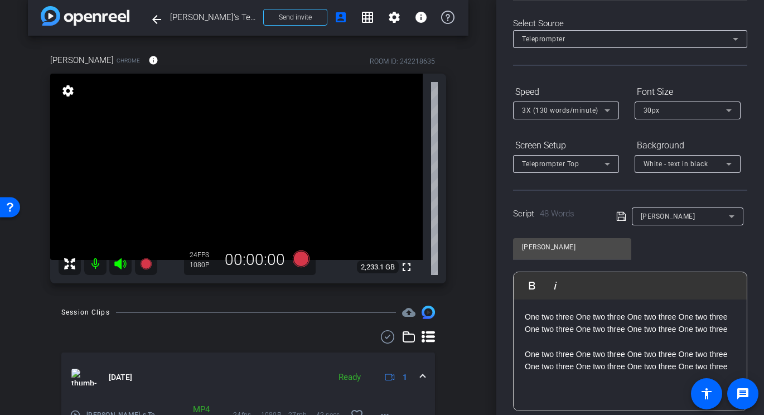
scroll to position [61, 0]
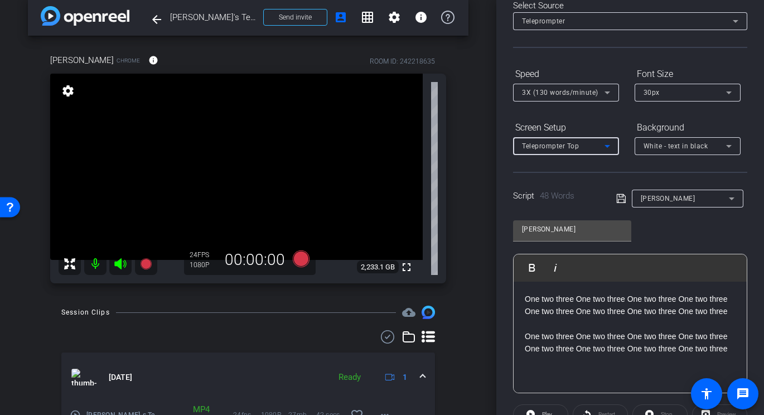
click at [581, 143] on div "Teleprompter Top" at bounding box center [563, 146] width 83 height 14
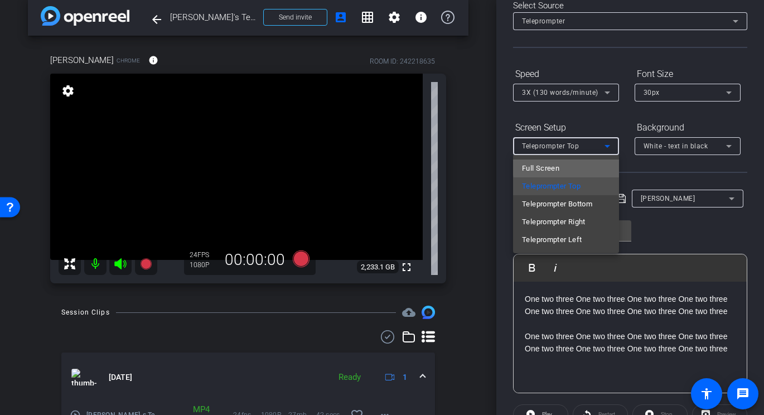
click at [573, 167] on mat-option "Full Screen" at bounding box center [566, 168] width 106 height 18
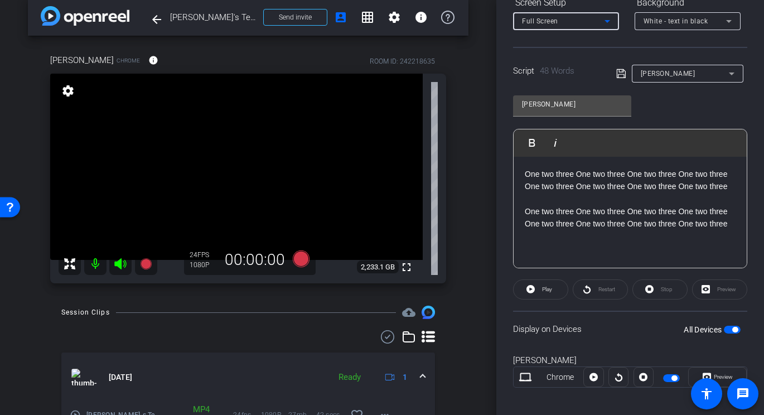
scroll to position [192, 0]
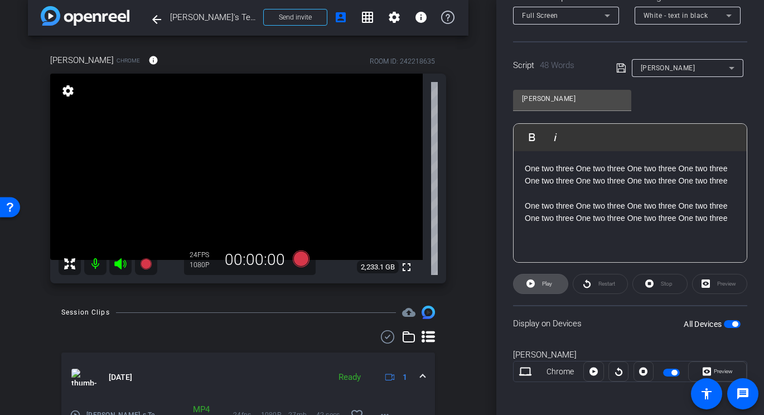
click at [552, 288] on span at bounding box center [540, 283] width 54 height 27
click at [651, 282] on icon at bounding box center [649, 283] width 8 height 8
drag, startPoint x: 299, startPoint y: 259, endPoint x: 356, endPoint y: 338, distance: 97.1
click at [356, 338] on div "arrow_back Phillip's Tech Check Back to project Send invite account_box grid_on…" at bounding box center [248, 195] width 496 height 415
click at [689, 13] on span "White - text in black" at bounding box center [675, 16] width 65 height 8
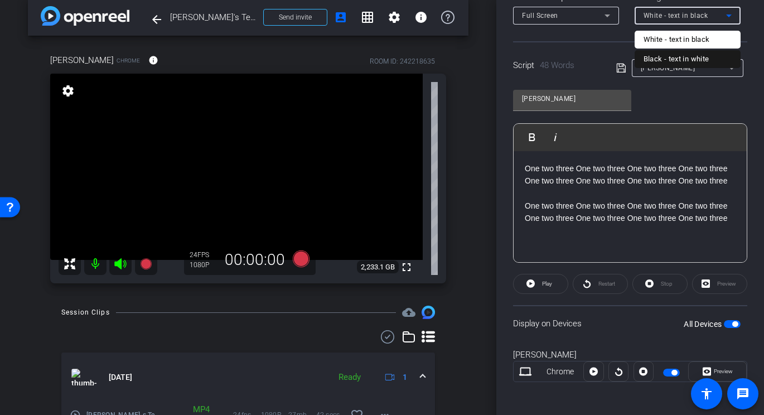
click at [684, 58] on div "Black - text in white" at bounding box center [676, 58] width 66 height 13
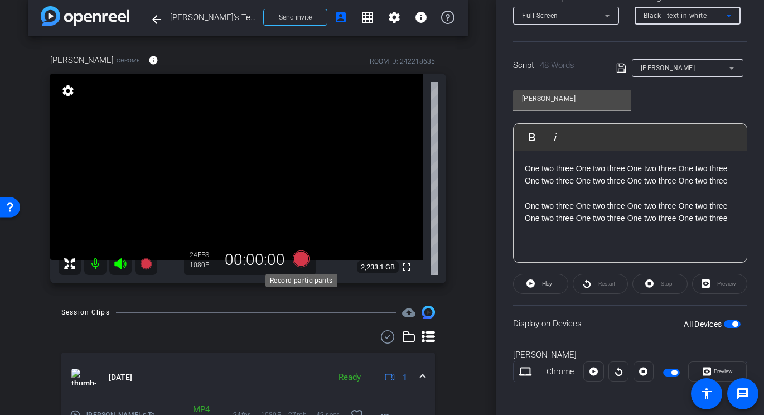
click at [303, 261] on icon at bounding box center [301, 258] width 17 height 17
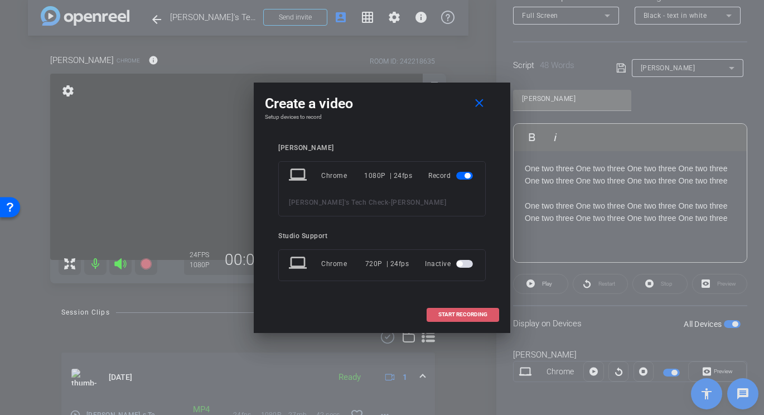
click at [441, 314] on span "START RECORDING" at bounding box center [462, 315] width 49 height 6
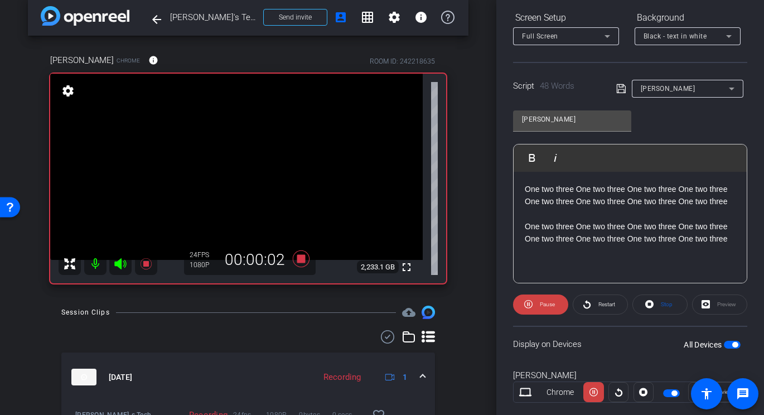
scroll to position [195, 0]
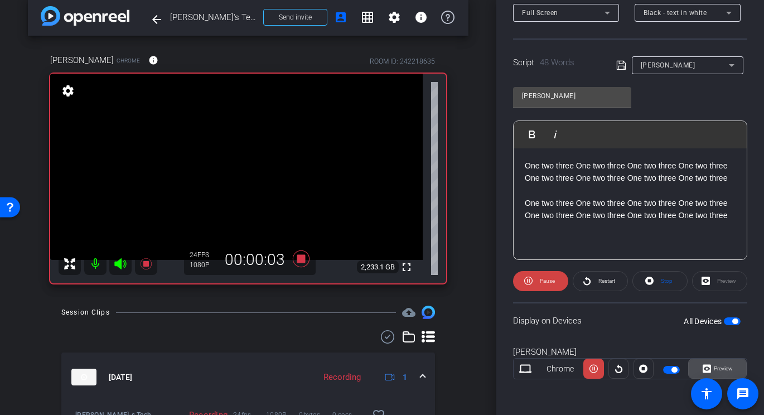
click at [709, 370] on icon at bounding box center [706, 369] width 8 height 8
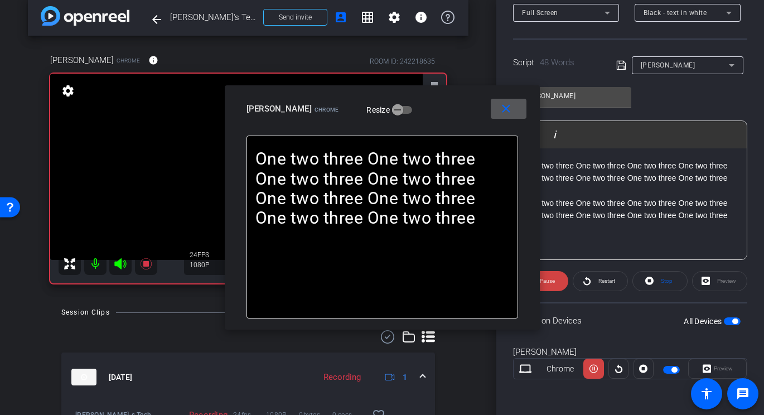
click at [504, 117] on span at bounding box center [509, 108] width 36 height 27
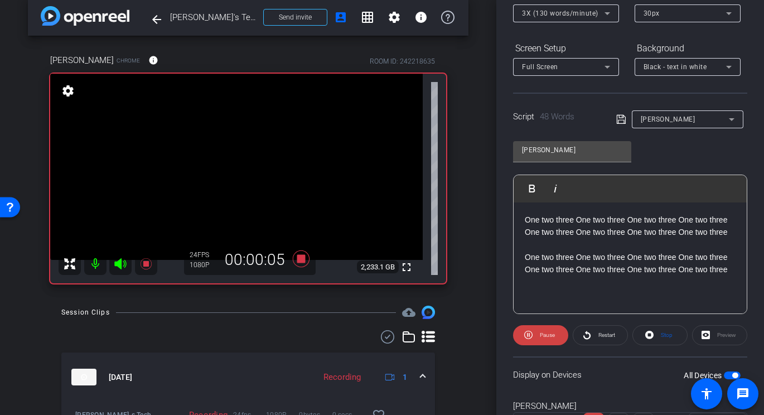
scroll to position [111, 0]
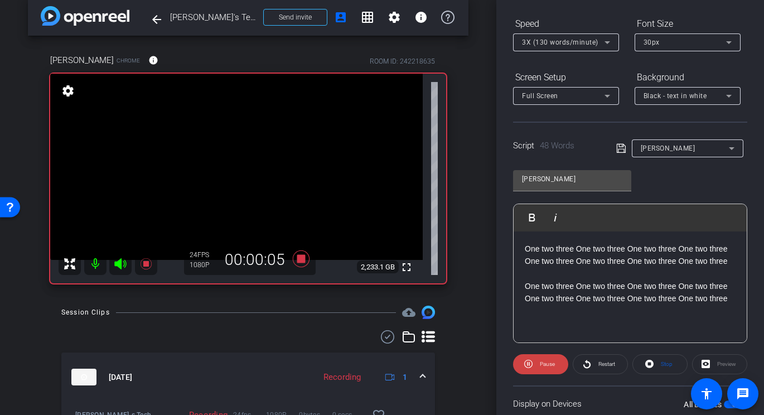
click at [574, 50] on div "3X (130 words/minute)" at bounding box center [566, 42] width 88 height 18
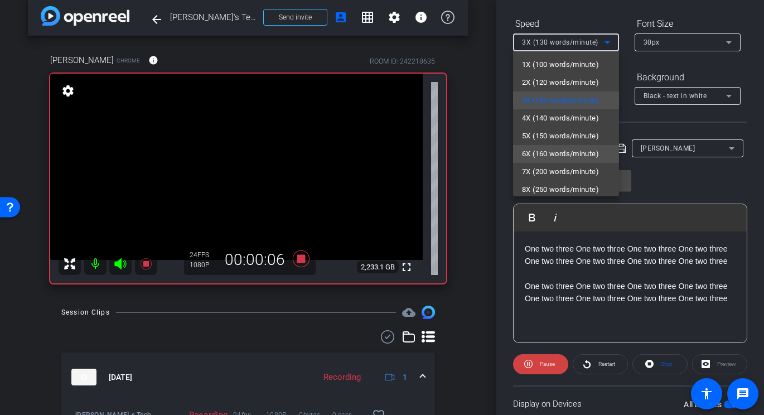
click at [571, 146] on mat-option "6X (160 words/minute)" at bounding box center [566, 154] width 106 height 18
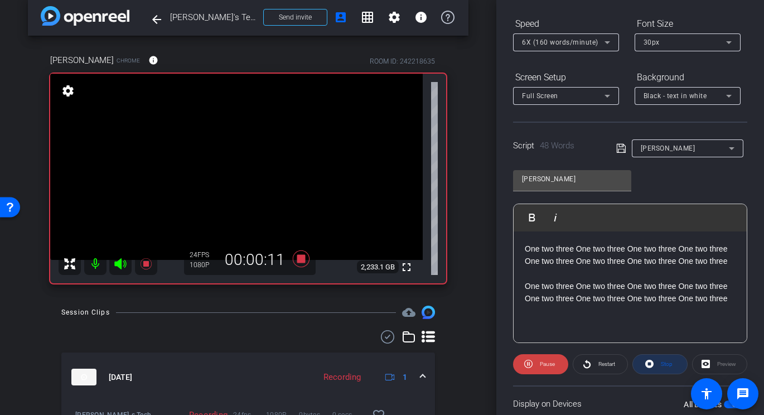
click at [665, 367] on span "Stop" at bounding box center [665, 364] width 14 height 16
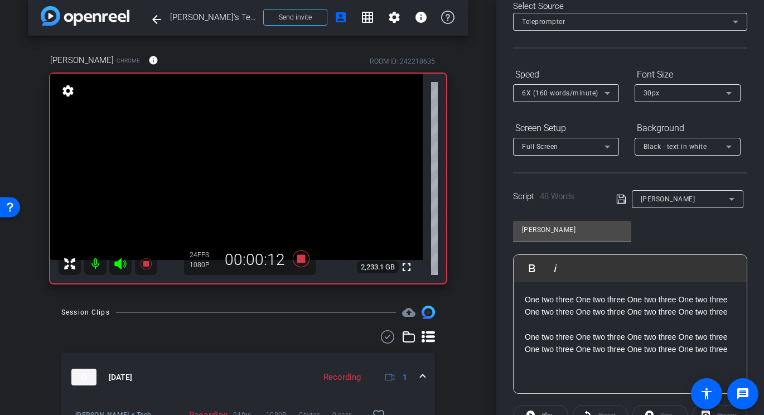
scroll to position [0, 0]
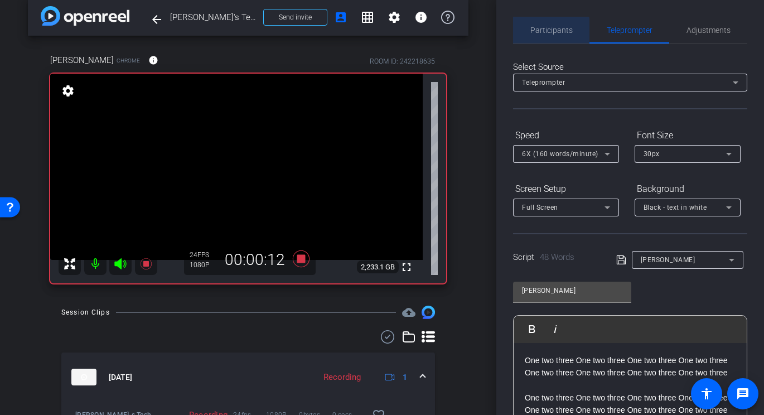
click at [550, 33] on span "Participants" at bounding box center [551, 30] width 42 height 8
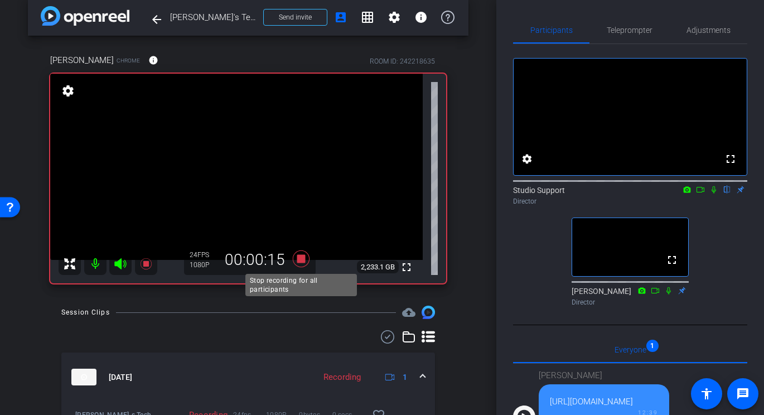
click at [299, 258] on icon at bounding box center [301, 258] width 17 height 17
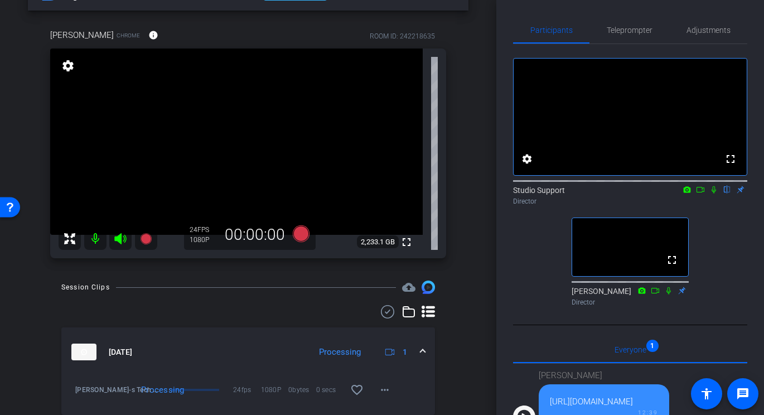
scroll to position [93, 0]
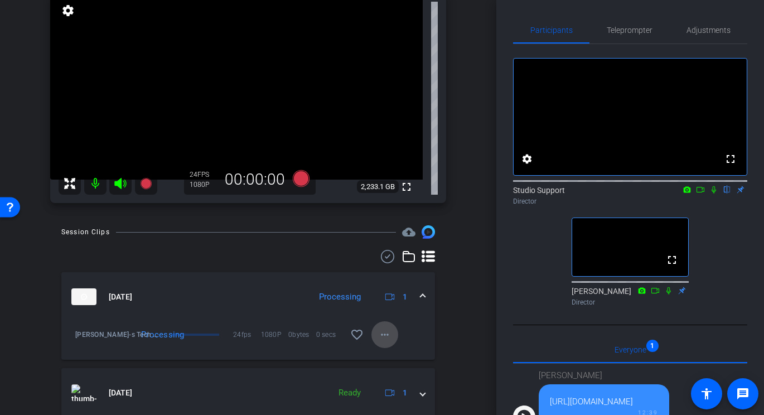
click at [391, 333] on mat-icon "more_horiz" at bounding box center [384, 334] width 13 height 13
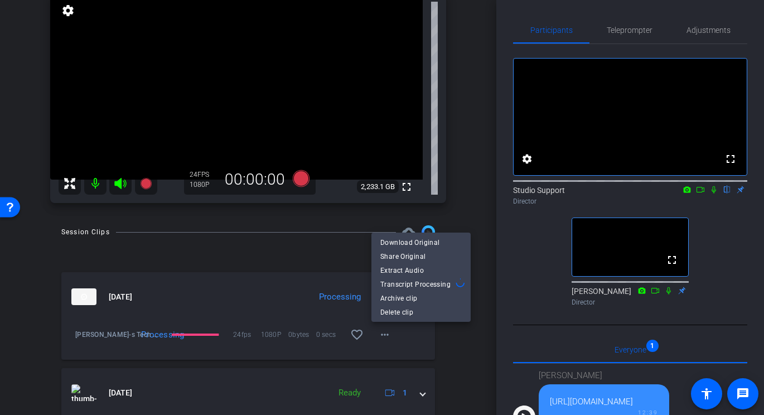
click at [347, 263] on div at bounding box center [382, 207] width 764 height 415
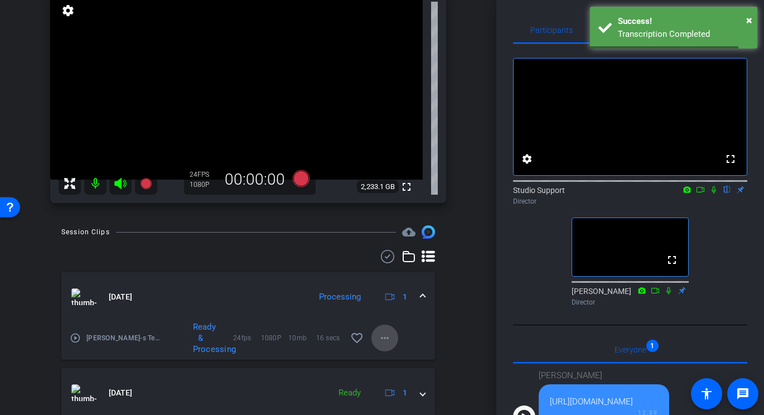
click at [389, 339] on mat-icon "more_horiz" at bounding box center [384, 337] width 13 height 13
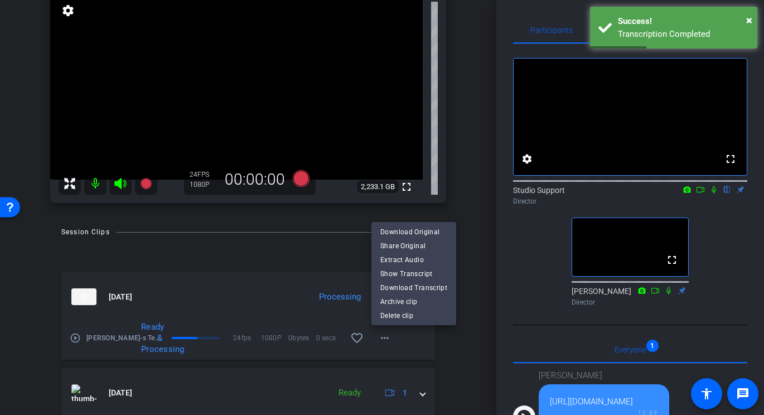
click at [318, 254] on div at bounding box center [382, 207] width 764 height 415
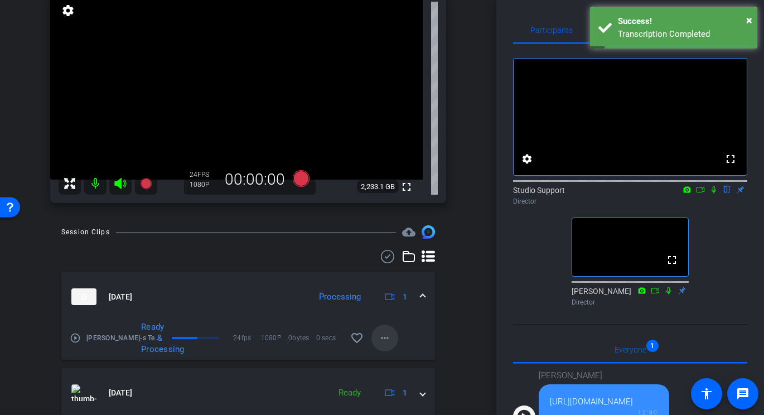
click at [391, 343] on span at bounding box center [384, 337] width 27 height 27
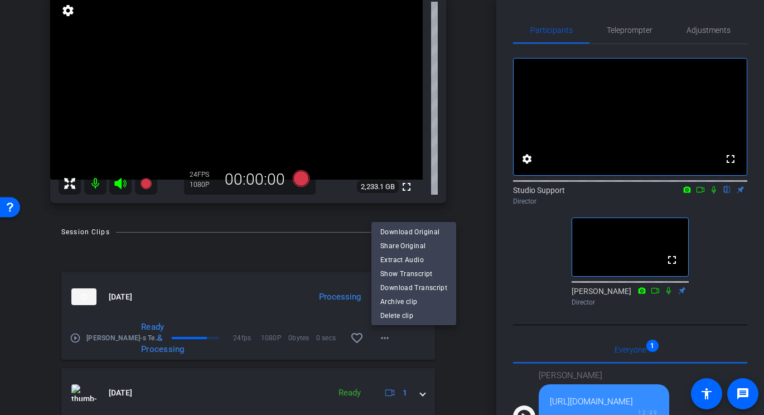
click at [286, 263] on div at bounding box center [382, 207] width 764 height 415
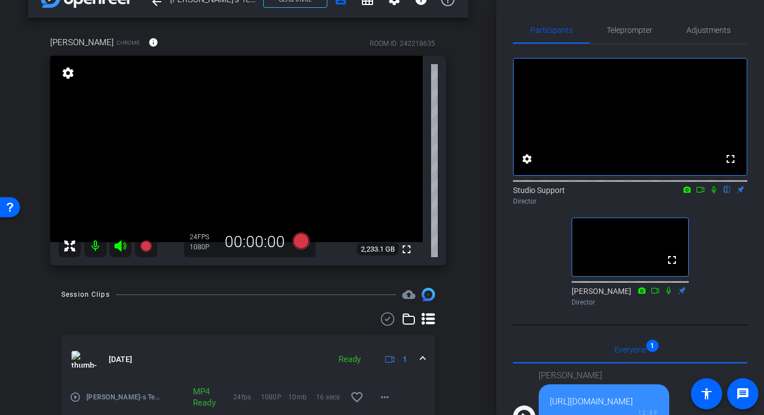
scroll to position [31, 0]
click at [725, 32] on span "Adjustments" at bounding box center [708, 30] width 44 height 8
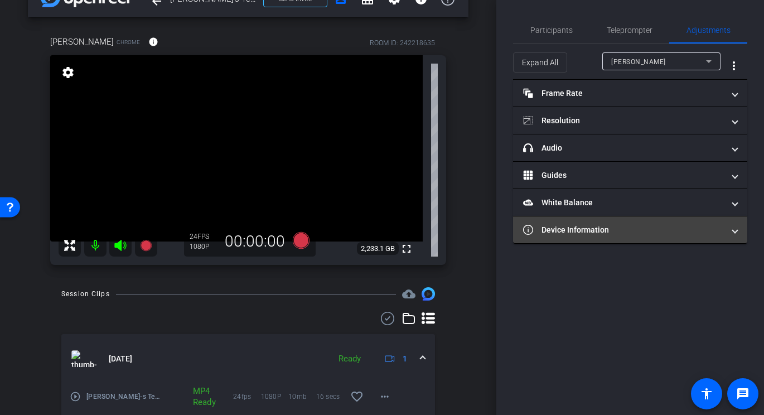
click at [568, 224] on mat-panel-title "Device Information" at bounding box center [623, 230] width 201 height 12
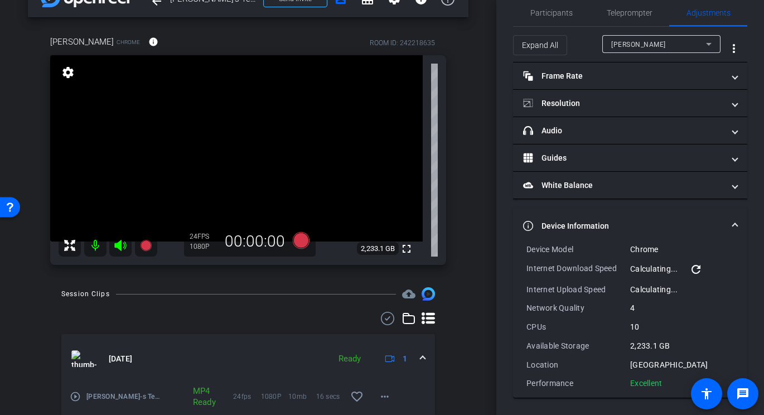
scroll to position [0, 0]
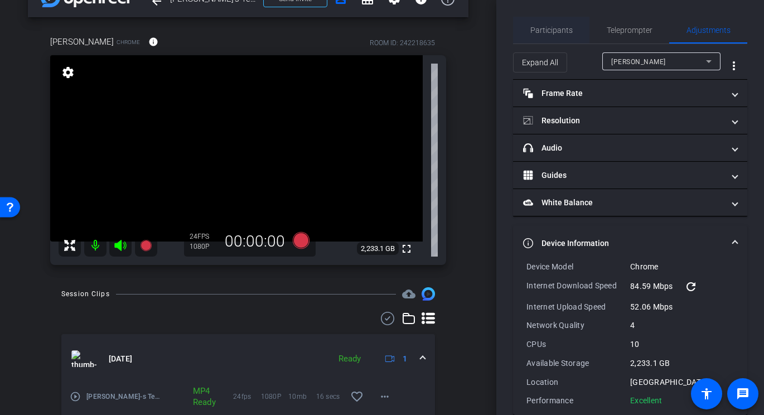
click at [541, 21] on span "Participants" at bounding box center [551, 30] width 42 height 27
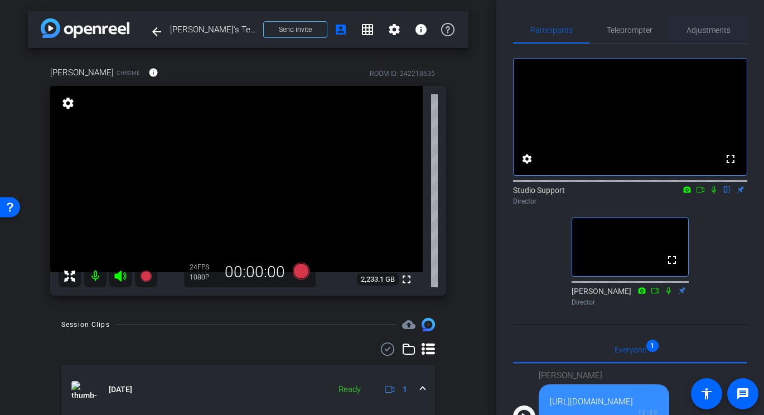
click at [704, 36] on span "Adjustments" at bounding box center [708, 30] width 44 height 27
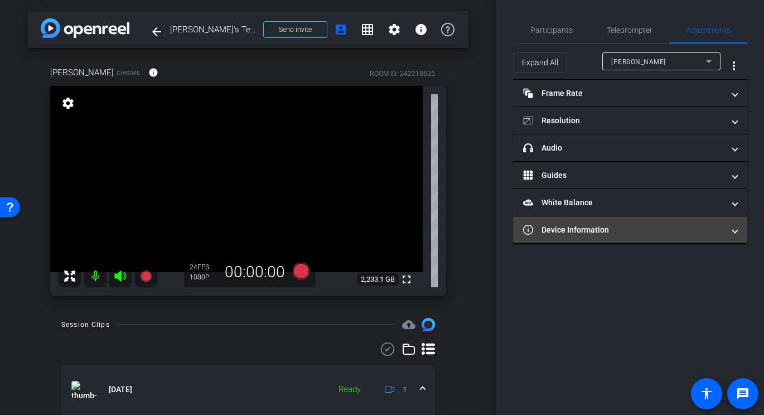
click at [588, 239] on mat-expansion-panel-header "Device Information" at bounding box center [630, 229] width 234 height 27
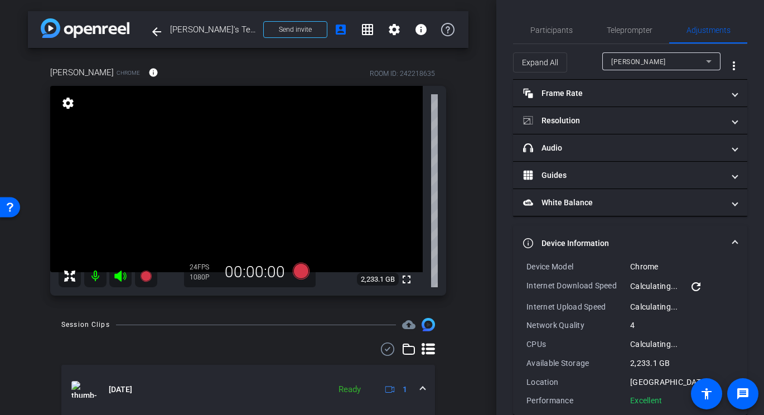
scroll to position [17, 0]
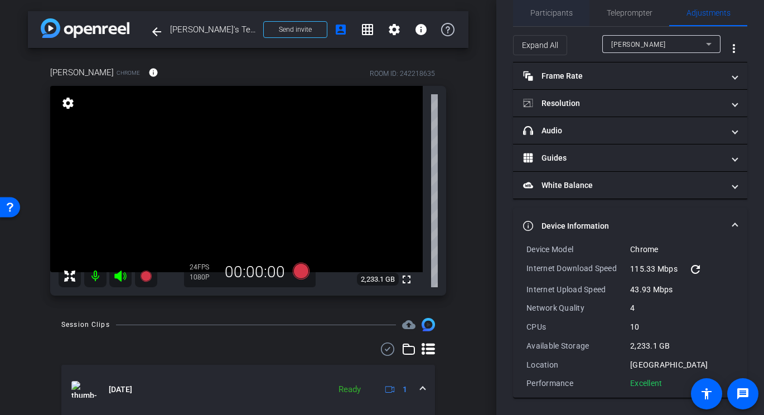
click at [564, 17] on span "Participants" at bounding box center [551, 12] width 42 height 27
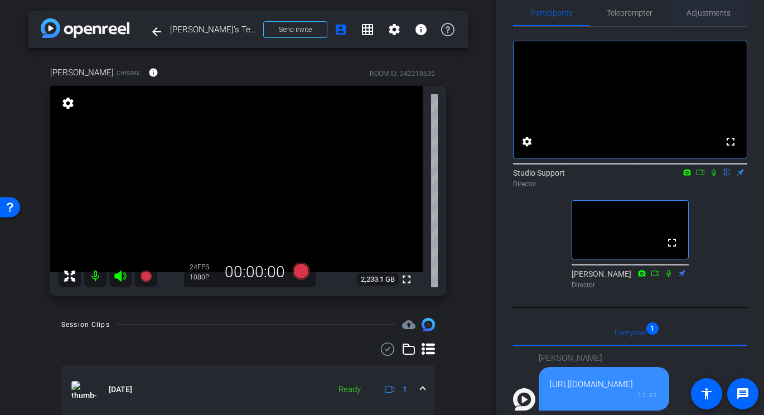
click at [724, 9] on span "Adjustments" at bounding box center [708, 13] width 44 height 8
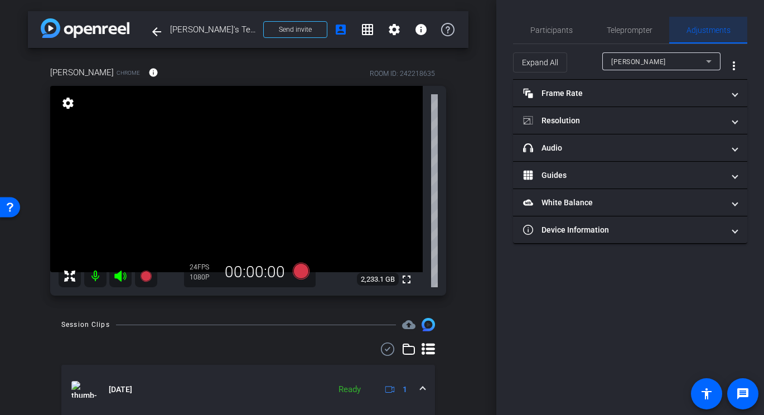
scroll to position [0, 0]
click at [637, 27] on span "Teleprompter" at bounding box center [629, 30] width 46 height 8
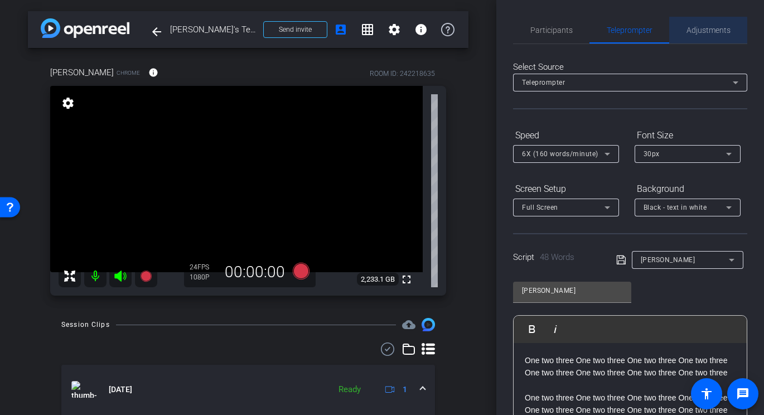
click at [696, 35] on span "Adjustments" at bounding box center [708, 30] width 44 height 27
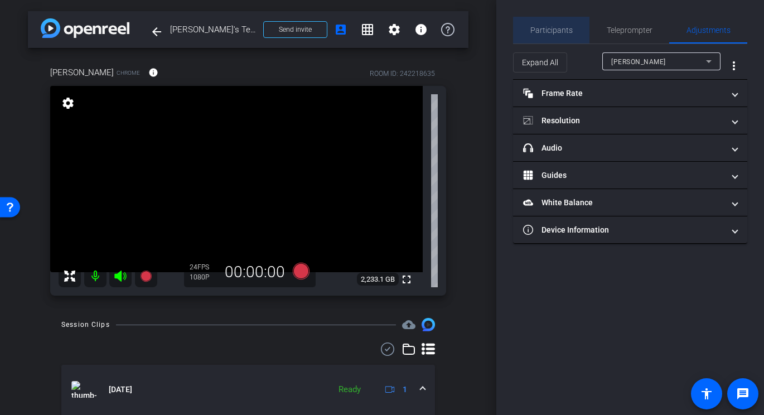
click at [554, 36] on span "Participants" at bounding box center [551, 30] width 42 height 27
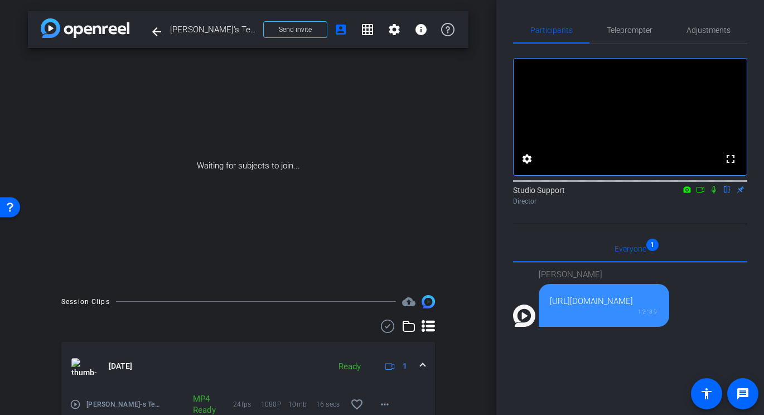
drag, startPoint x: 668, startPoint y: 313, endPoint x: 542, endPoint y: 313, distance: 125.4
click at [542, 313] on div "https://youtu.be/RRYVsgCVIqs 12:39" at bounding box center [603, 305] width 130 height 43
copy div "https://youtu.be/RRYVsgCVIqs"
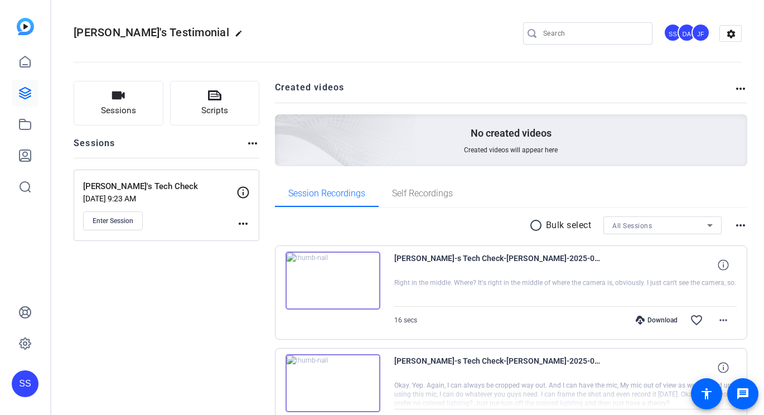
click at [341, 291] on img at bounding box center [332, 280] width 95 height 58
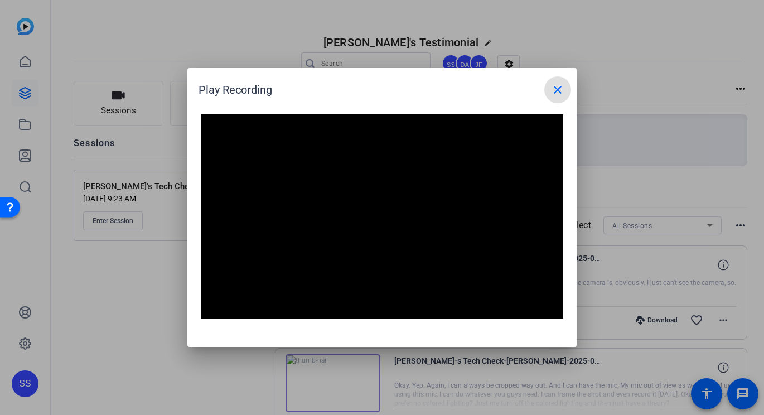
click at [565, 94] on span at bounding box center [557, 89] width 27 height 27
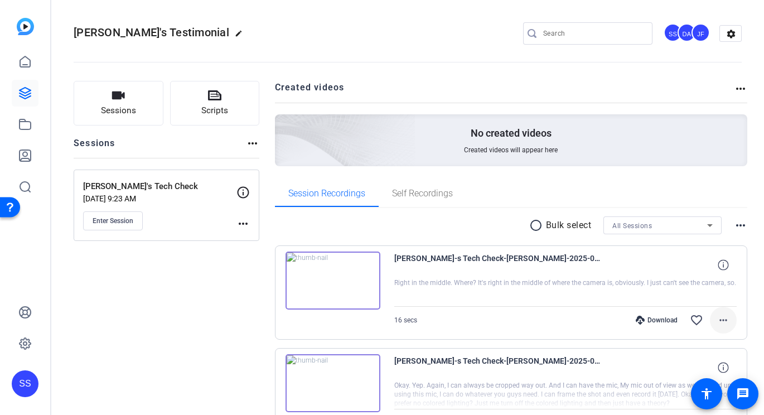
click at [715, 319] on span at bounding box center [723, 320] width 27 height 27
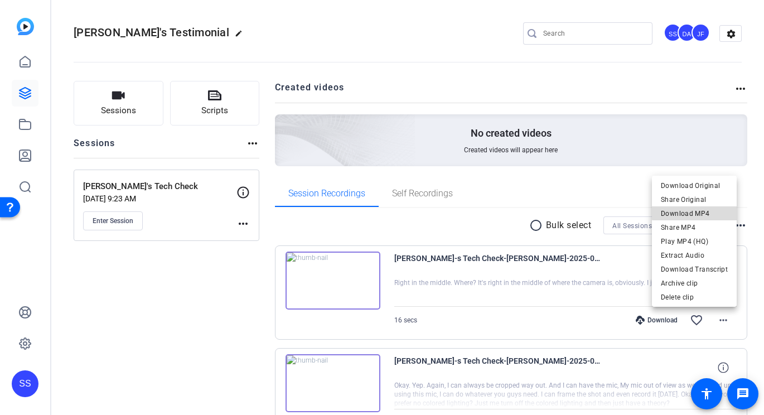
click at [711, 211] on span "Download MP4" at bounding box center [694, 213] width 67 height 13
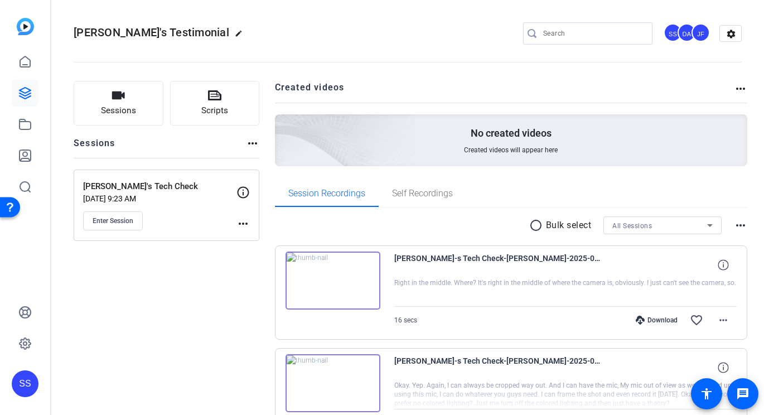
click at [34, 392] on div "SS" at bounding box center [25, 383] width 27 height 27
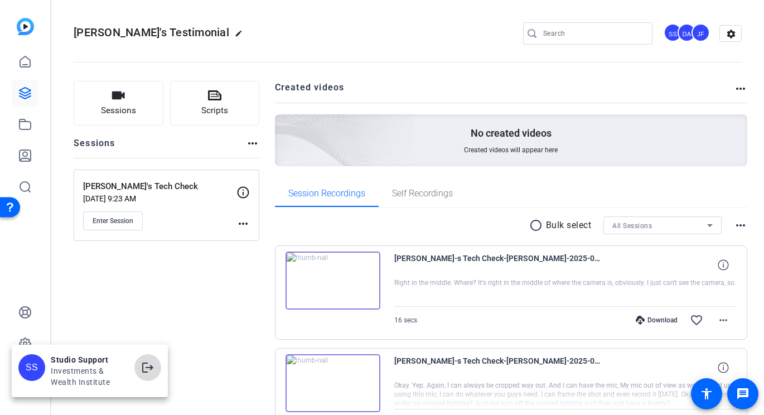
click at [152, 367] on mat-icon "logout" at bounding box center [147, 367] width 13 height 13
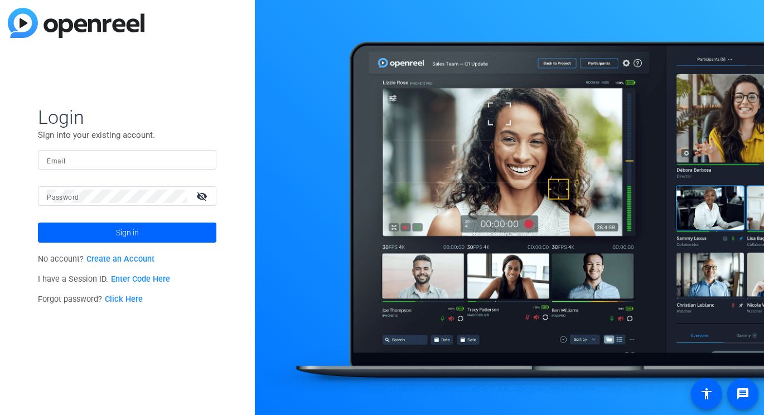
click at [182, 151] on div at bounding box center [127, 160] width 161 height 20
click at [197, 159] on img at bounding box center [198, 159] width 8 height 13
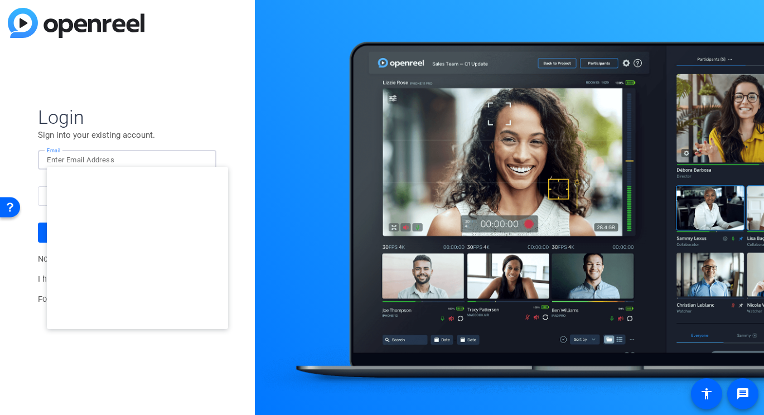
type input "[EMAIL_ADDRESS][DOMAIN_NAME]"
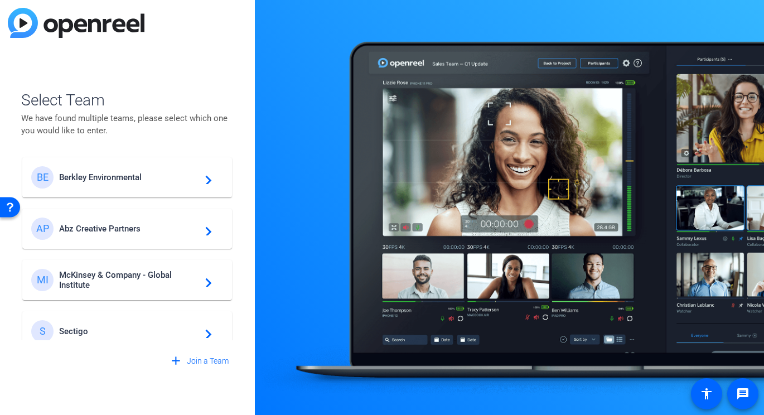
click at [140, 171] on div "BE Berkley Environmental navigate_next" at bounding box center [127, 177] width 192 height 22
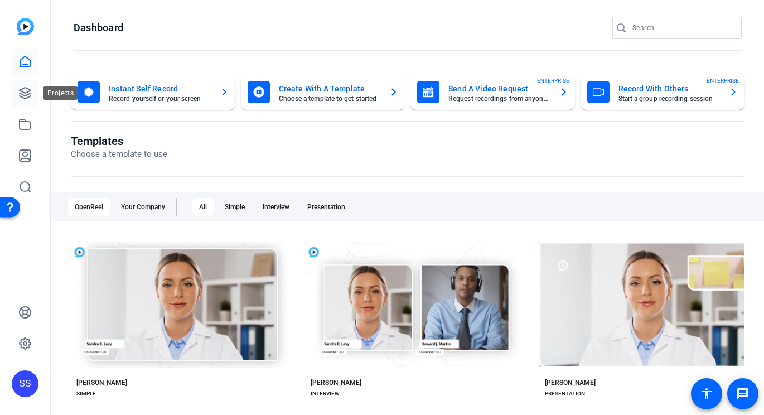
click at [30, 96] on icon at bounding box center [25, 93] width 11 height 11
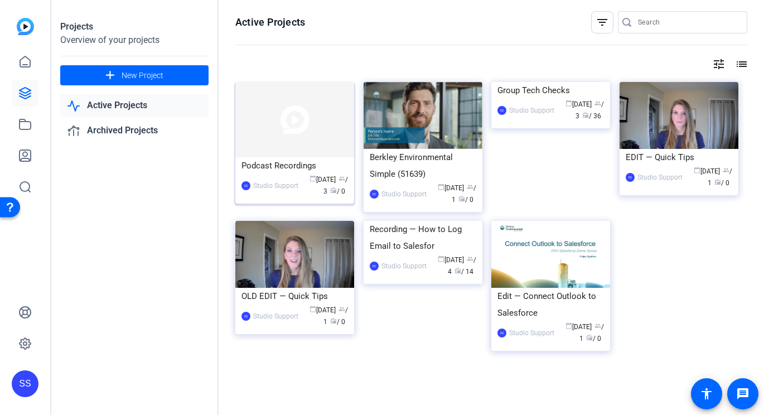
click at [259, 161] on div "Podcast Recordings" at bounding box center [294, 165] width 106 height 17
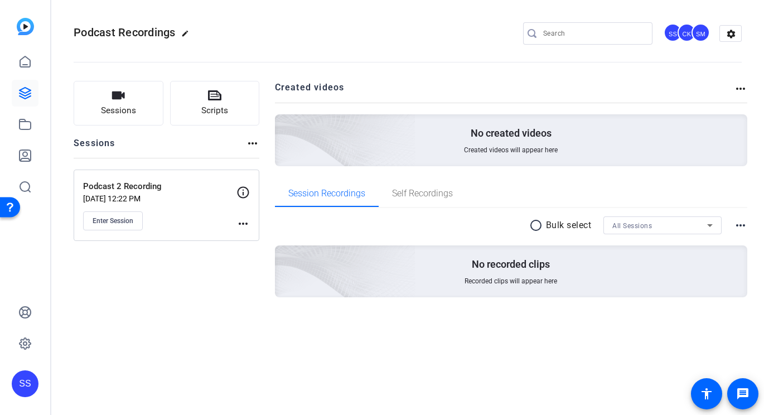
click at [244, 226] on mat-icon "more_horiz" at bounding box center [242, 223] width 13 height 13
click at [251, 236] on span "Edit Session" at bounding box center [270, 239] width 51 height 13
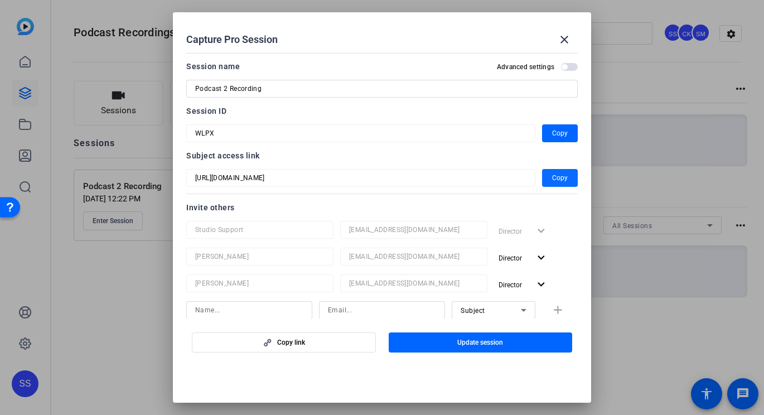
click at [557, 182] on span "Copy" at bounding box center [560, 177] width 16 height 13
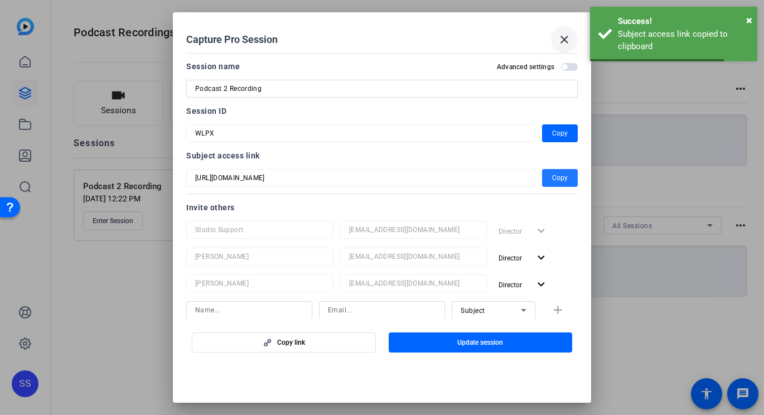
click at [566, 43] on mat-icon "close" at bounding box center [563, 39] width 13 height 13
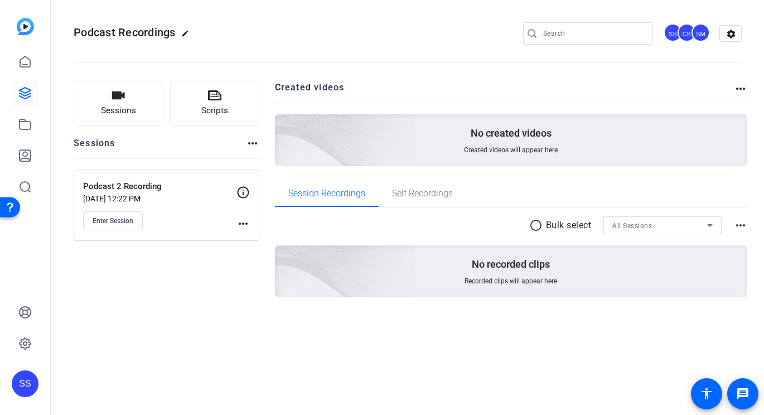
click at [229, 224] on div "Enter Session" at bounding box center [159, 220] width 153 height 19
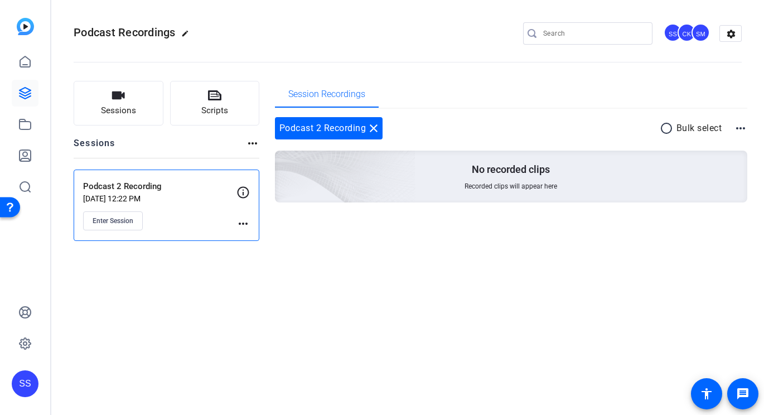
click at [242, 224] on mat-icon "more_horiz" at bounding box center [242, 223] width 13 height 13
click at [253, 236] on span "Edit Session" at bounding box center [270, 239] width 51 height 13
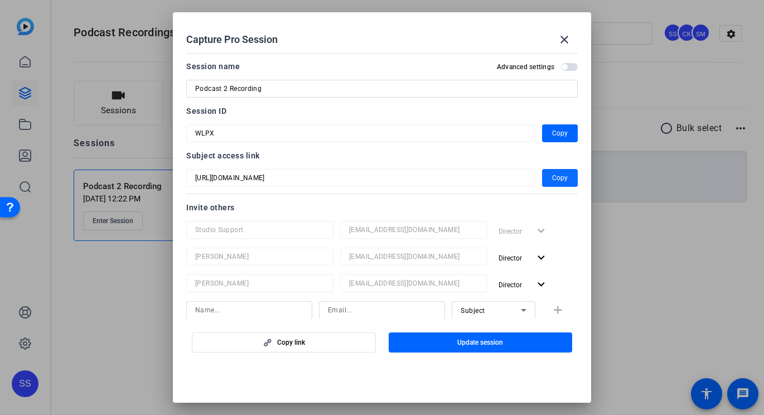
click at [552, 182] on span "Copy" at bounding box center [560, 177] width 16 height 13
click at [106, 51] on div at bounding box center [382, 207] width 764 height 415
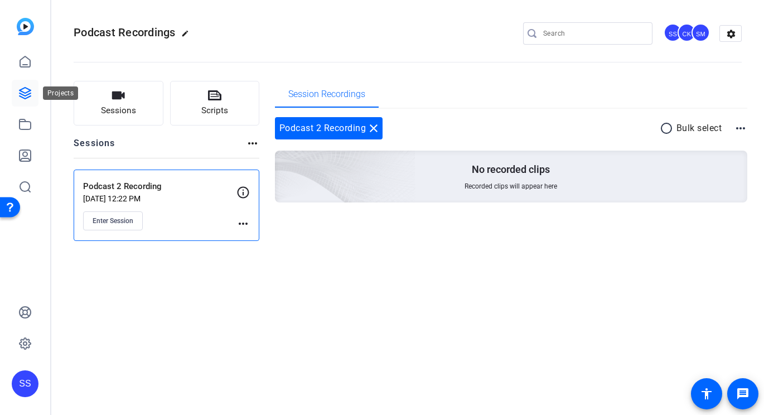
click at [28, 89] on icon at bounding box center [24, 92] width 13 height 13
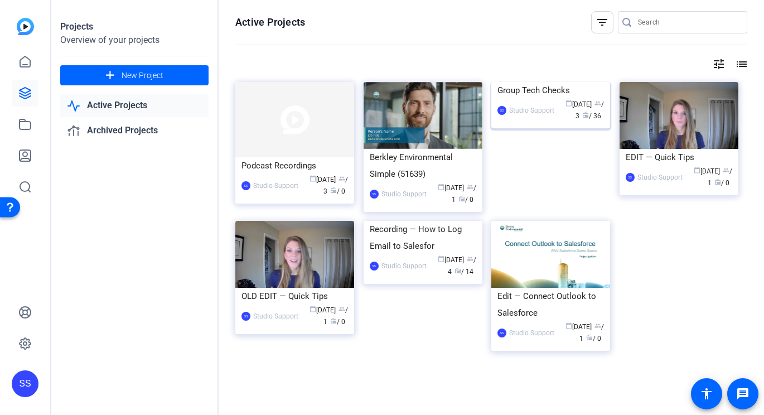
click at [520, 116] on div "Studio Support" at bounding box center [531, 110] width 45 height 11
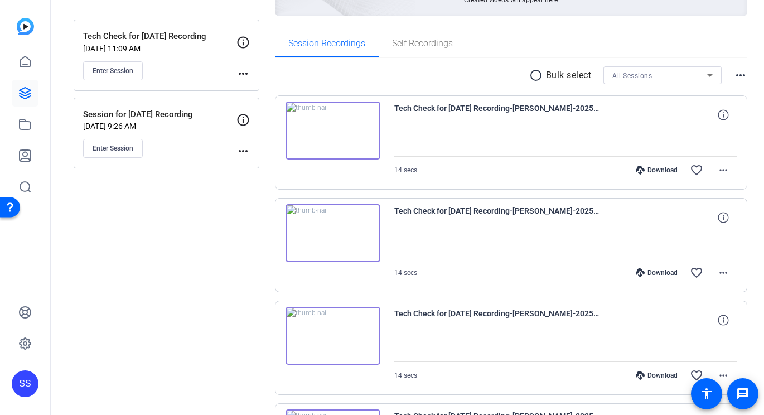
scroll to position [157, 0]
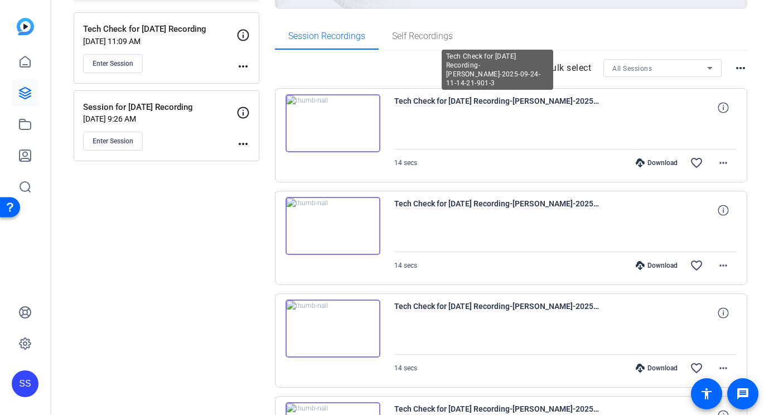
click at [575, 103] on span "Tech Check for Oct 1st Recording-Sam Feuerstein-2025-09-24-11-14-21-901-3" at bounding box center [497, 107] width 206 height 27
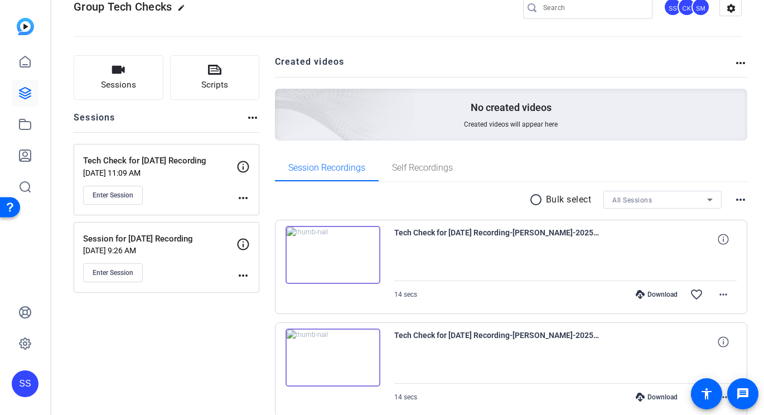
scroll to position [22, 0]
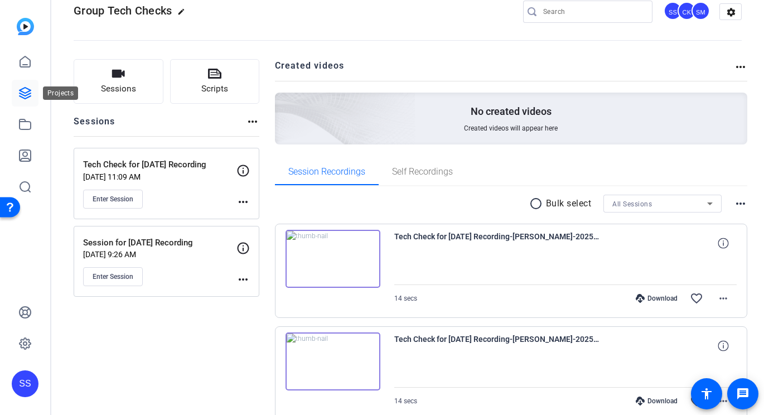
click at [28, 98] on icon at bounding box center [24, 92] width 13 height 13
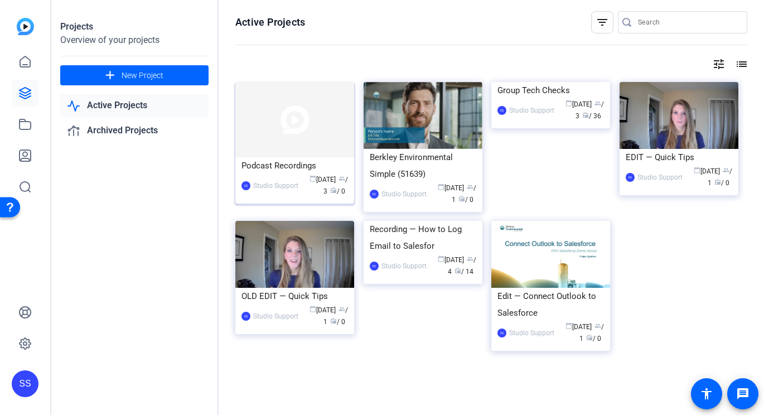
click at [300, 178] on div "SS Studio Support calendar_today Sep 30 group / 3 radio / 0" at bounding box center [294, 185] width 106 height 23
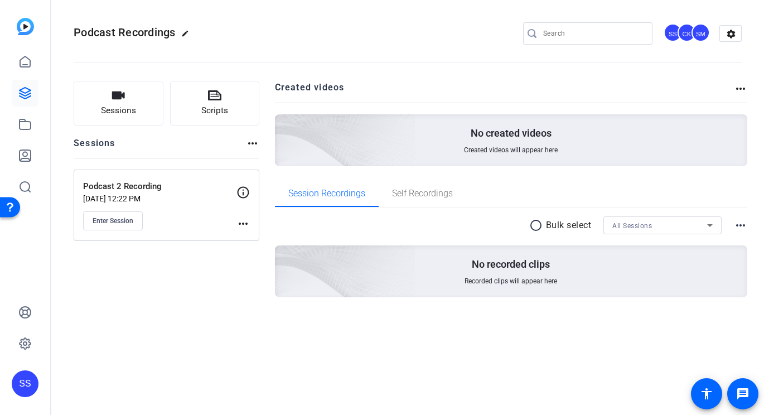
click at [229, 219] on div "Enter Session" at bounding box center [159, 220] width 153 height 19
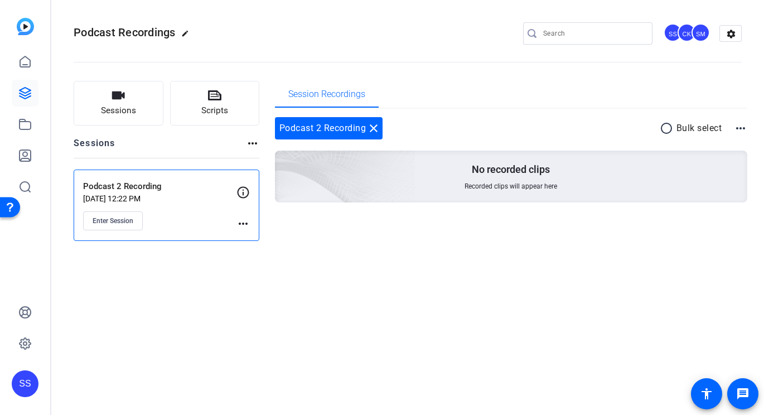
click at [246, 223] on mat-icon "more_horiz" at bounding box center [242, 223] width 13 height 13
click at [246, 235] on span "Edit Session" at bounding box center [270, 239] width 51 height 13
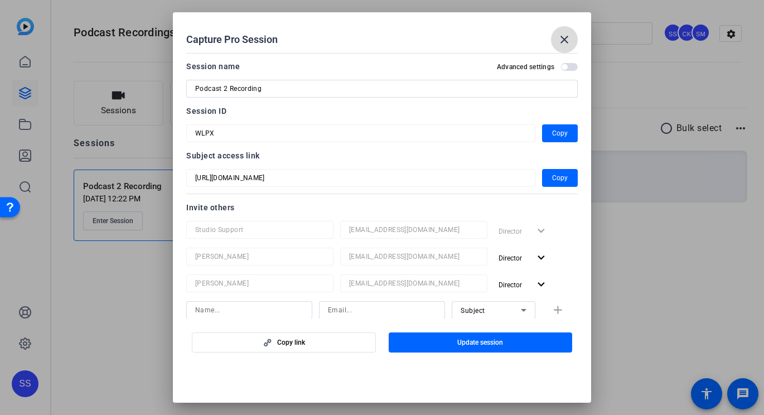
click at [571, 33] on span at bounding box center [564, 39] width 27 height 27
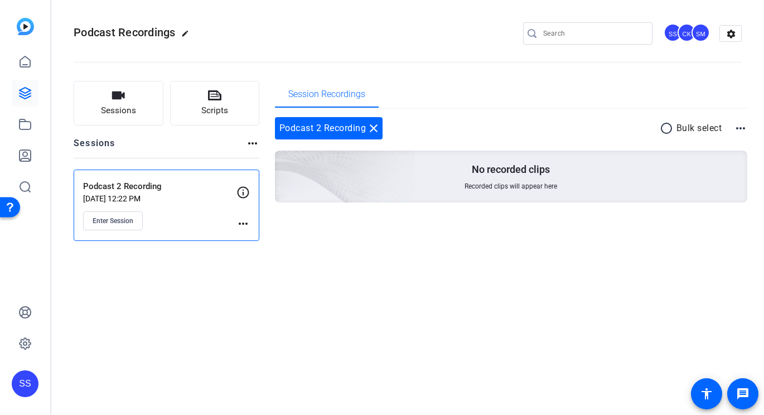
click at [21, 382] on div "SS" at bounding box center [25, 383] width 27 height 27
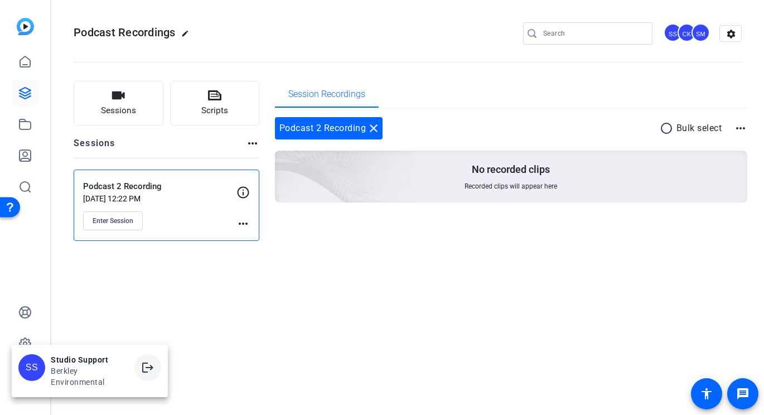
click at [137, 361] on span at bounding box center [147, 367] width 27 height 27
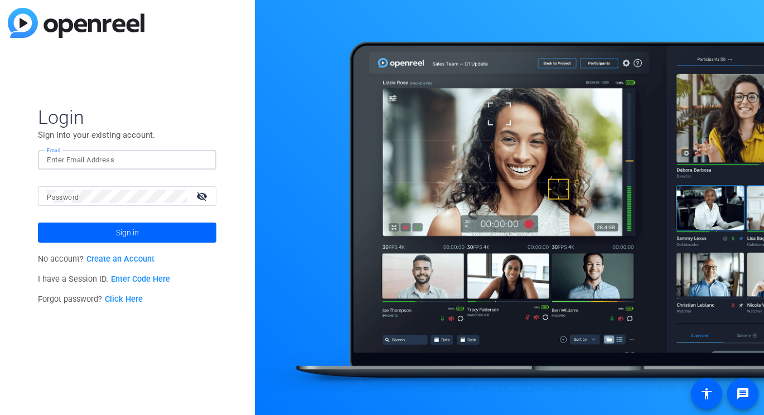
click at [182, 158] on input "Email" at bounding box center [127, 159] width 161 height 13
click at [196, 162] on img at bounding box center [198, 159] width 8 height 13
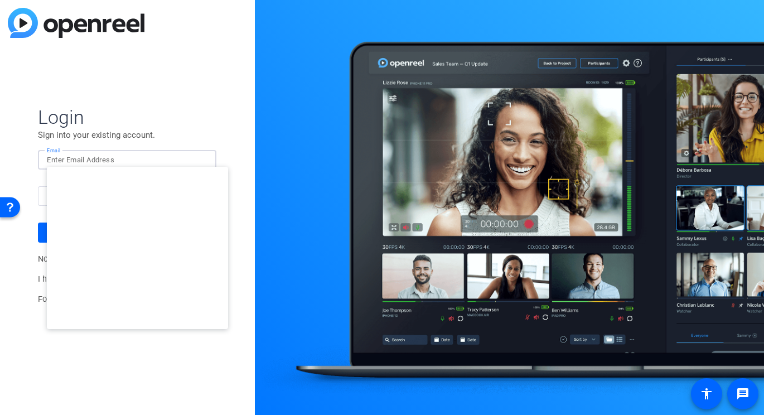
type input "[EMAIL_ADDRESS][DOMAIN_NAME]"
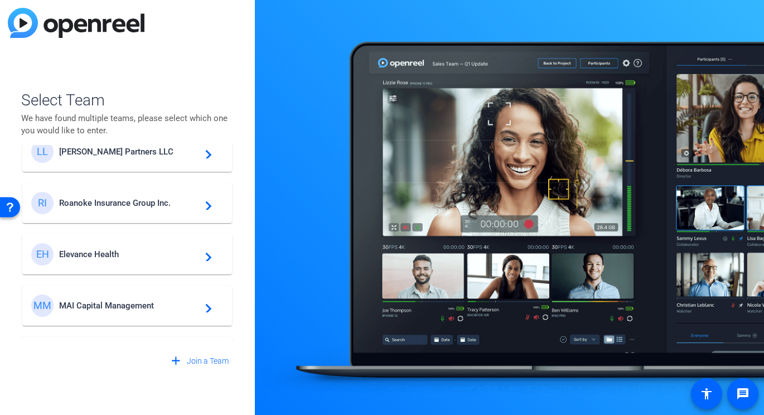
scroll to position [35, 0]
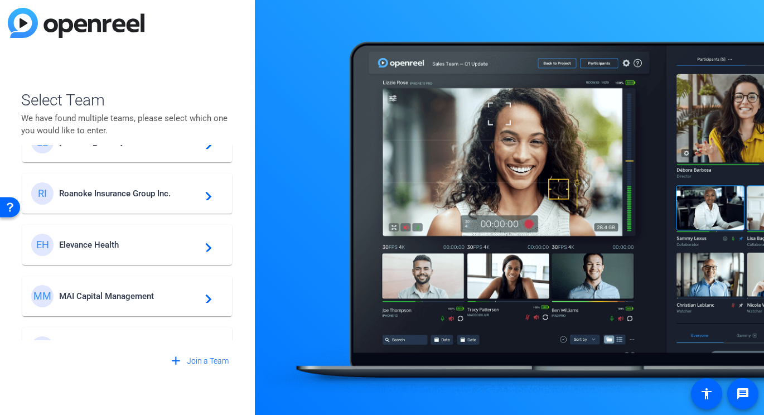
click at [117, 289] on div "MM MAI Capital Management navigate_next" at bounding box center [127, 296] width 192 height 22
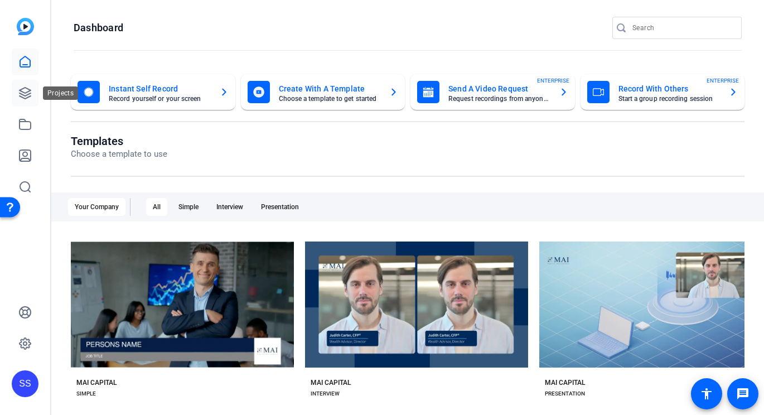
click at [20, 89] on icon at bounding box center [24, 92] width 13 height 13
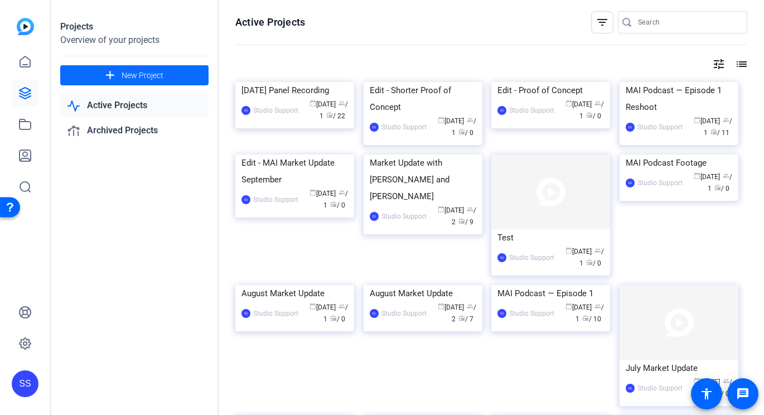
click at [117, 80] on span at bounding box center [134, 75] width 148 height 27
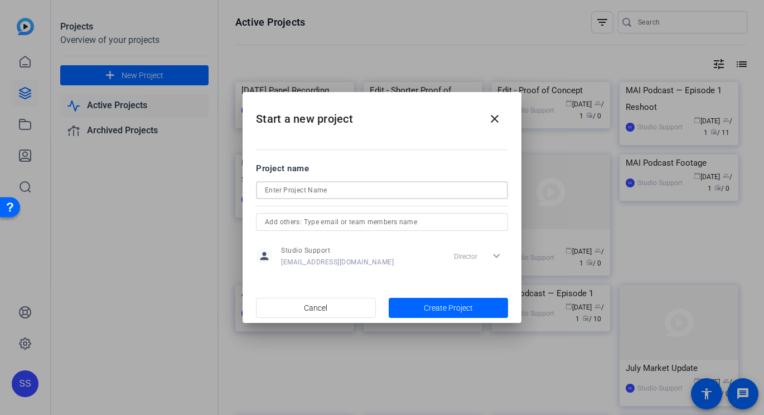
click at [314, 186] on input at bounding box center [382, 189] width 234 height 13
type input "[DATE] Recording"
click at [379, 222] on input "text" at bounding box center [382, 221] width 234 height 13
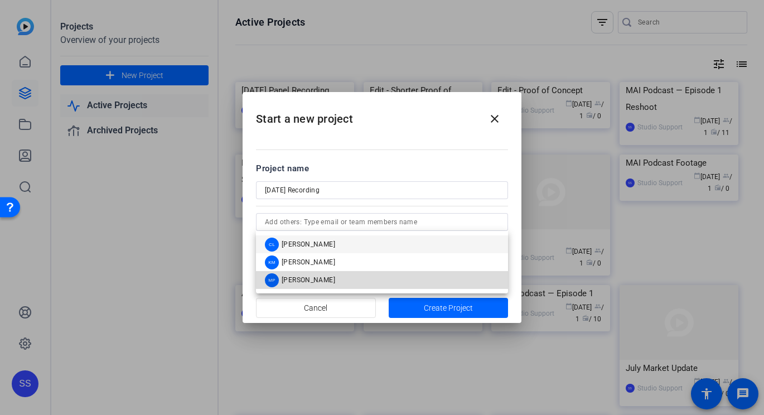
click at [344, 282] on mat-option "MP Michelle Pelini" at bounding box center [382, 280] width 252 height 18
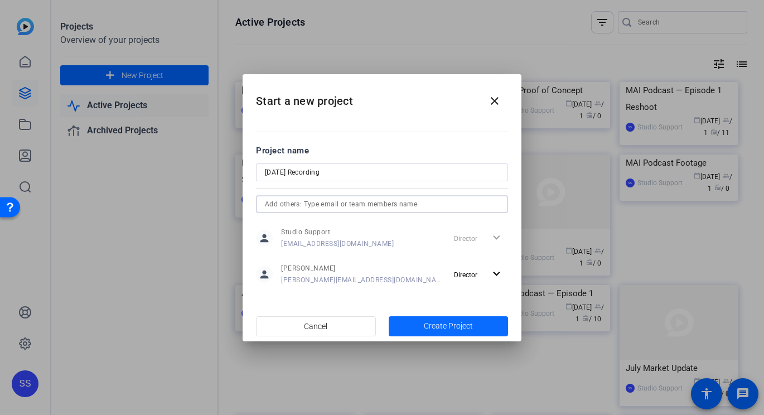
click at [426, 333] on span "button" at bounding box center [449, 326] width 120 height 27
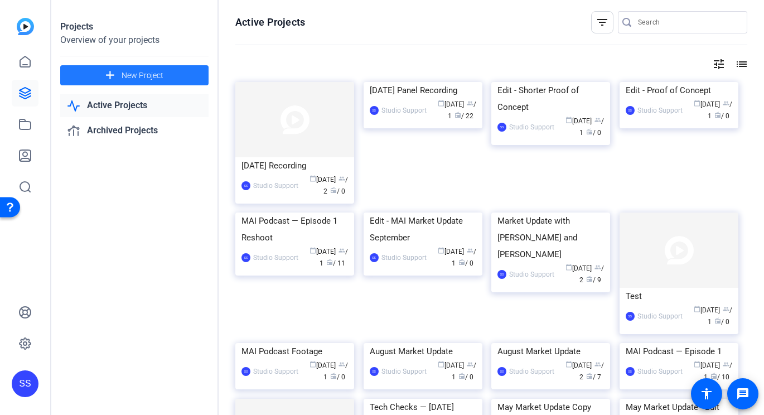
click at [13, 365] on div "SS" at bounding box center [25, 348] width 27 height 98
click at [49, 391] on div "SS" at bounding box center [25, 207] width 50 height 415
click at [27, 379] on div "SS" at bounding box center [25, 383] width 27 height 27
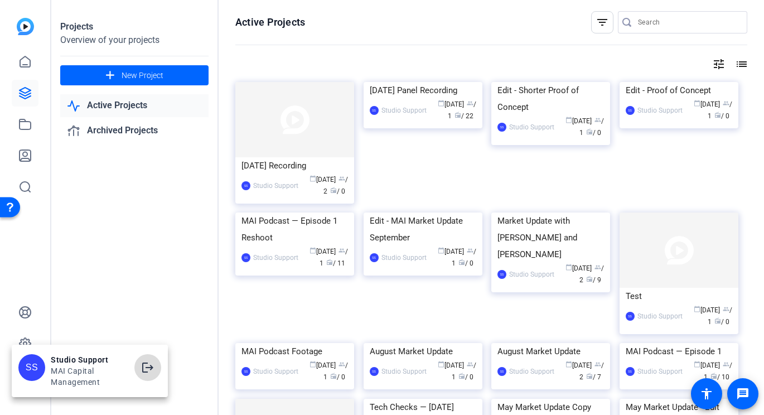
click at [137, 364] on span at bounding box center [147, 367] width 27 height 27
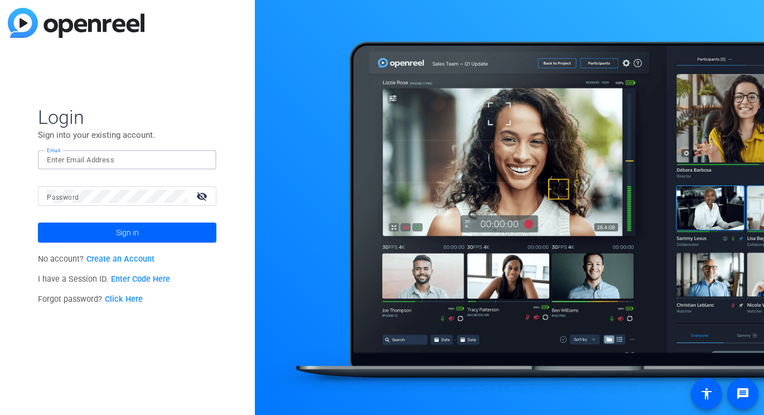
click at [167, 160] on input "Email" at bounding box center [127, 159] width 161 height 13
click at [196, 161] on img at bounding box center [198, 159] width 8 height 13
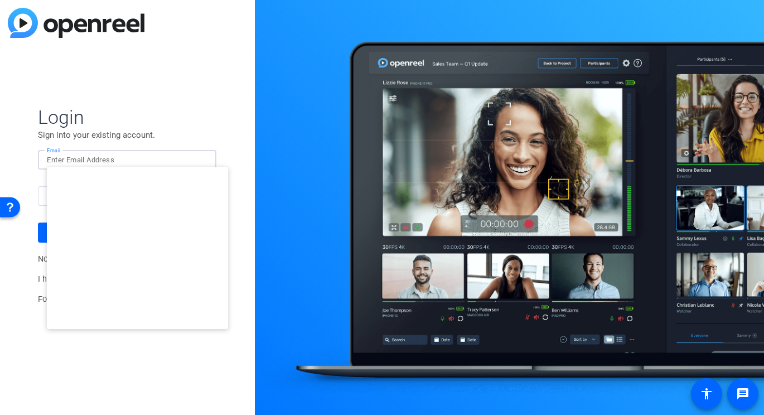
type input "[EMAIL_ADDRESS][DOMAIN_NAME]"
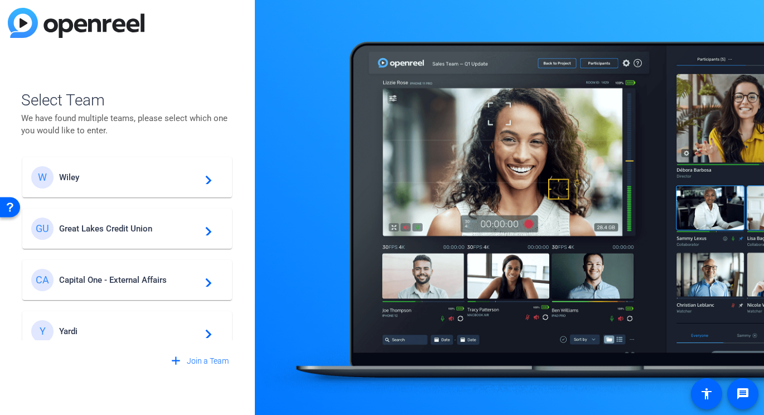
click at [127, 224] on span "Great Lakes Credit Union" at bounding box center [128, 229] width 139 height 10
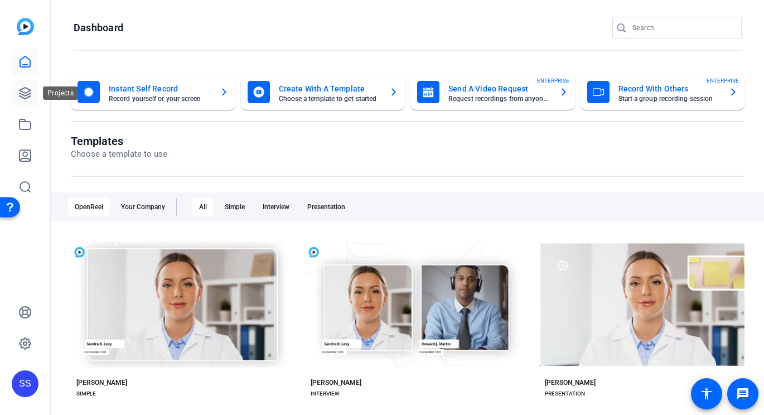
click at [33, 92] on link at bounding box center [25, 93] width 27 height 27
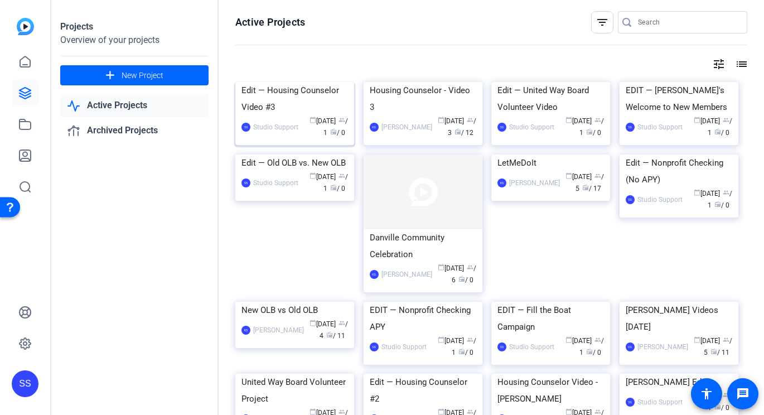
click at [308, 115] on div "Edit — Housing Counselor Video #3" at bounding box center [294, 98] width 106 height 33
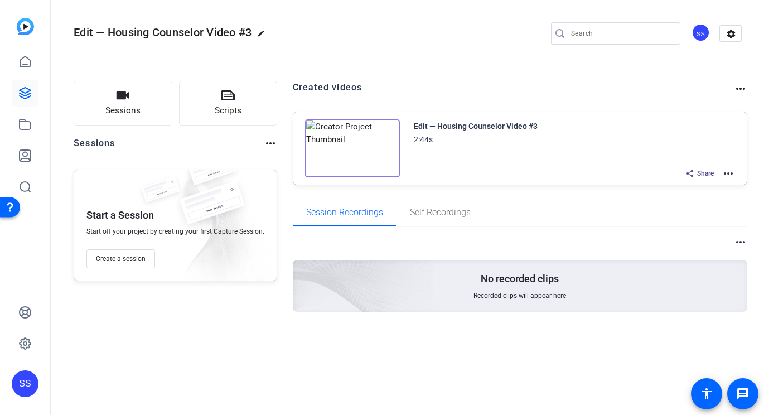
click at [727, 171] on mat-icon "more_horiz" at bounding box center [727, 173] width 13 height 13
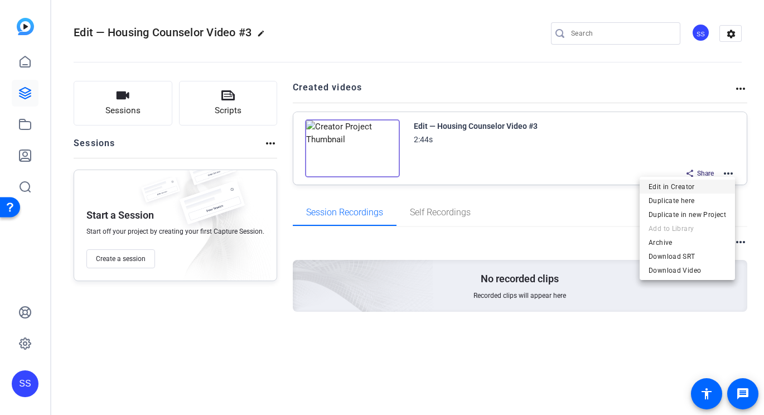
click at [693, 186] on span "Edit in Creator" at bounding box center [686, 186] width 77 height 13
